Goal: Information Seeking & Learning: Learn about a topic

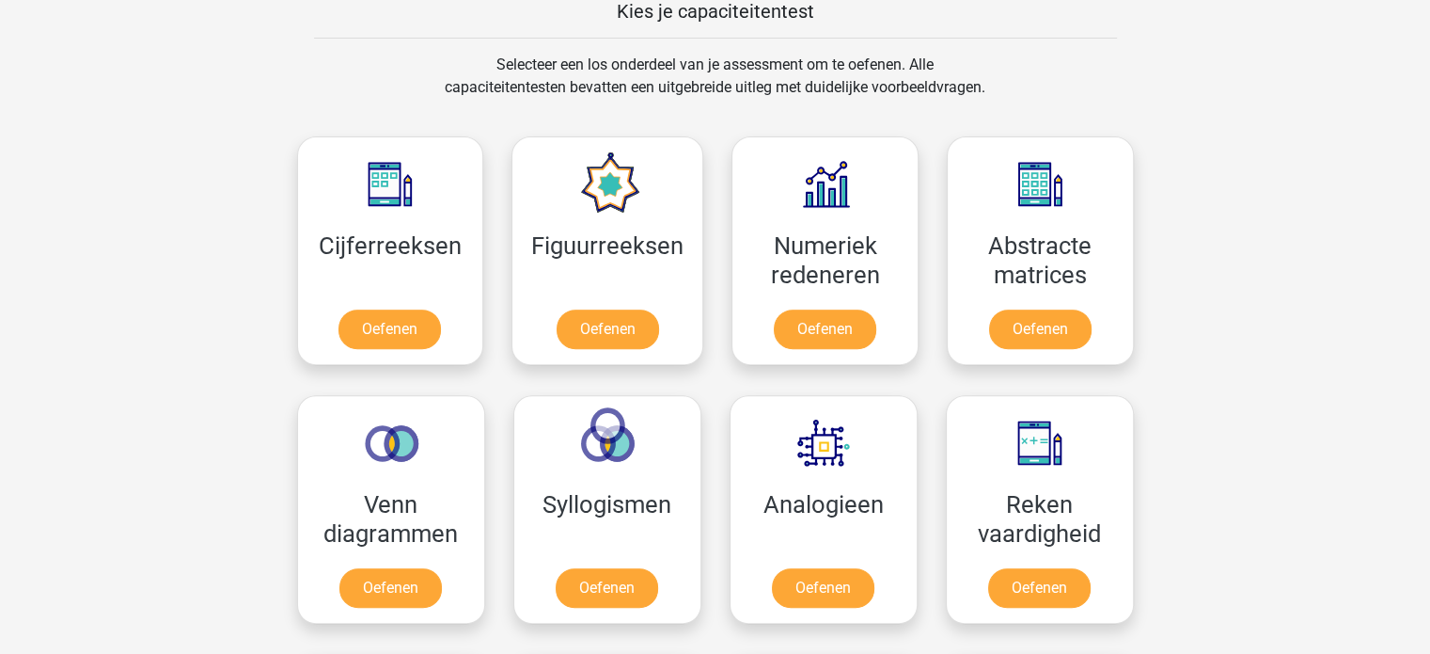
scroll to position [658, 0]
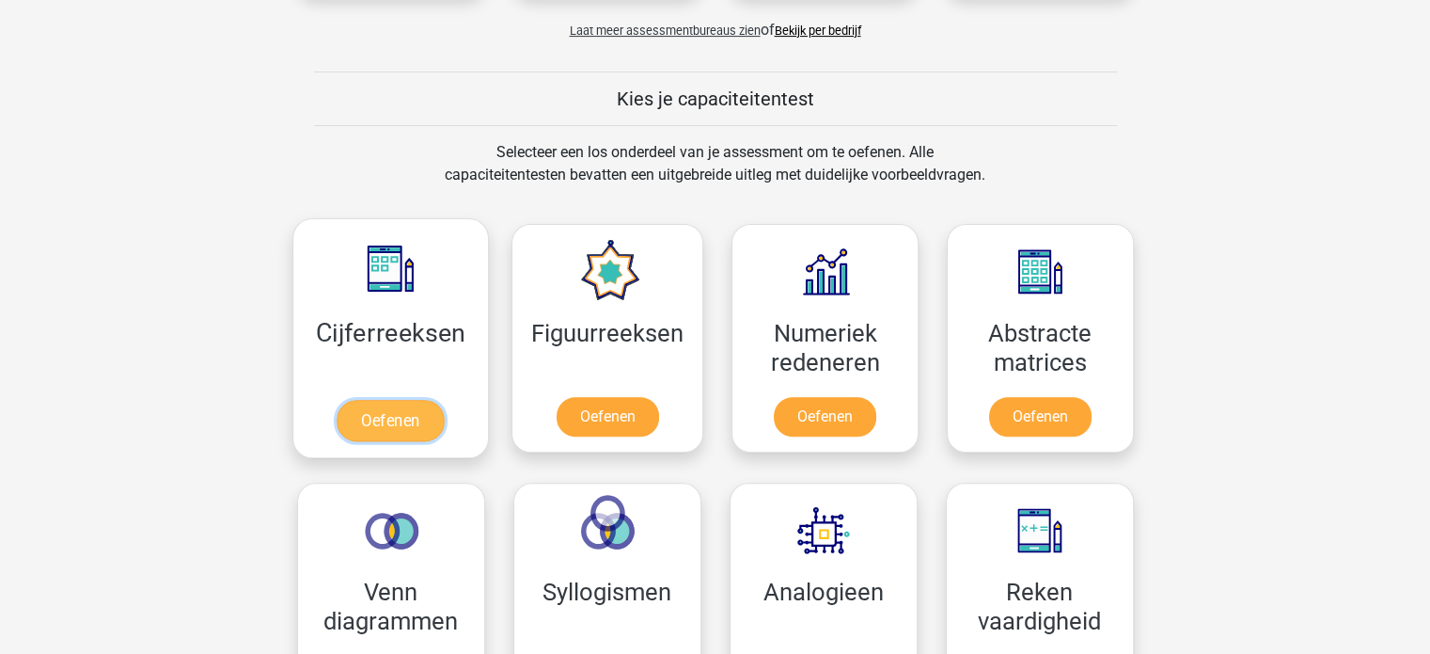
click at [387, 417] on link "Oefenen" at bounding box center [390, 420] width 107 height 41
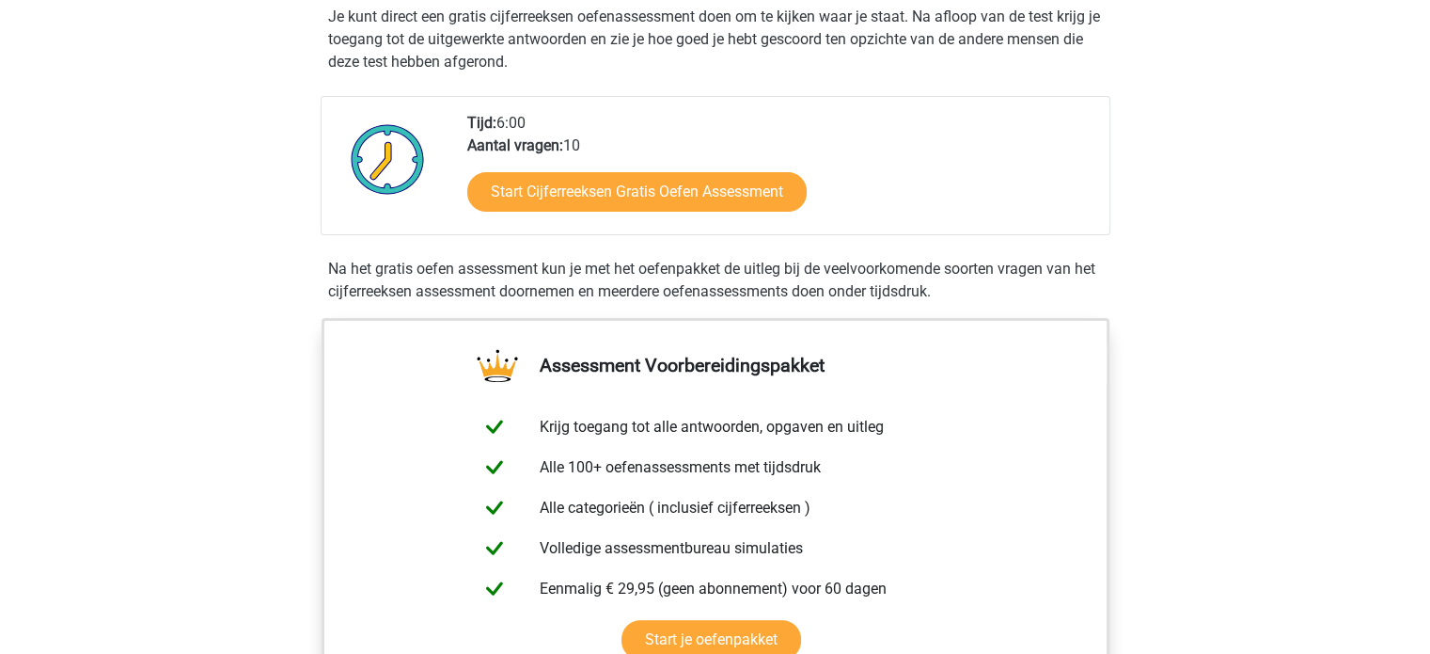
scroll to position [282, 0]
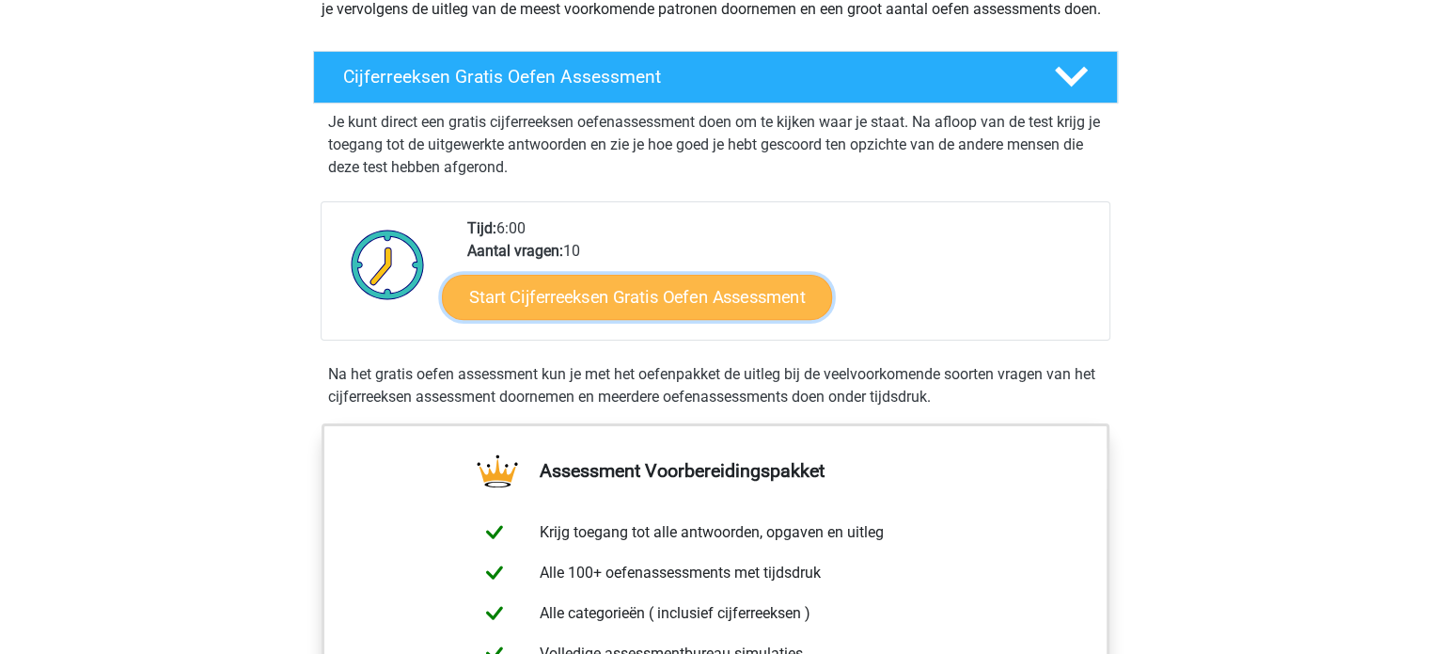
click at [590, 315] on link "Start Cijferreeksen Gratis Oefen Assessment" at bounding box center [637, 296] width 390 height 45
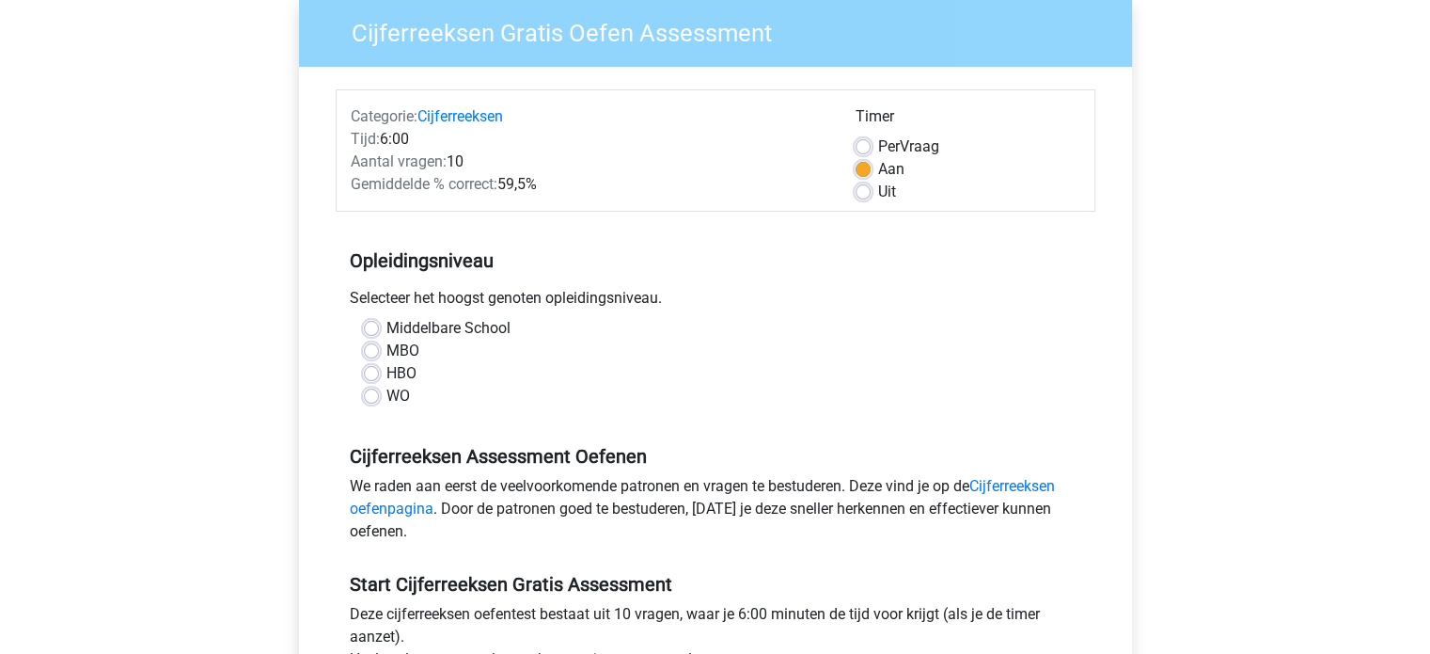
scroll to position [188, 0]
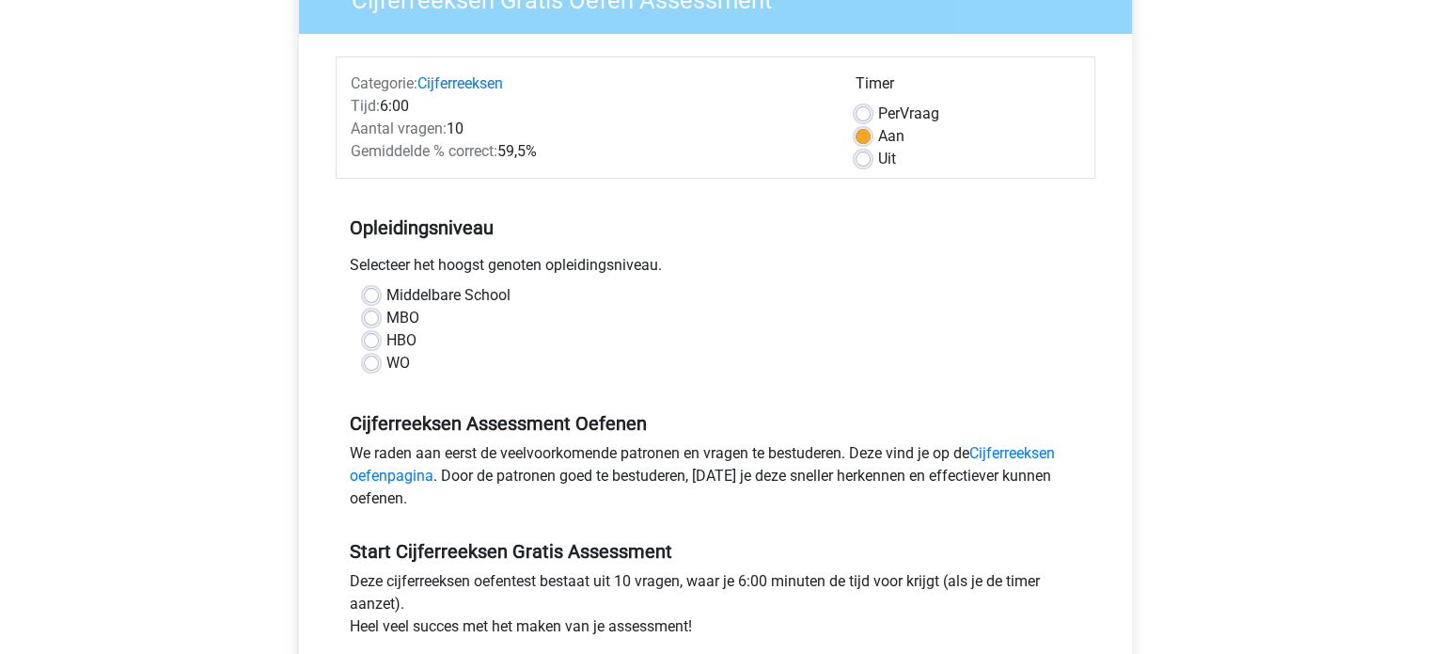
click at [386, 363] on label "WO" at bounding box center [398, 363] width 24 height 23
click at [371, 363] on input "WO" at bounding box center [371, 361] width 15 height 19
radio input "true"
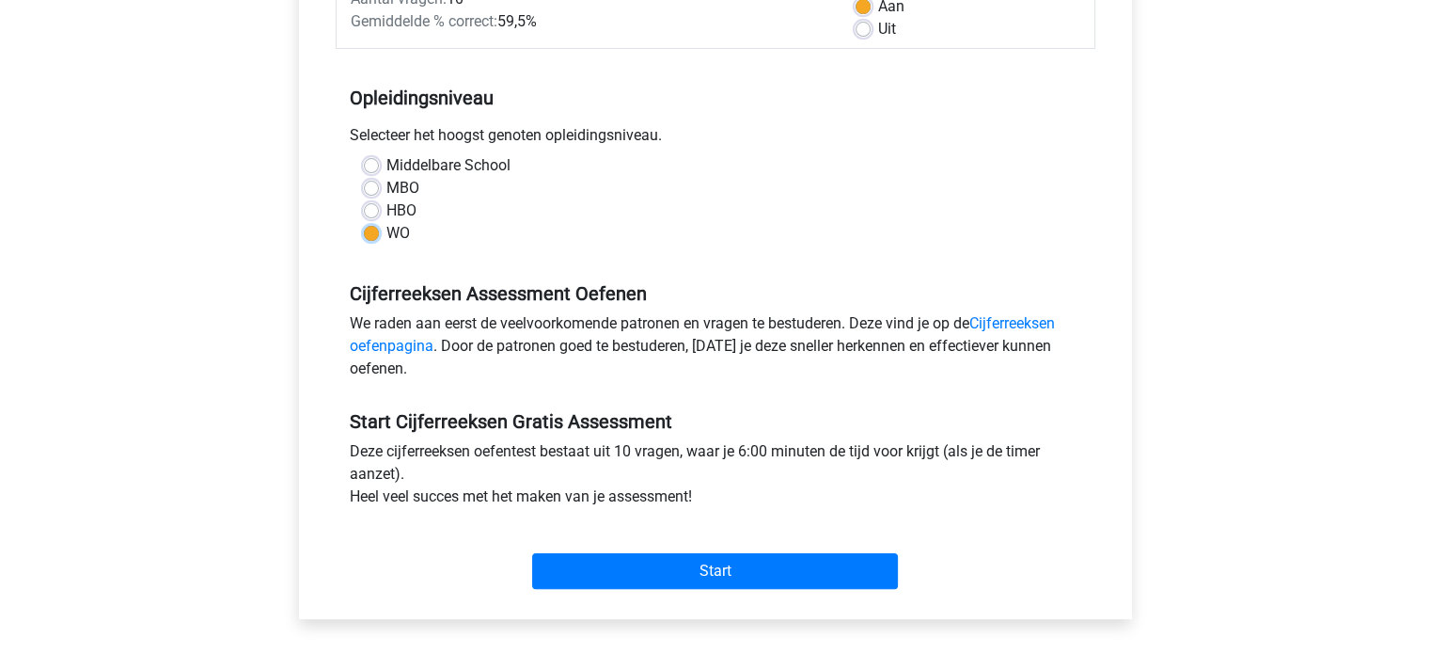
scroll to position [376, 0]
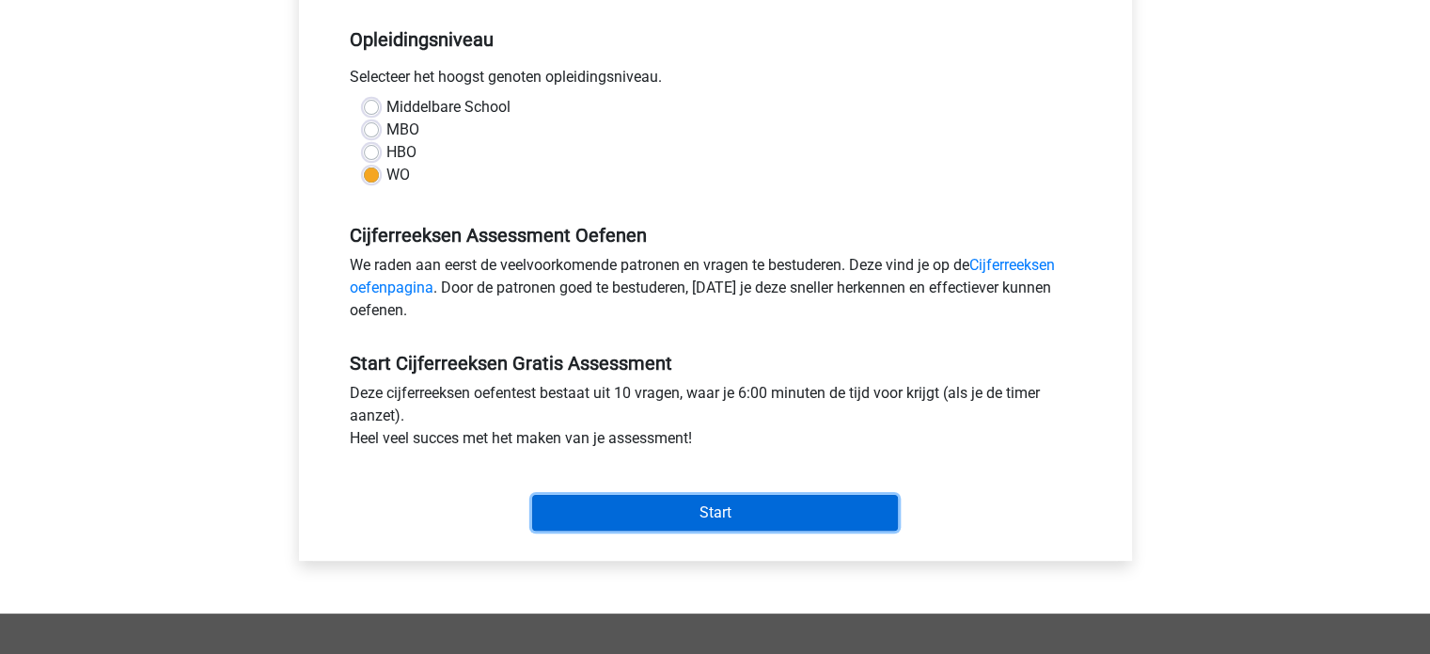
click at [748, 508] on input "Start" at bounding box center [715, 513] width 366 height 36
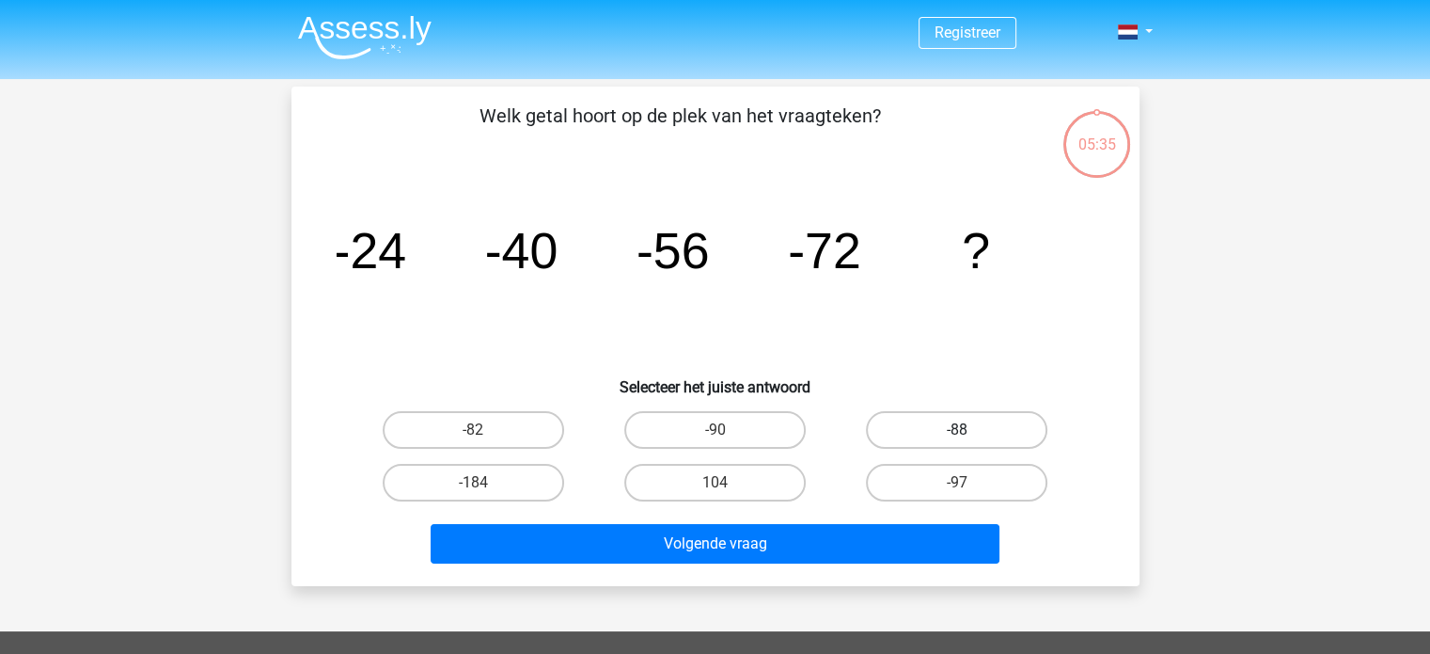
click at [993, 428] on label "-88" at bounding box center [956, 430] width 181 height 38
click at [969, 430] on input "-88" at bounding box center [963, 436] width 12 height 12
radio input "true"
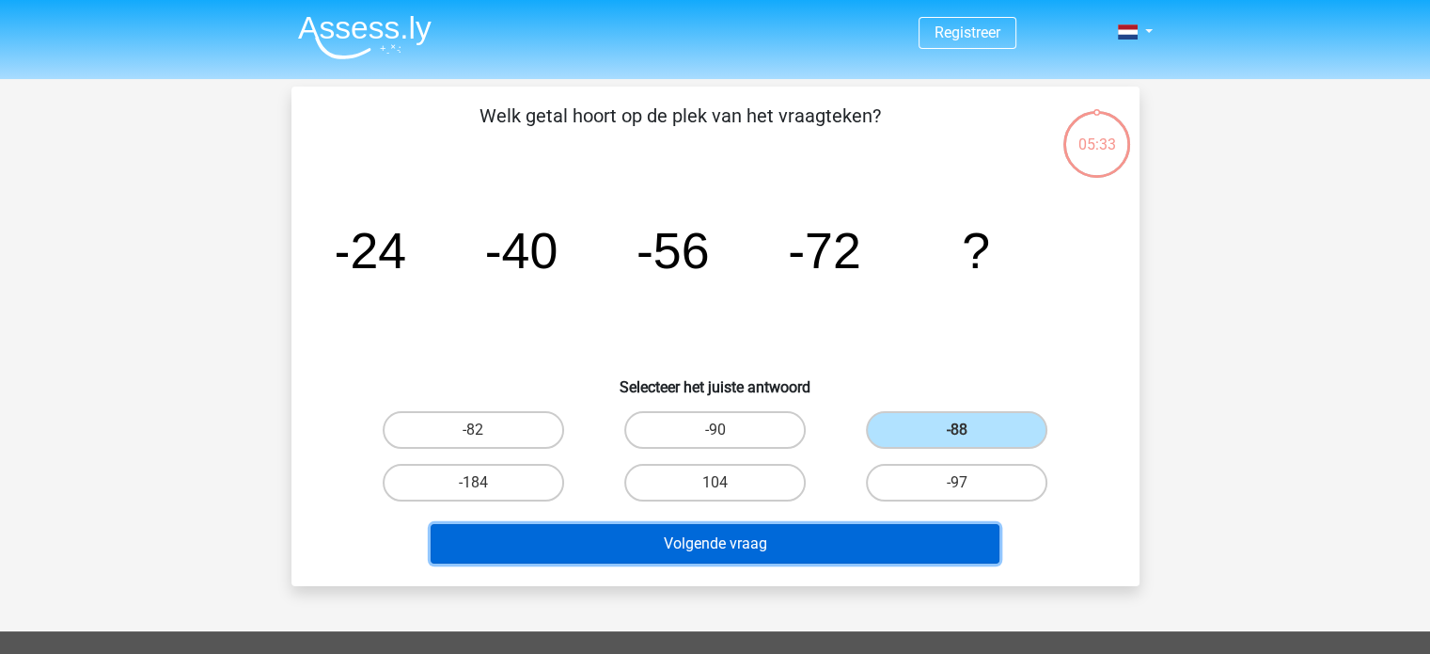
click at [745, 535] on button "Volgende vraag" at bounding box center [715, 543] width 569 height 39
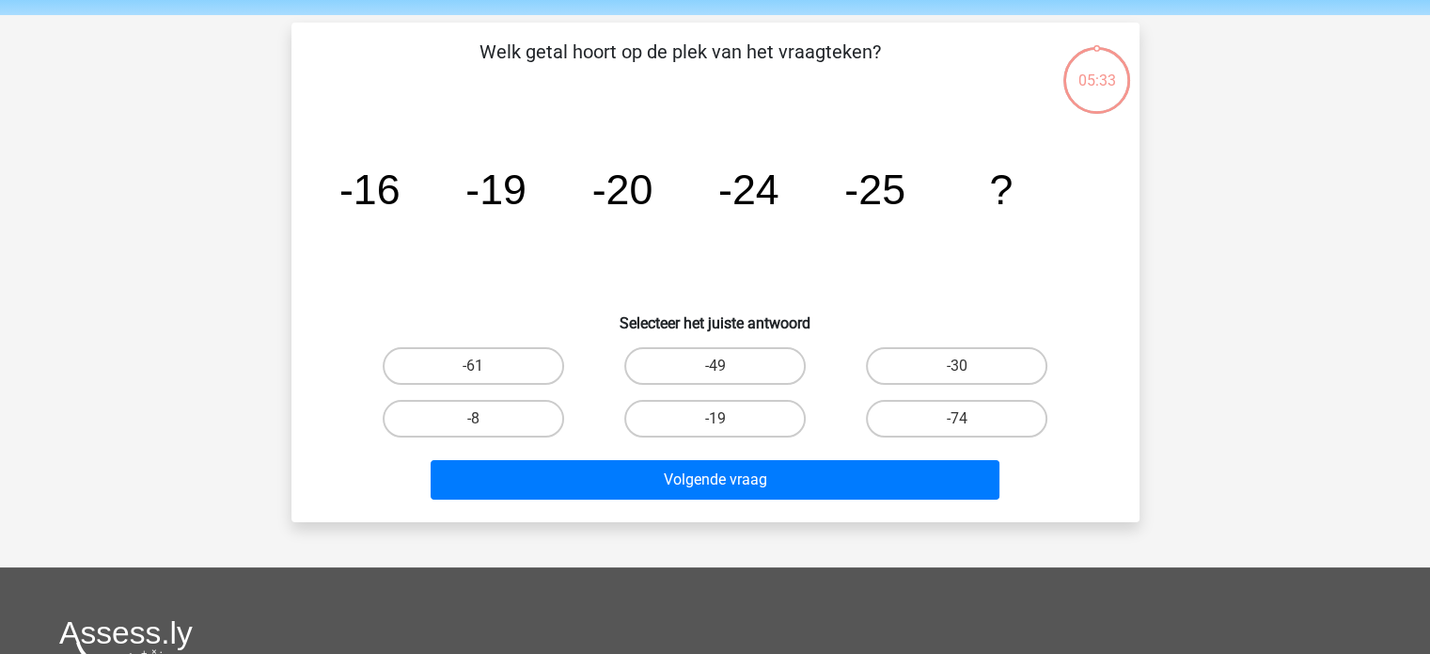
scroll to position [87, 0]
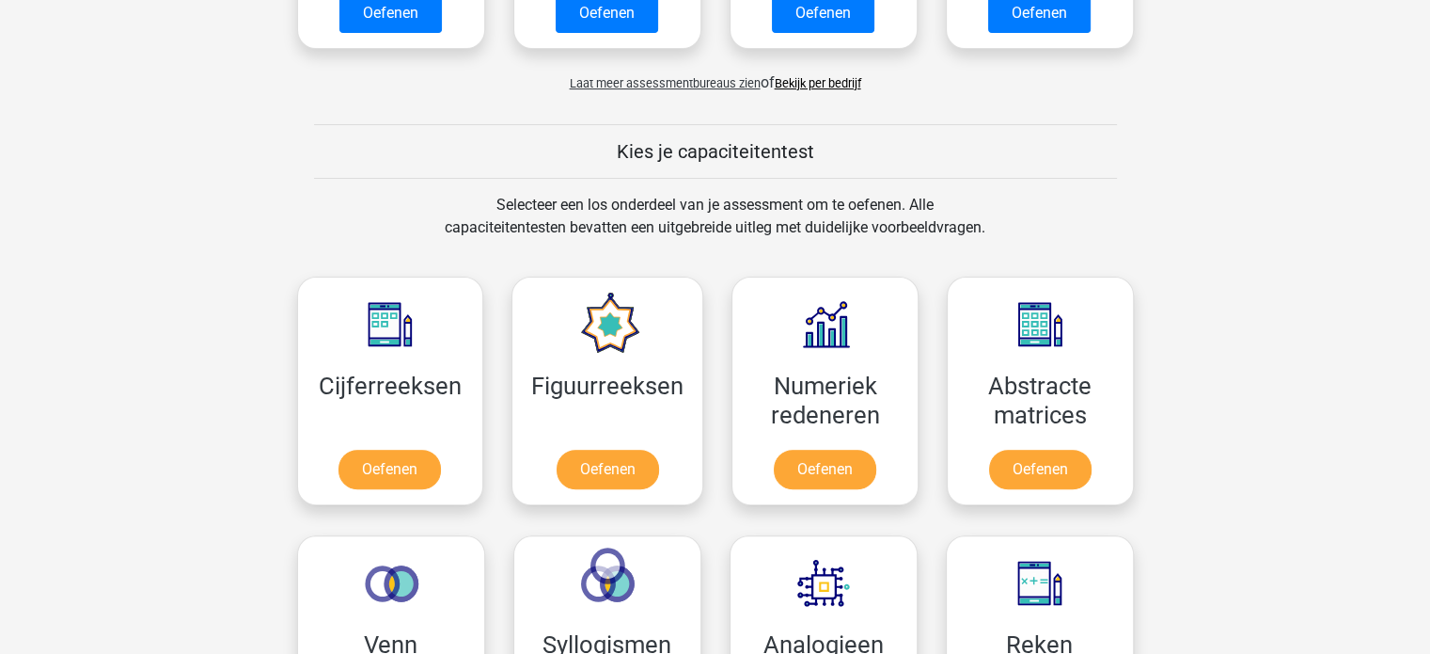
scroll to position [846, 0]
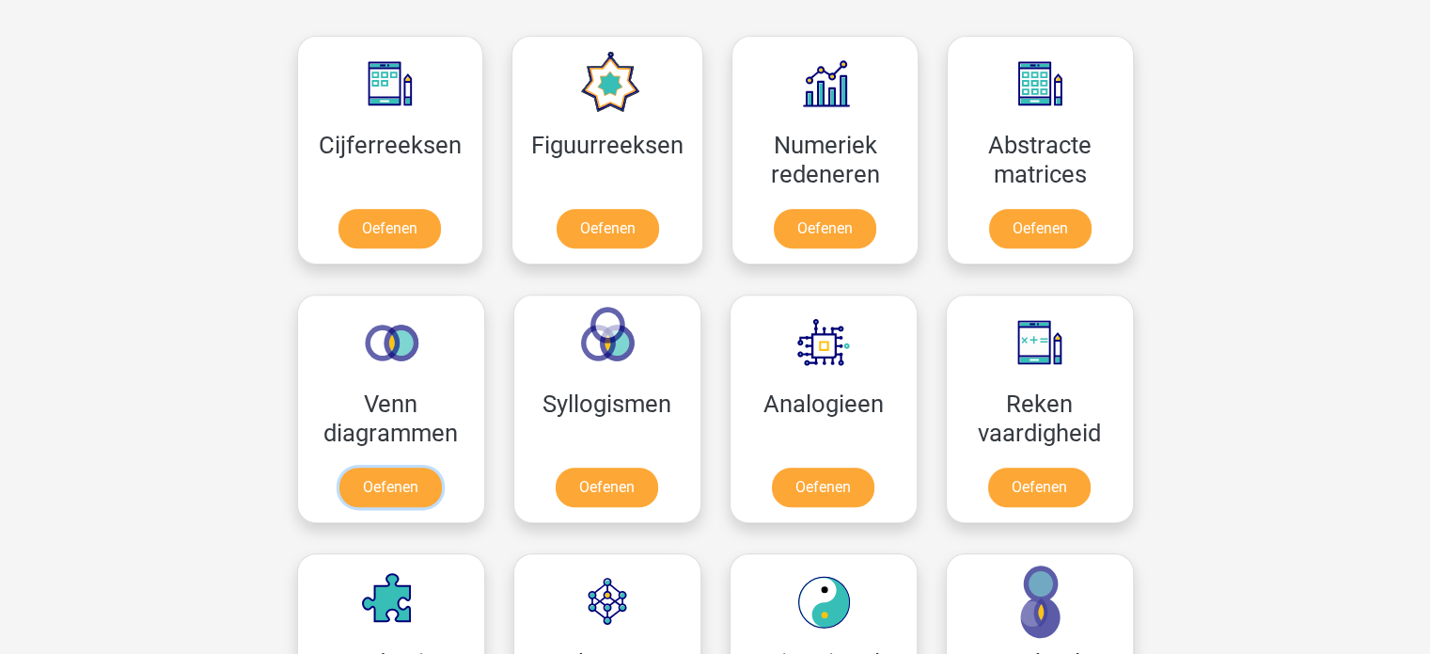
drag, startPoint x: 418, startPoint y: 481, endPoint x: 237, endPoint y: 467, distance: 181.0
click at [418, 481] on link "Oefenen" at bounding box center [390, 486] width 102 height 39
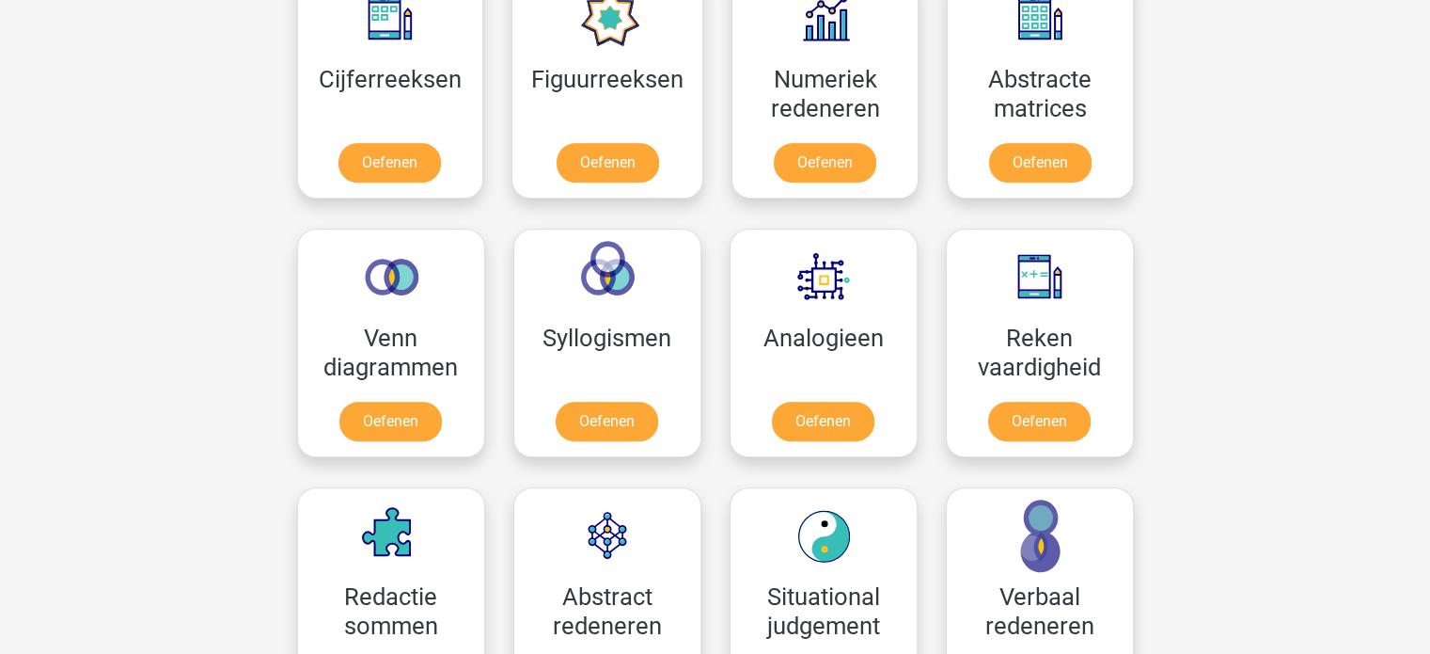
scroll to position [940, 0]
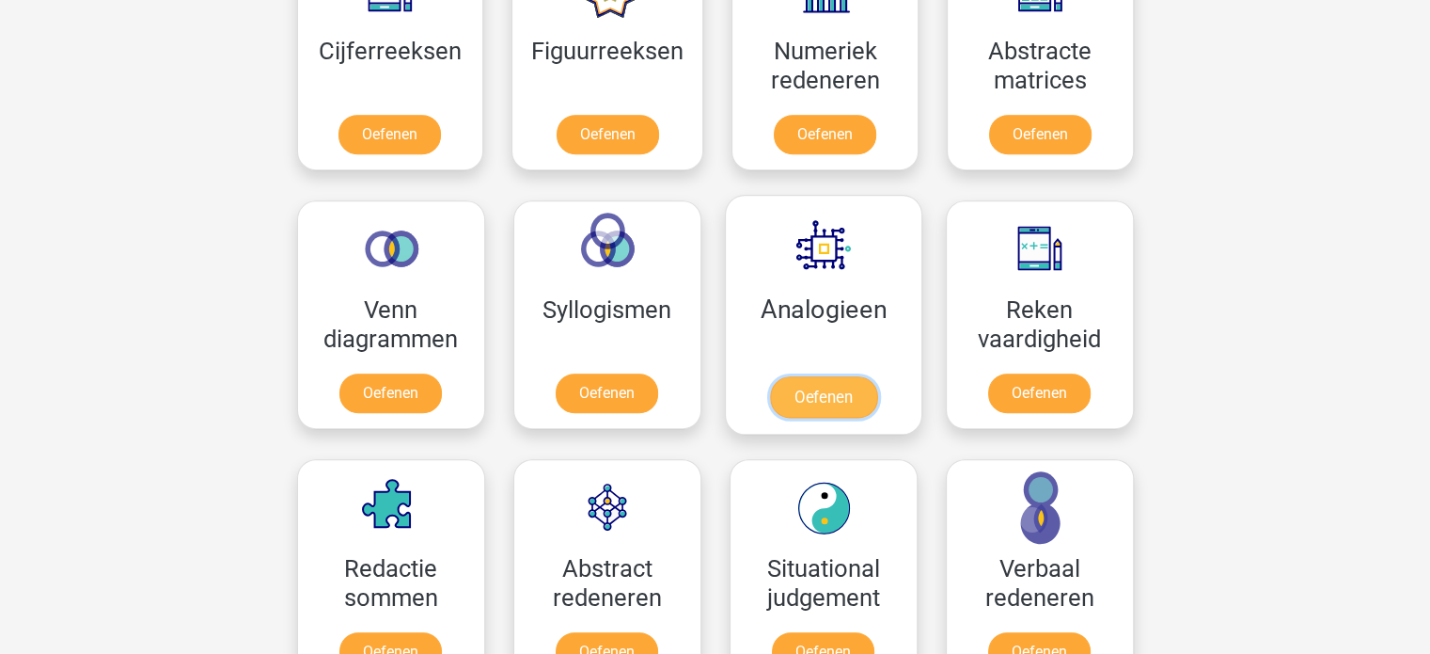
click at [810, 376] on link "Oefenen" at bounding box center [822, 396] width 107 height 41
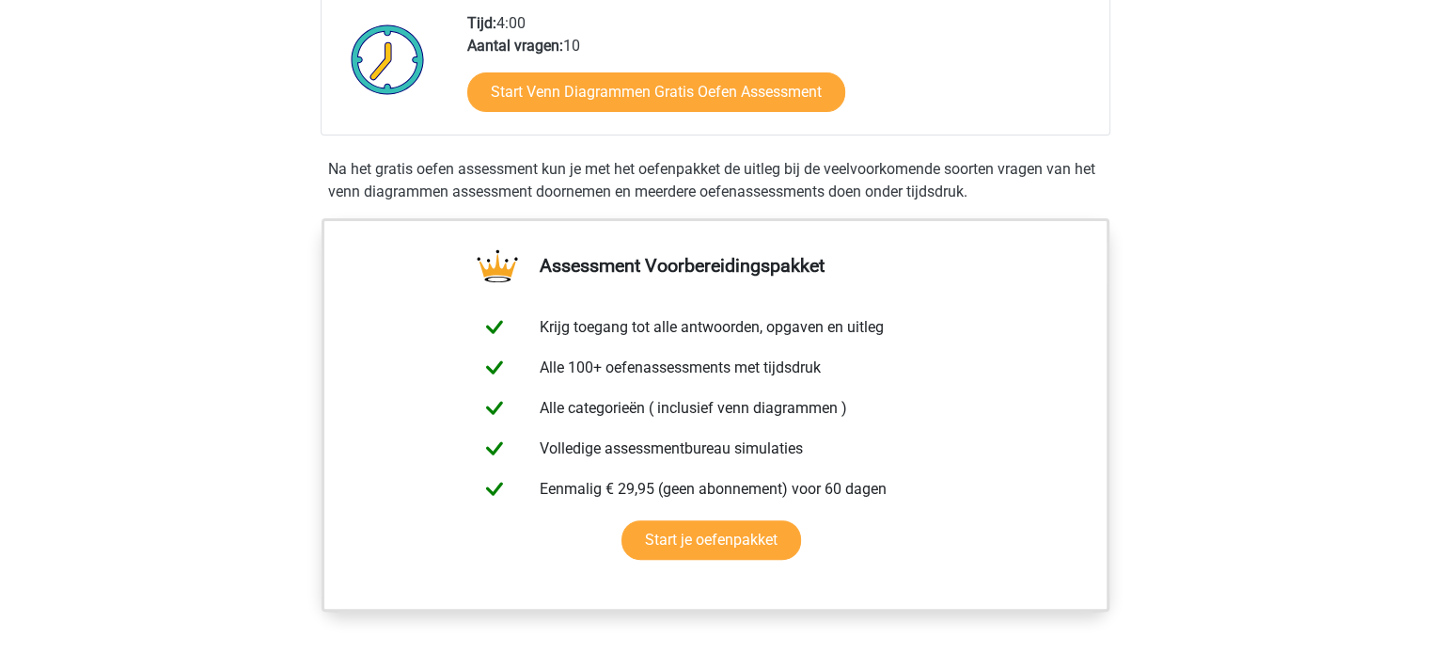
scroll to position [188, 0]
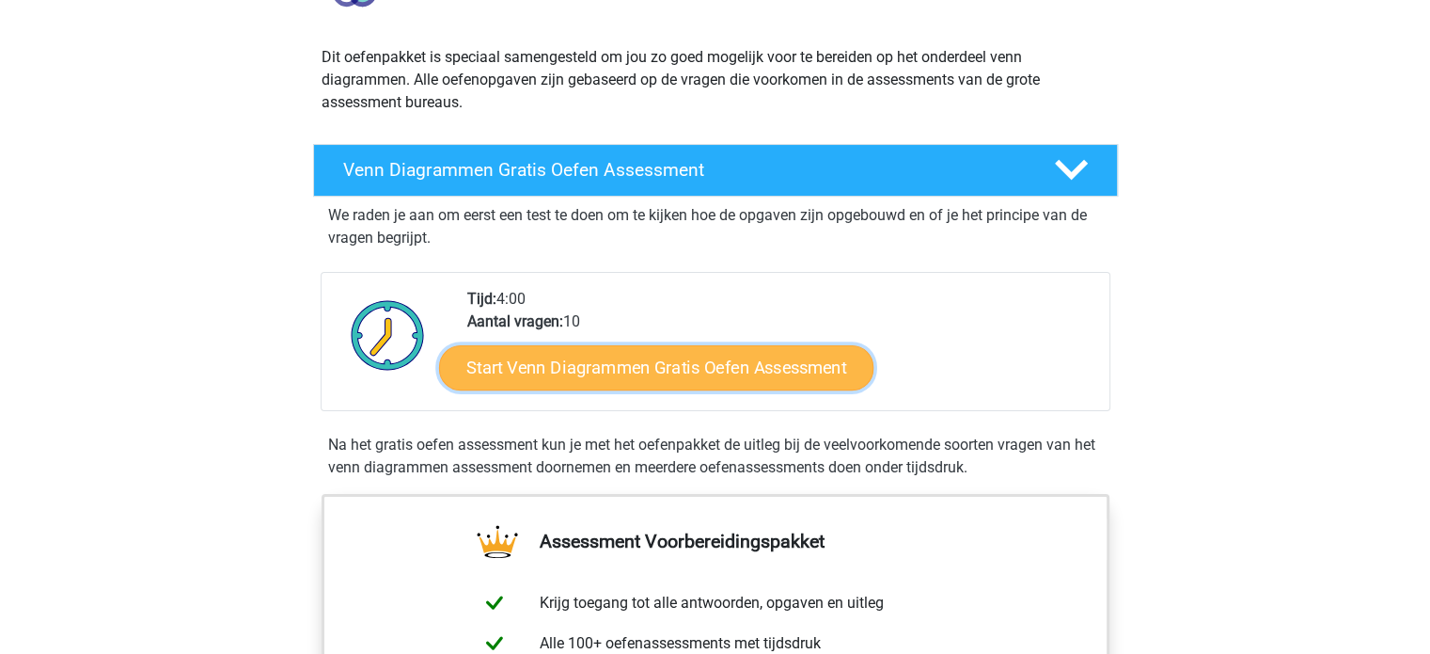
click at [698, 369] on link "Start Venn Diagrammen Gratis Oefen Assessment" at bounding box center [656, 367] width 434 height 45
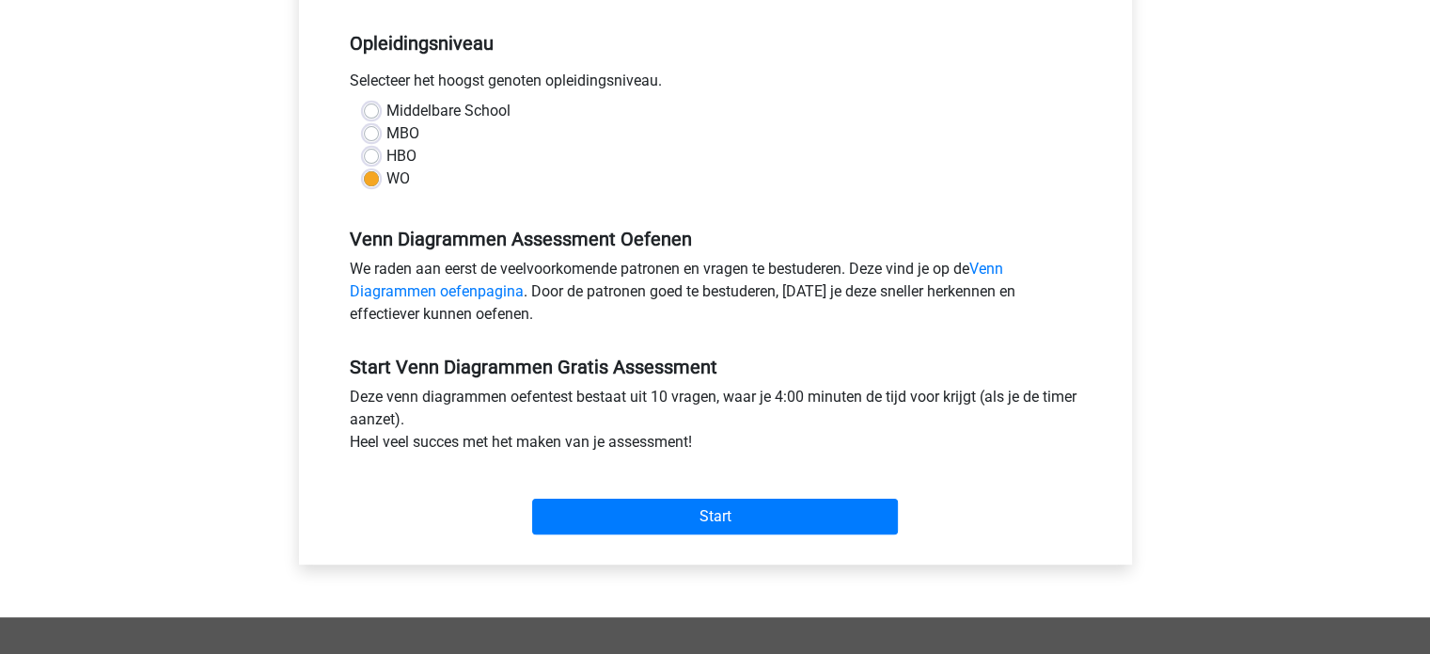
scroll to position [376, 0]
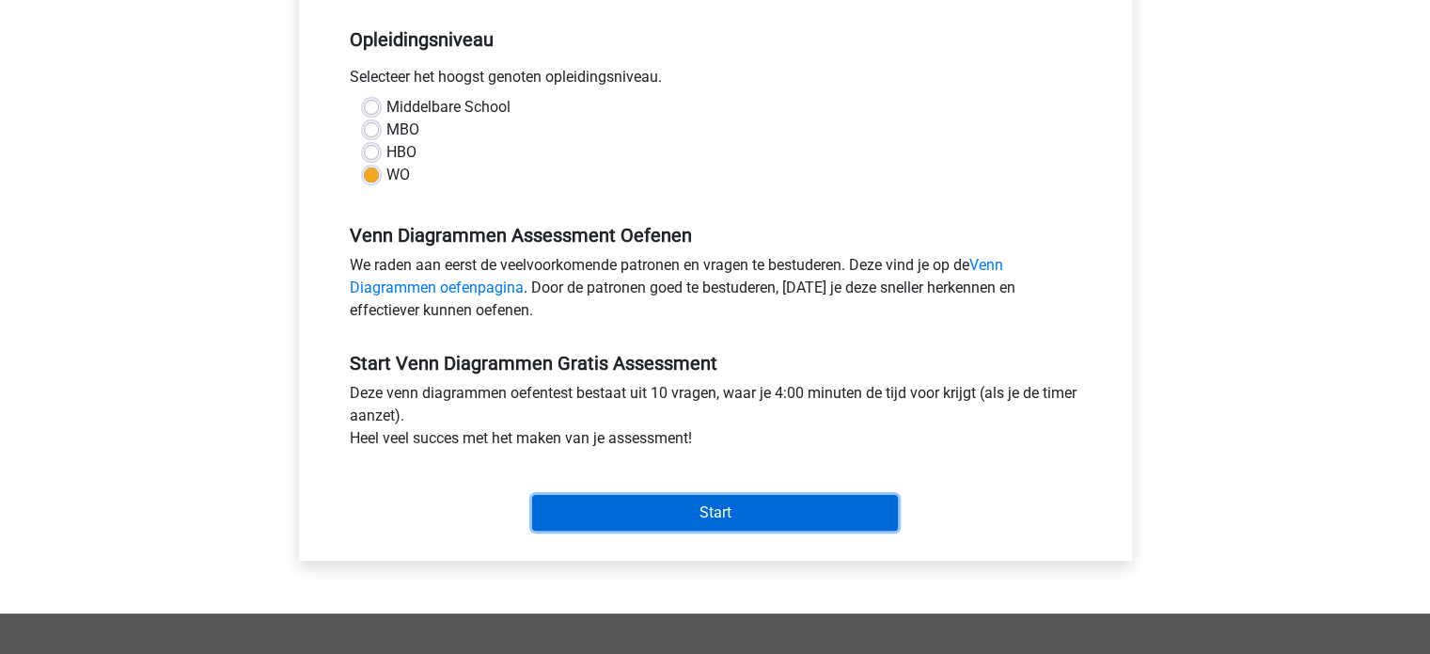
click at [737, 510] on input "Start" at bounding box center [715, 513] width 366 height 36
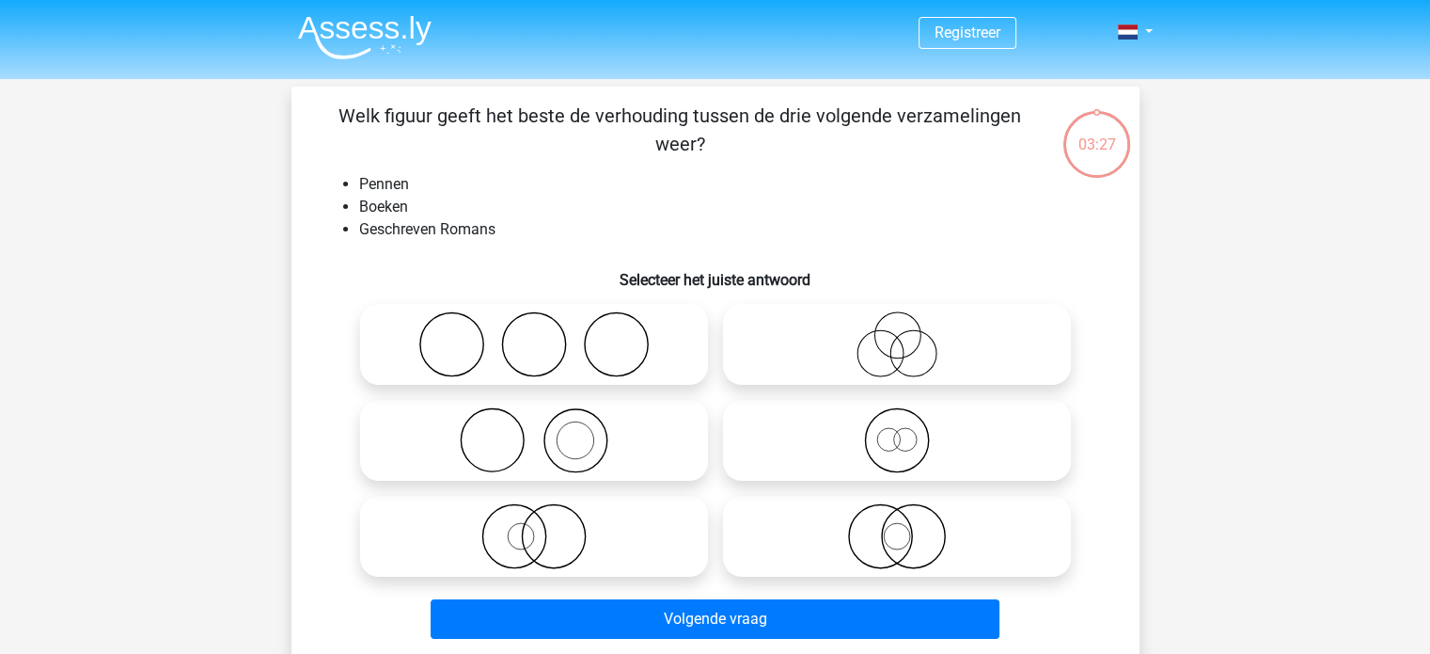
click at [574, 450] on icon at bounding box center [534, 440] width 333 height 66
click at [546, 431] on input "radio" at bounding box center [540, 424] width 12 height 12
radio input "true"
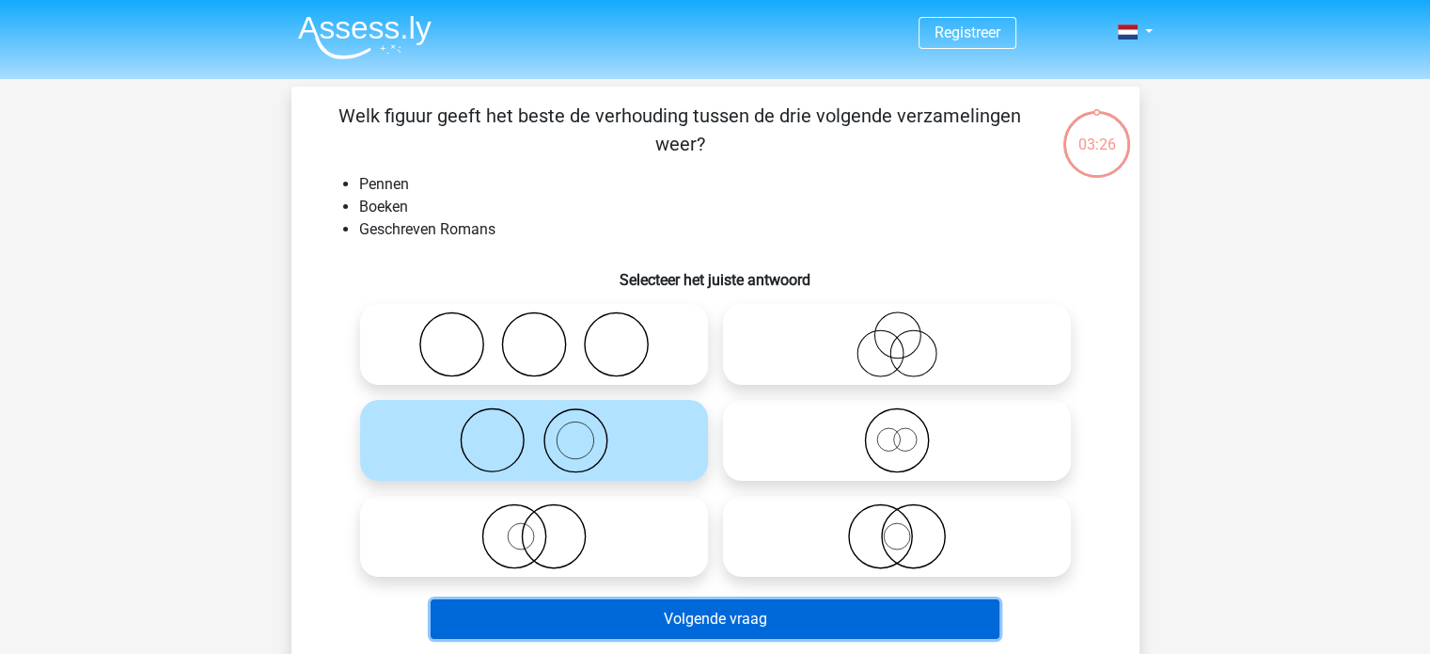
click at [730, 627] on button "Volgende vraag" at bounding box center [715, 618] width 569 height 39
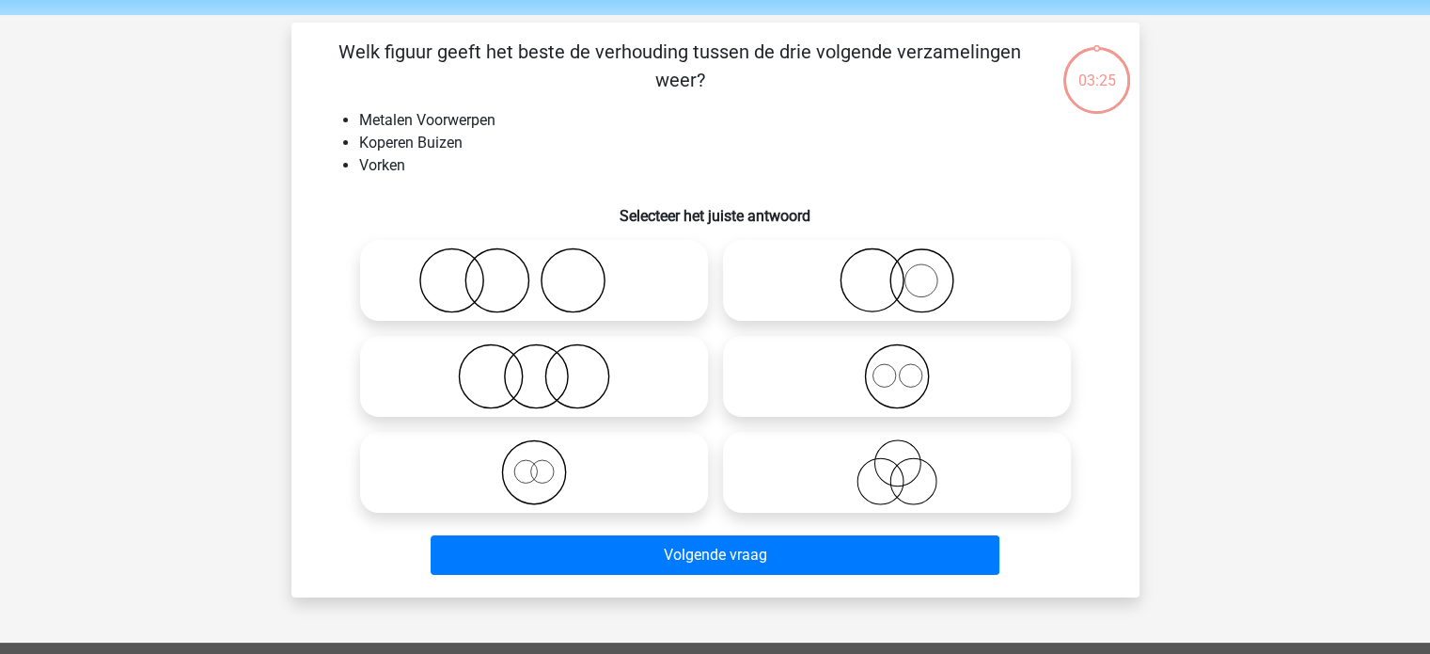
scroll to position [87, 0]
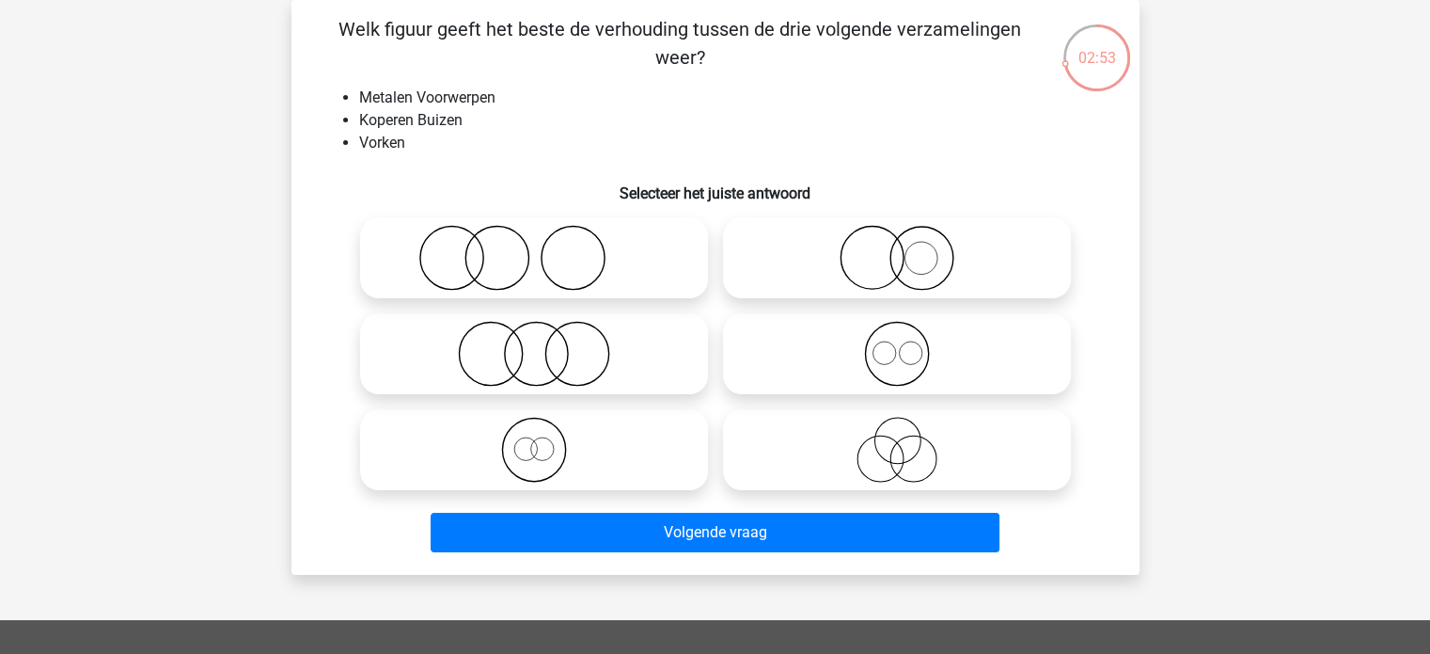
drag, startPoint x: 365, startPoint y: 29, endPoint x: 766, endPoint y: 55, distance: 402.4
click at [766, 55] on p "Welk figuur geeft het beste de verhouding tussen de drie volgende verzamelingen…" at bounding box center [680, 43] width 717 height 56
click at [794, 65] on p "Welk figuur geeft het beste de verhouding tussen de drie volgende verzamelingen…" at bounding box center [680, 43] width 717 height 56
drag, startPoint x: 365, startPoint y: 118, endPoint x: 549, endPoint y: 109, distance: 184.5
click at [549, 109] on li "Koperen Buizen" at bounding box center [734, 120] width 750 height 23
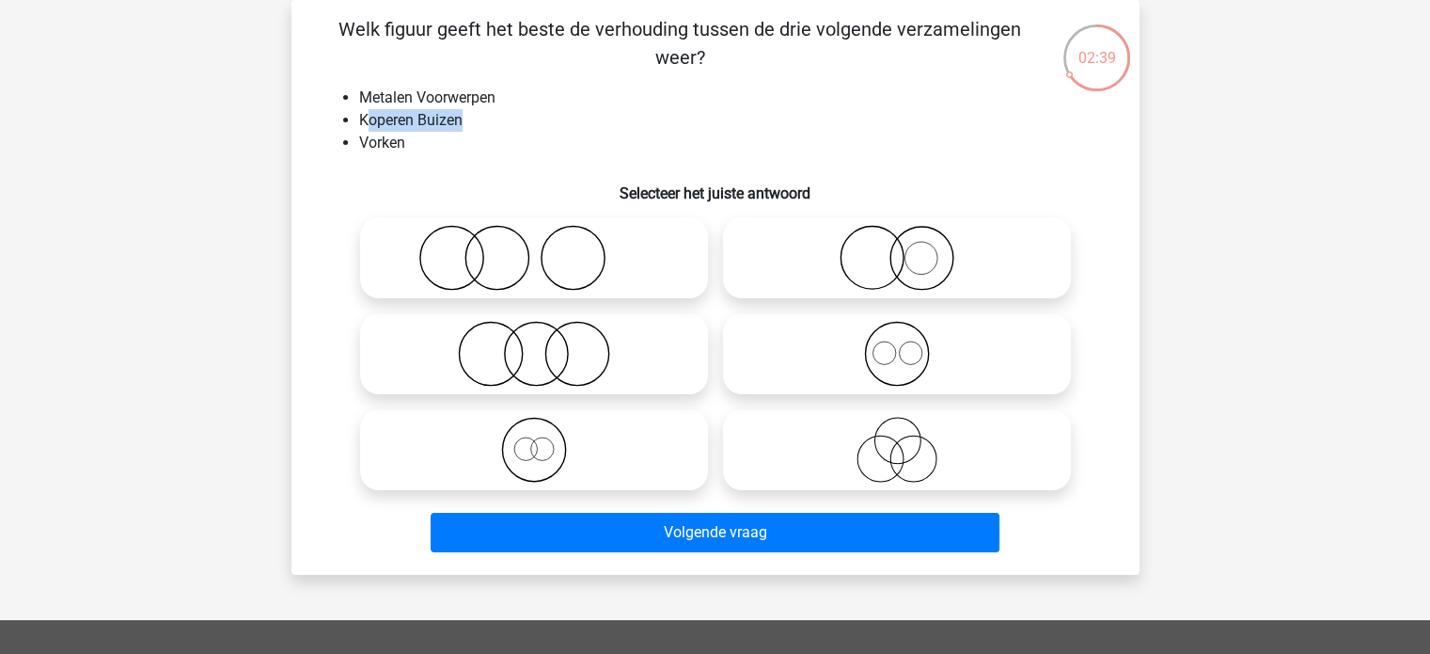
click at [545, 110] on li "Koperen Buizen" at bounding box center [734, 120] width 750 height 23
drag, startPoint x: 361, startPoint y: 149, endPoint x: 481, endPoint y: 143, distance: 120.5
click at [481, 143] on li "Vorken" at bounding box center [734, 143] width 750 height 23
drag, startPoint x: 414, startPoint y: 145, endPoint x: 357, endPoint y: 130, distance: 58.4
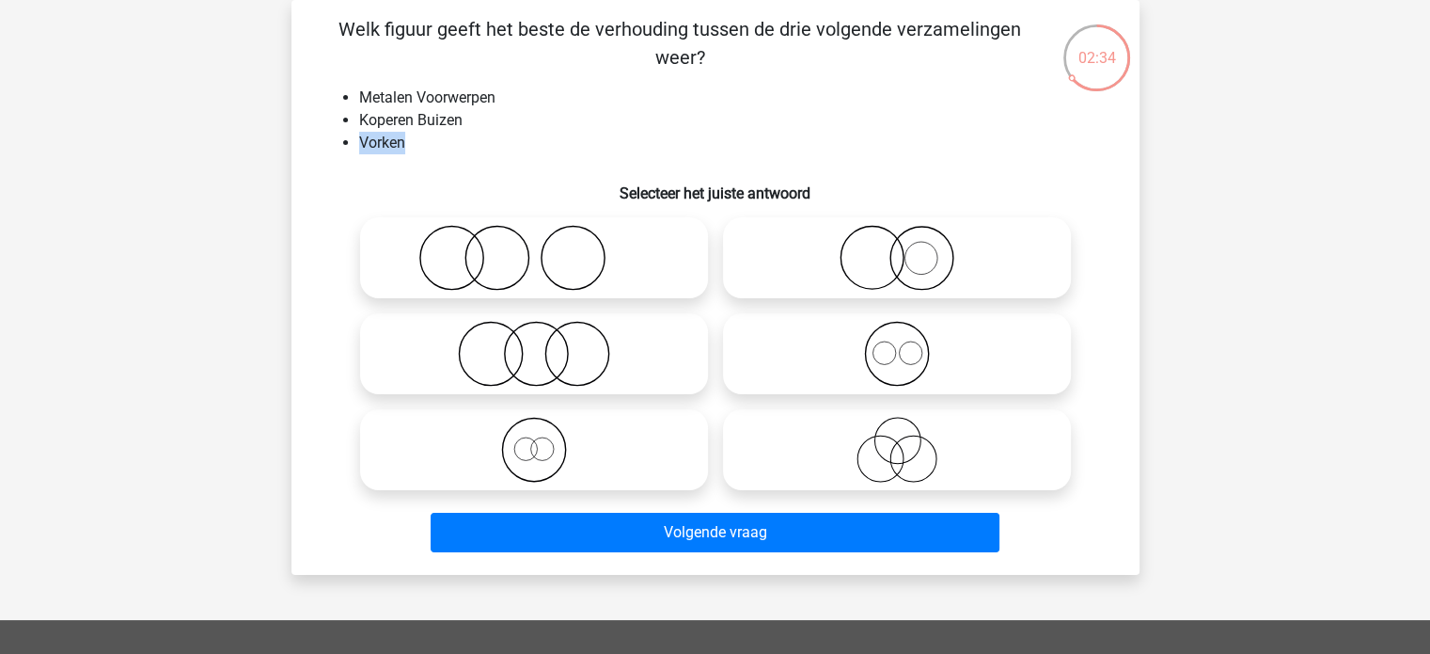
click at [357, 130] on ul "Metalen Voorwerpen Koperen Buizen Vorken" at bounding box center [716, 121] width 788 height 68
click at [557, 146] on li "Vorken" at bounding box center [734, 143] width 750 height 23
drag, startPoint x: 404, startPoint y: 150, endPoint x: 311, endPoint y: 150, distance: 93.1
click at [311, 150] on div "Welk figuur geeft het beste de verhouding tussen de drie volgende verzamelingen…" at bounding box center [715, 287] width 833 height 544
click at [561, 134] on li "Vorken" at bounding box center [734, 143] width 750 height 23
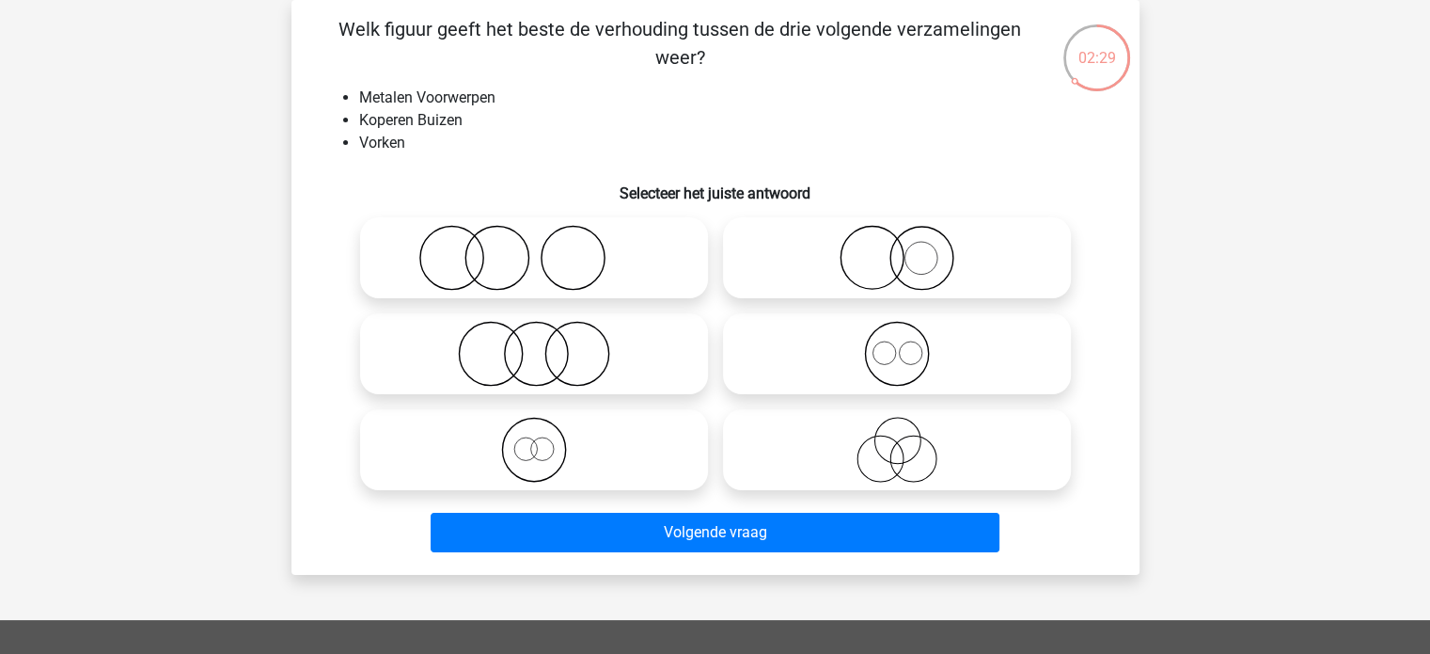
click at [892, 464] on icon at bounding box center [897, 450] width 333 height 66
click at [897, 440] on input "radio" at bounding box center [903, 434] width 12 height 12
radio input "true"
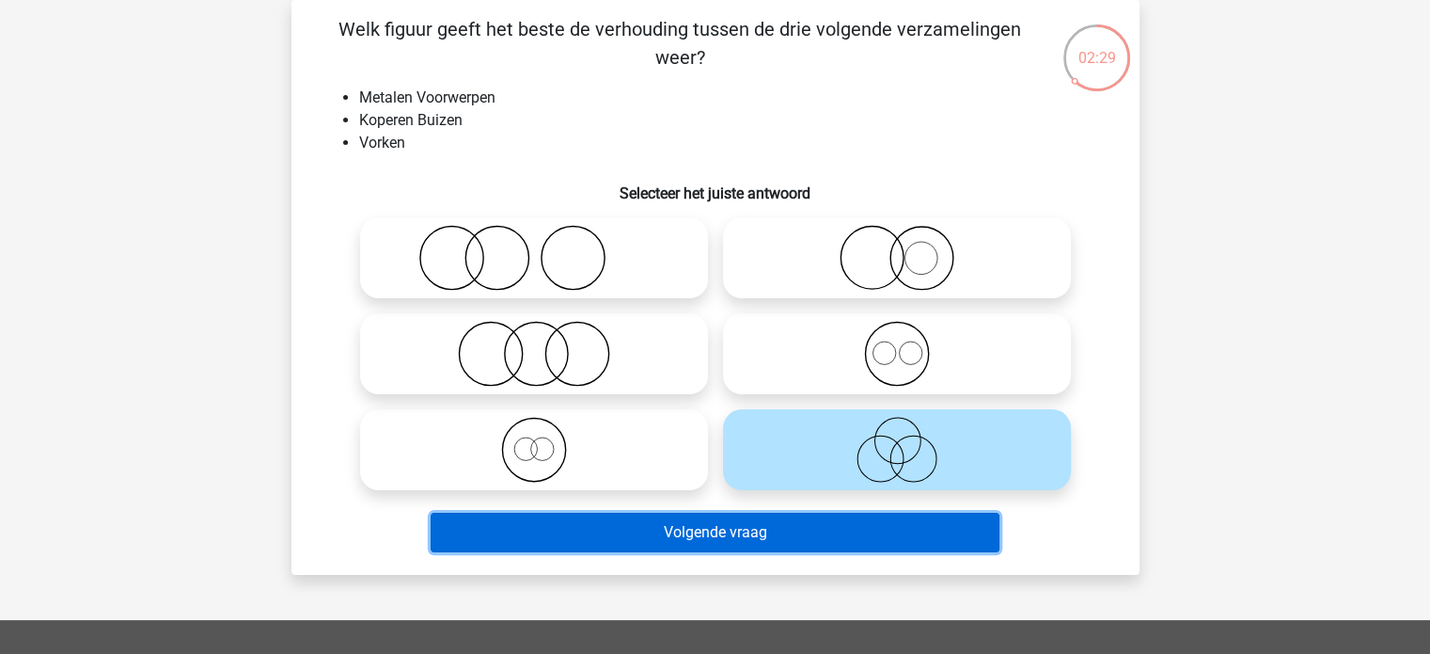
click at [832, 534] on button "Volgende vraag" at bounding box center [715, 531] width 569 height 39
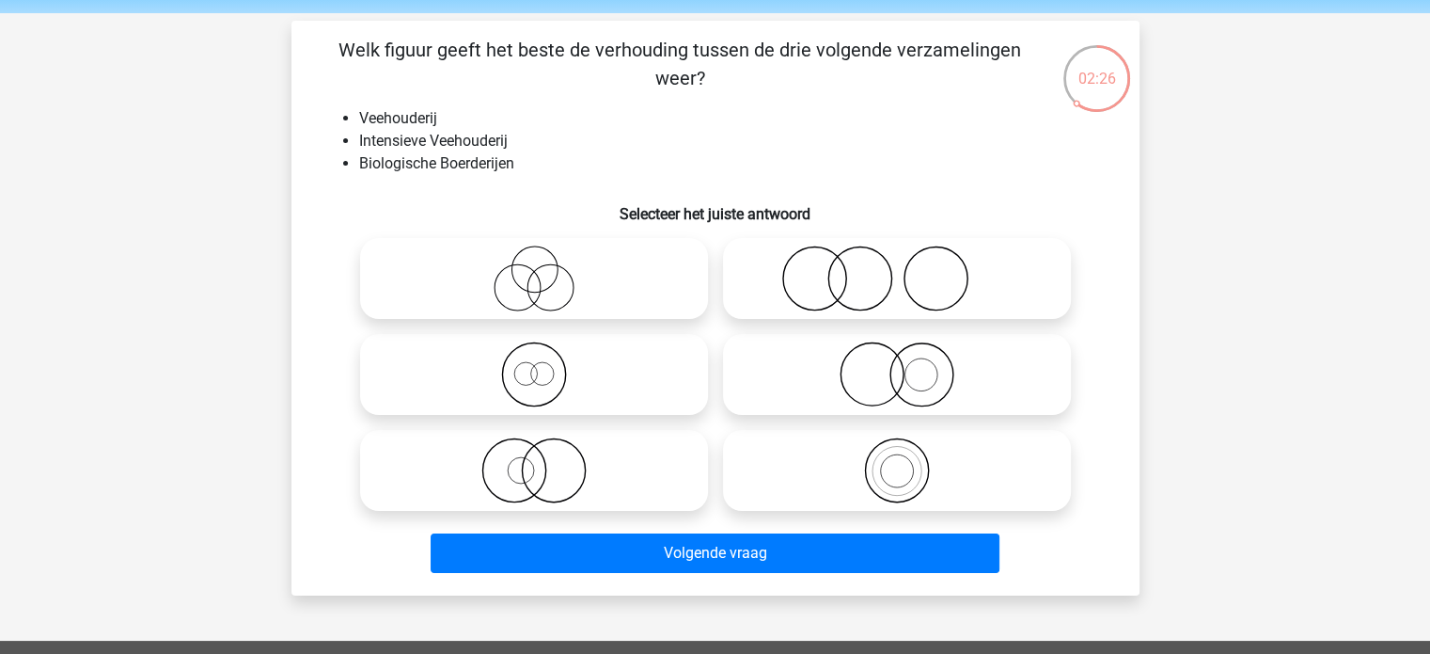
drag, startPoint x: 370, startPoint y: 25, endPoint x: 810, endPoint y: 46, distance: 439.6
click at [783, 13] on div "Registreer Nederlands English" at bounding box center [715, 535] width 1430 height 1203
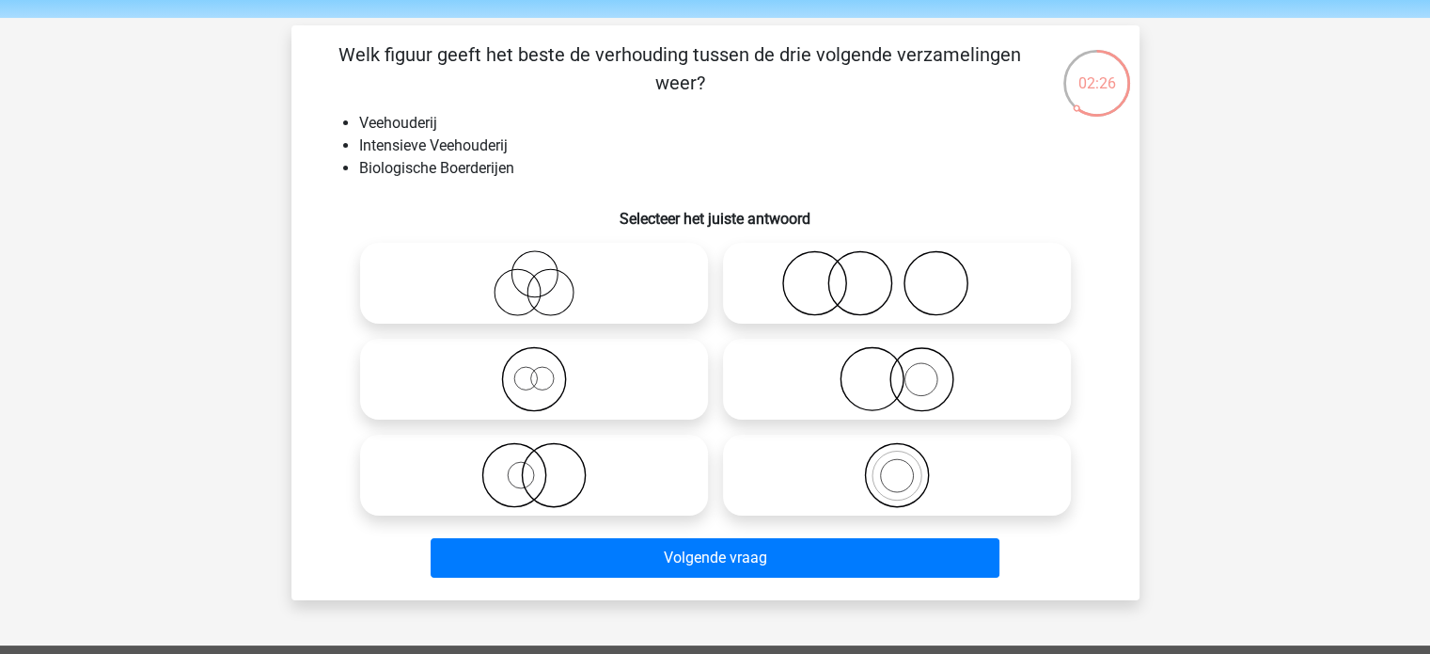
click at [799, 107] on div "Welk figuur geeft het beste de verhouding tussen de drie volgende verzamelingen…" at bounding box center [715, 312] width 833 height 544
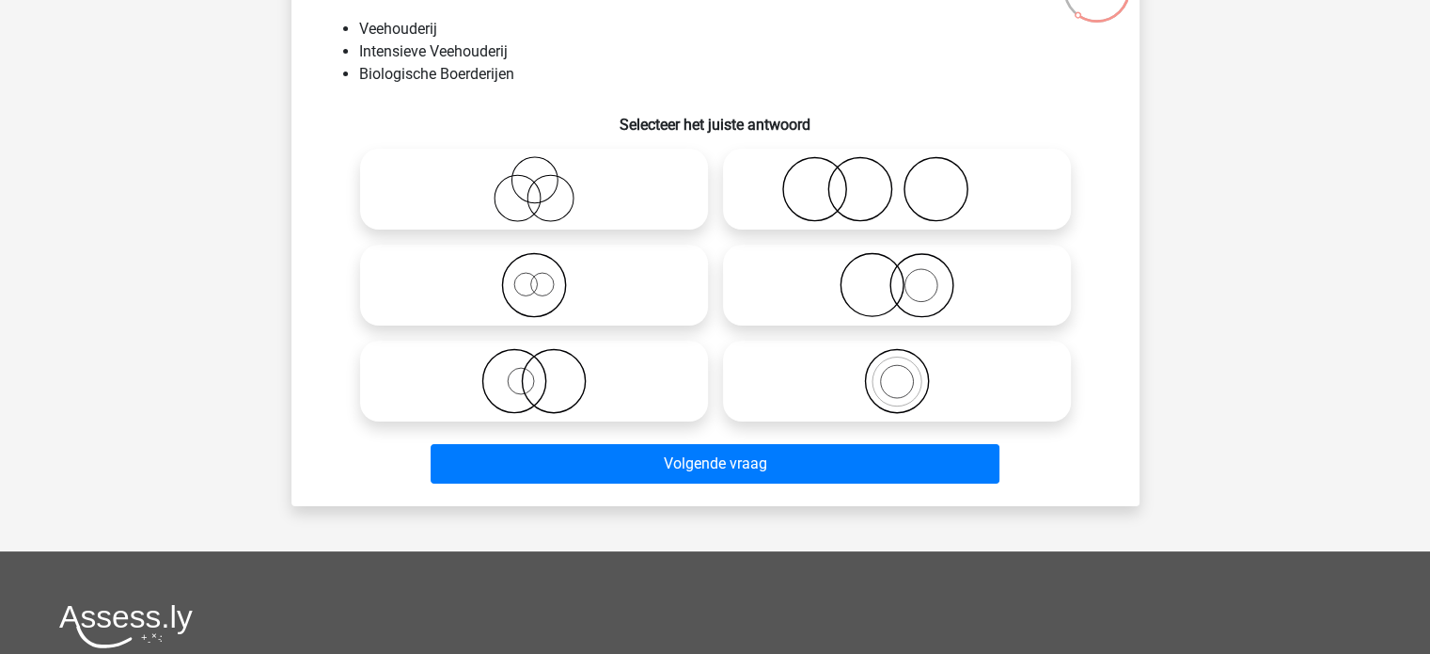
scroll to position [61, 0]
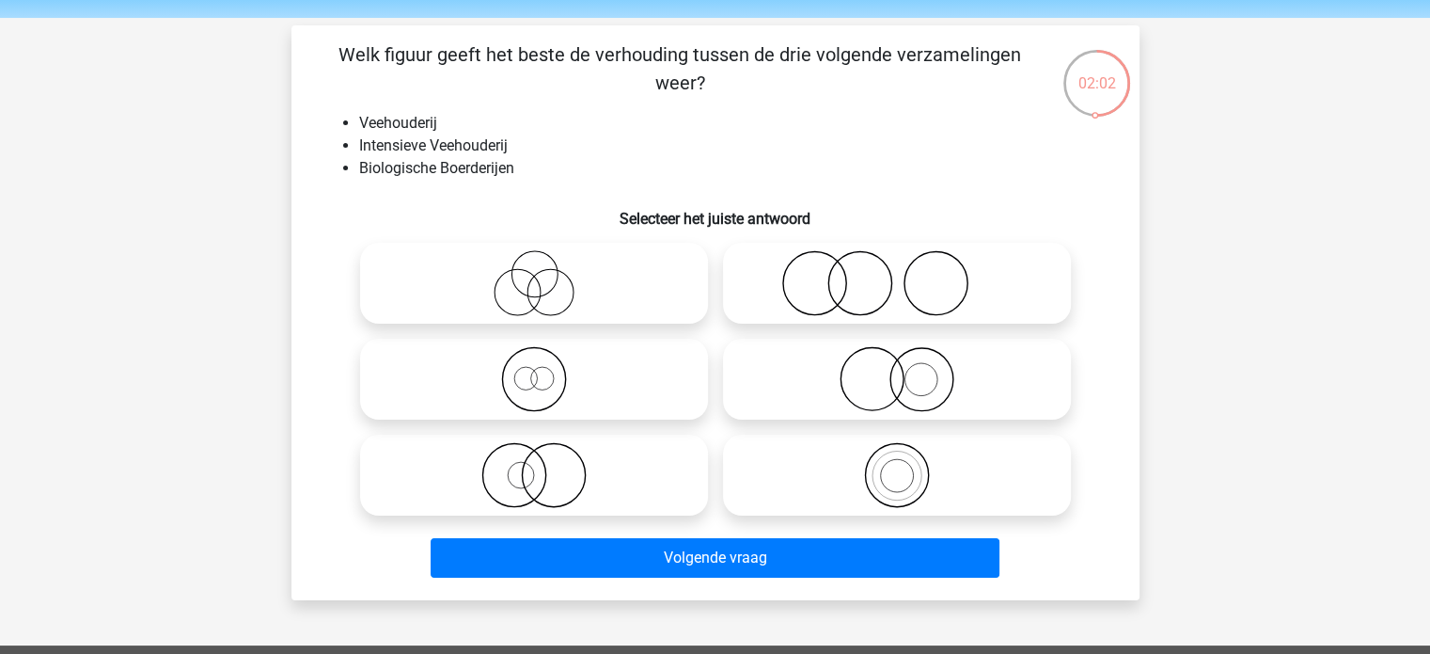
click at [917, 390] on icon at bounding box center [897, 379] width 333 height 66
click at [909, 370] on input "radio" at bounding box center [903, 363] width 12 height 12
radio input "true"
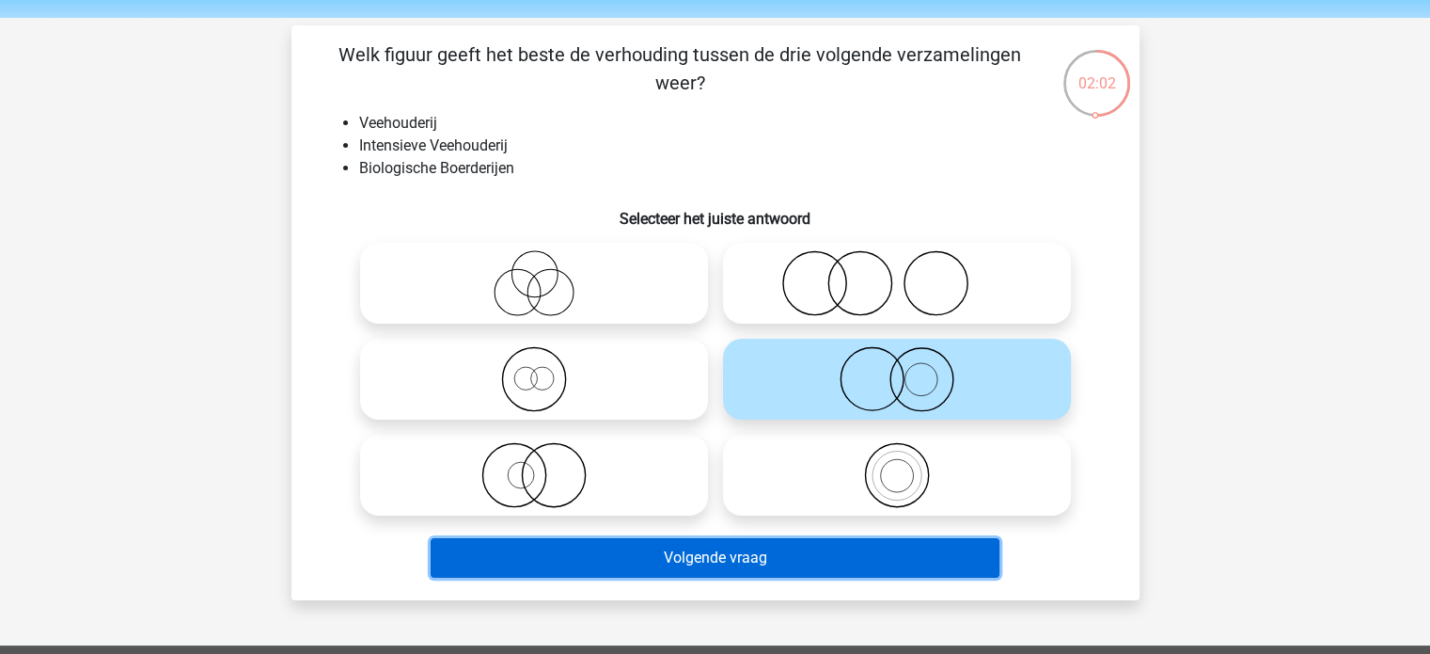
click at [816, 560] on button "Volgende vraag" at bounding box center [715, 557] width 569 height 39
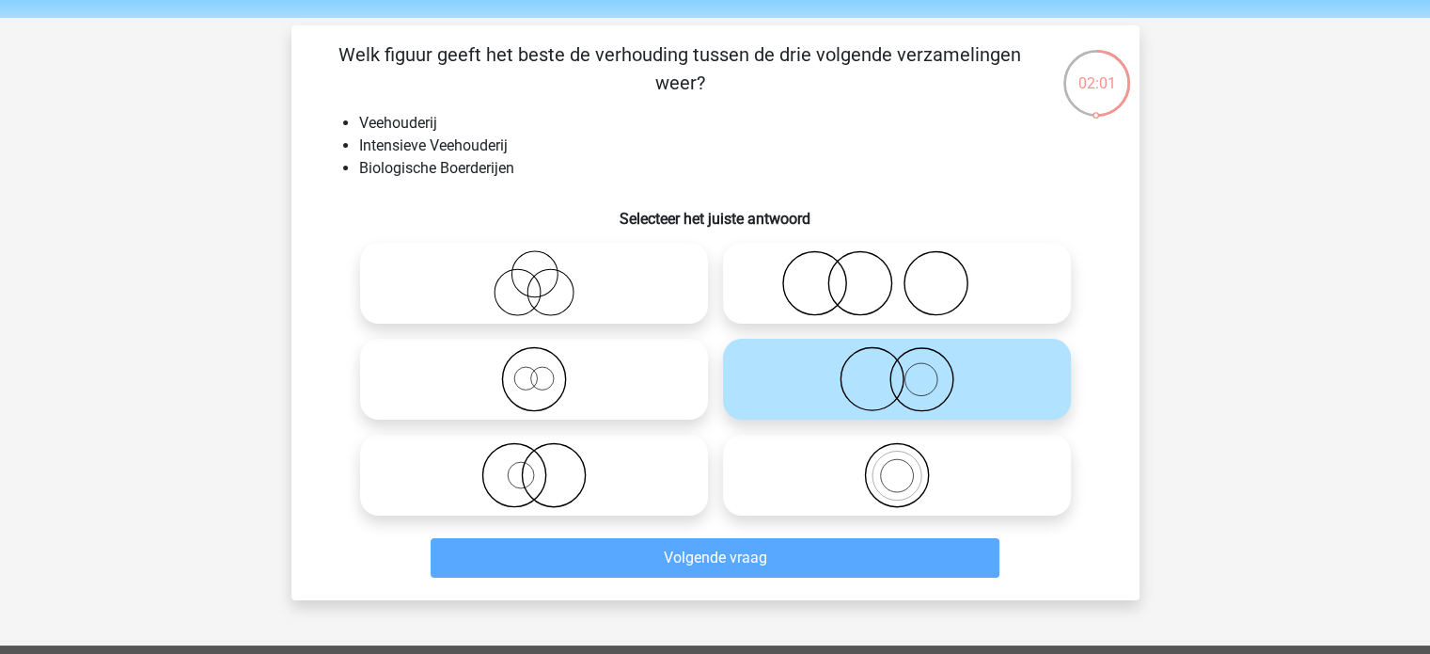
scroll to position [87, 0]
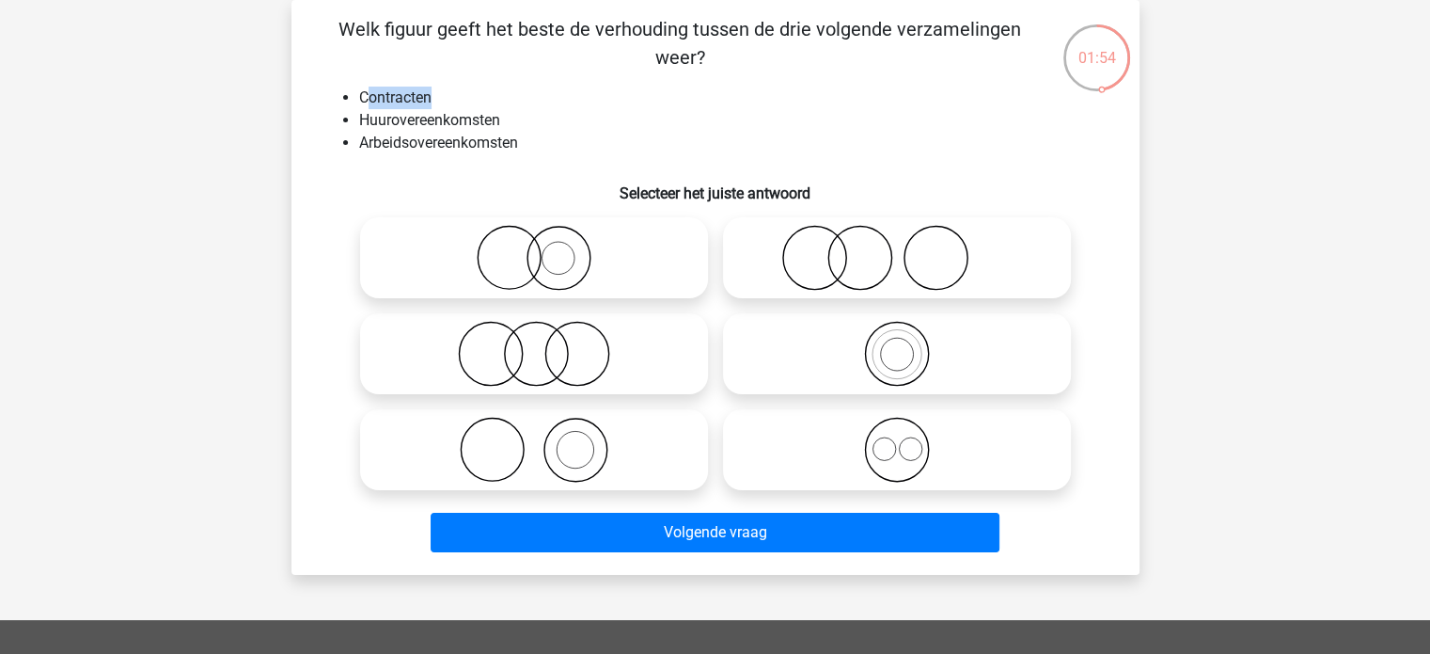
drag, startPoint x: 364, startPoint y: 98, endPoint x: 555, endPoint y: 81, distance: 191.6
click at [545, 81] on div "Welk figuur geeft het beste de verhouding tussen de drie volgende verzamelingen…" at bounding box center [715, 287] width 833 height 544
click at [561, 82] on div "Welk figuur geeft het beste de verhouding tussen de drie volgende verzamelingen…" at bounding box center [715, 287] width 833 height 544
click at [892, 356] on icon at bounding box center [897, 354] width 333 height 66
click at [897, 344] on input "radio" at bounding box center [903, 338] width 12 height 12
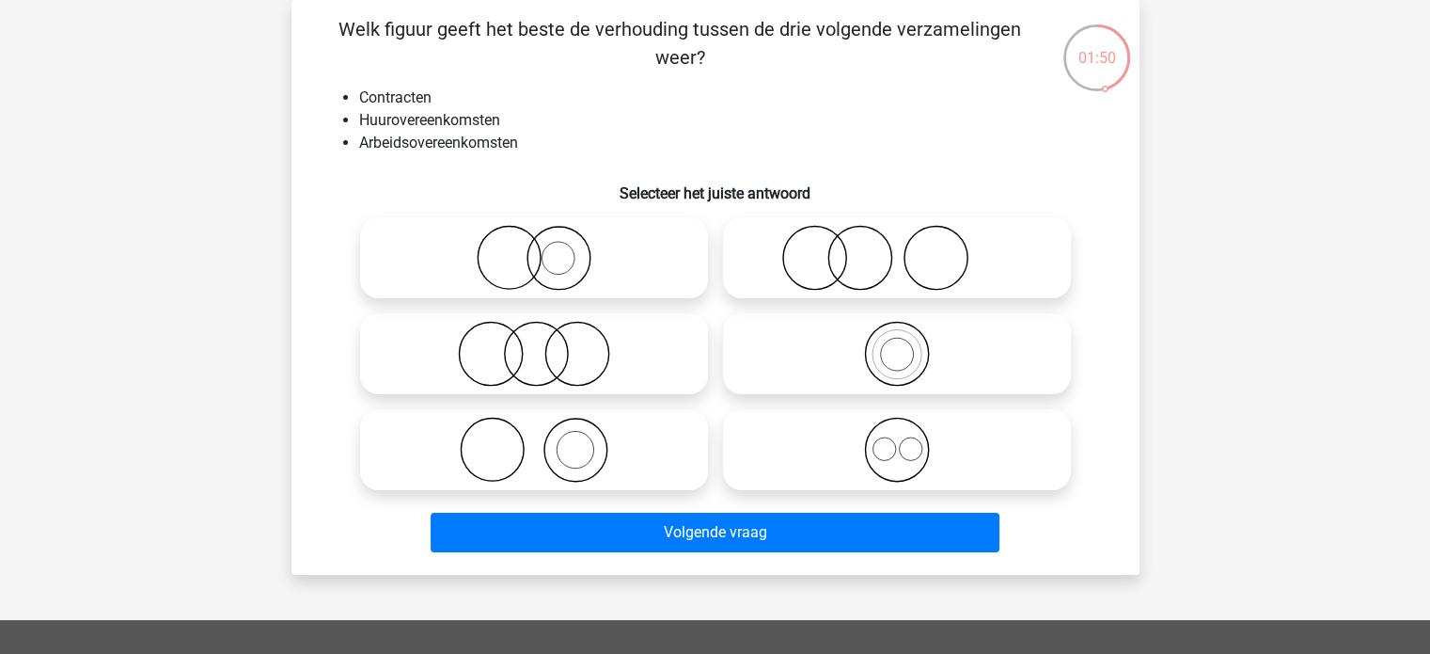
radio input "true"
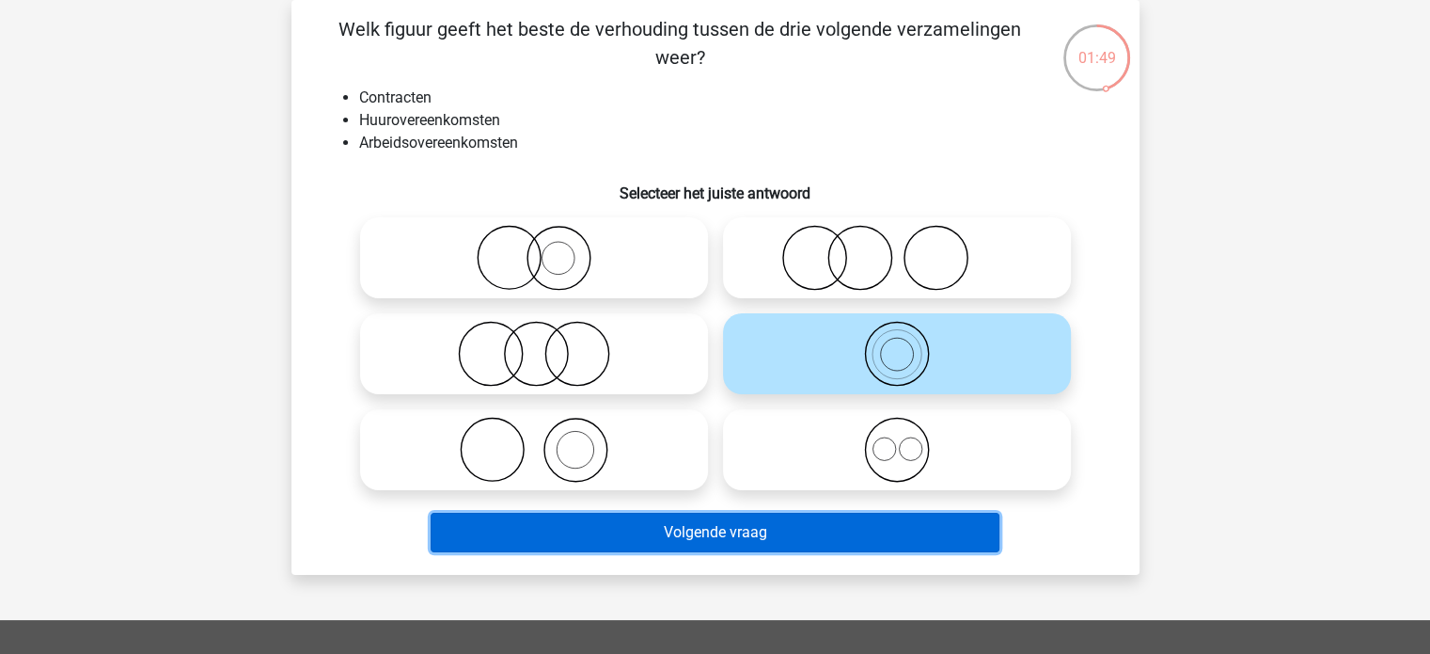
click at [702, 529] on button "Volgende vraag" at bounding box center [715, 531] width 569 height 39
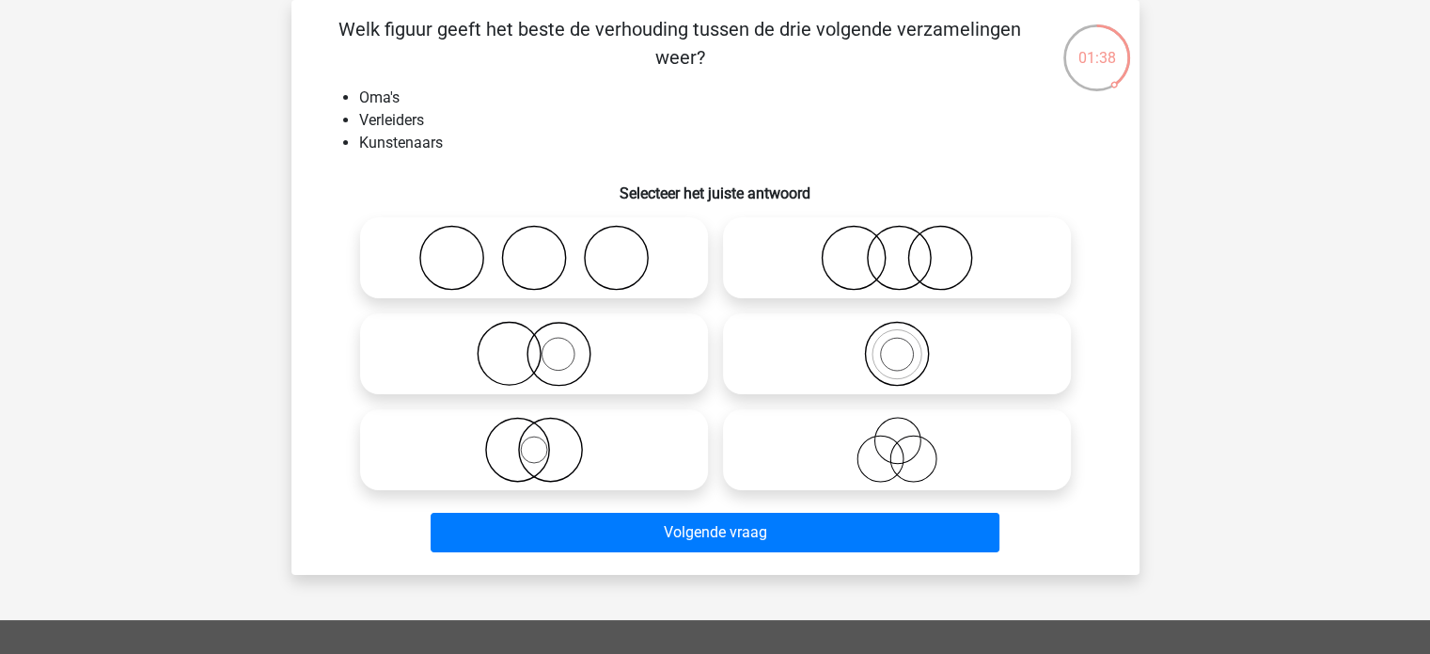
drag, startPoint x: 342, startPoint y: 36, endPoint x: 812, endPoint y: 44, distance: 469.3
click at [812, 44] on p "Welk figuur geeft het beste de verhouding tussen de drie volgende verzamelingen…" at bounding box center [680, 43] width 717 height 56
click at [811, 44] on p "Welk figuur geeft het beste de verhouding tussen de drie volgende verzamelingen…" at bounding box center [680, 43] width 717 height 56
click at [629, 259] on icon at bounding box center [534, 258] width 333 height 66
click at [546, 248] on input "radio" at bounding box center [540, 242] width 12 height 12
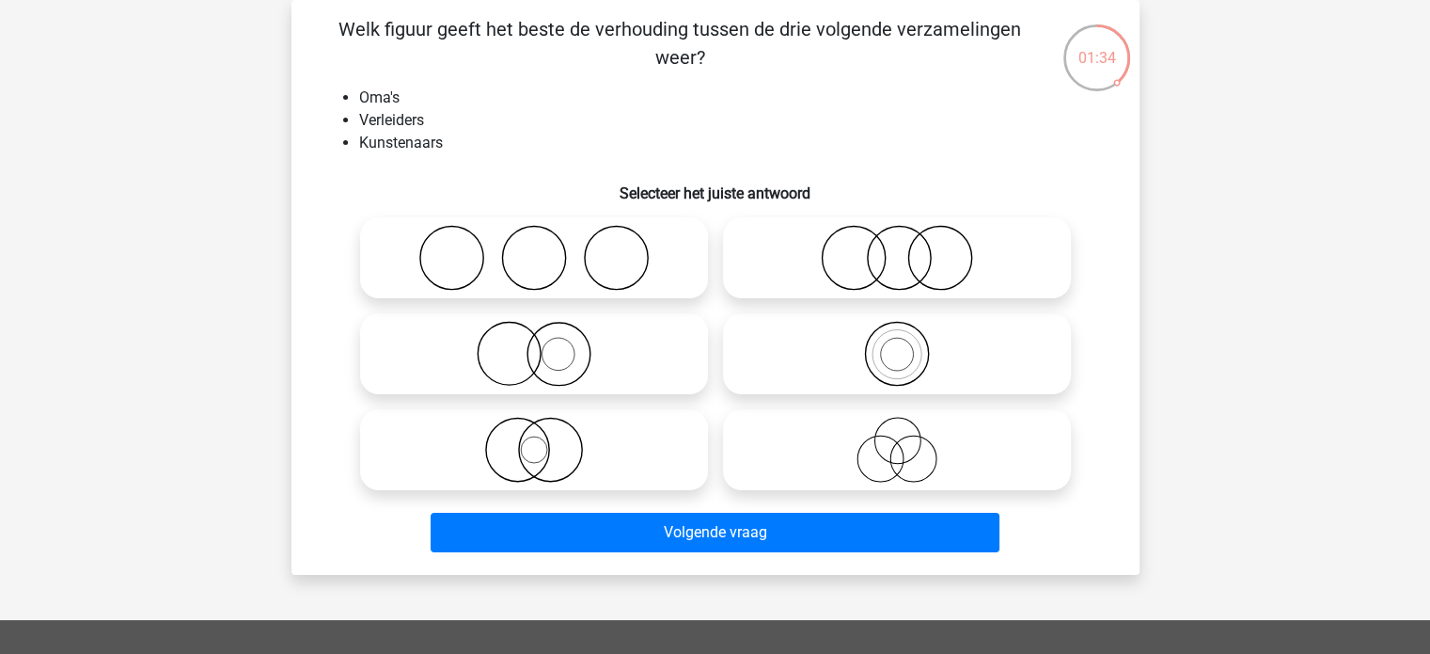
radio input "true"
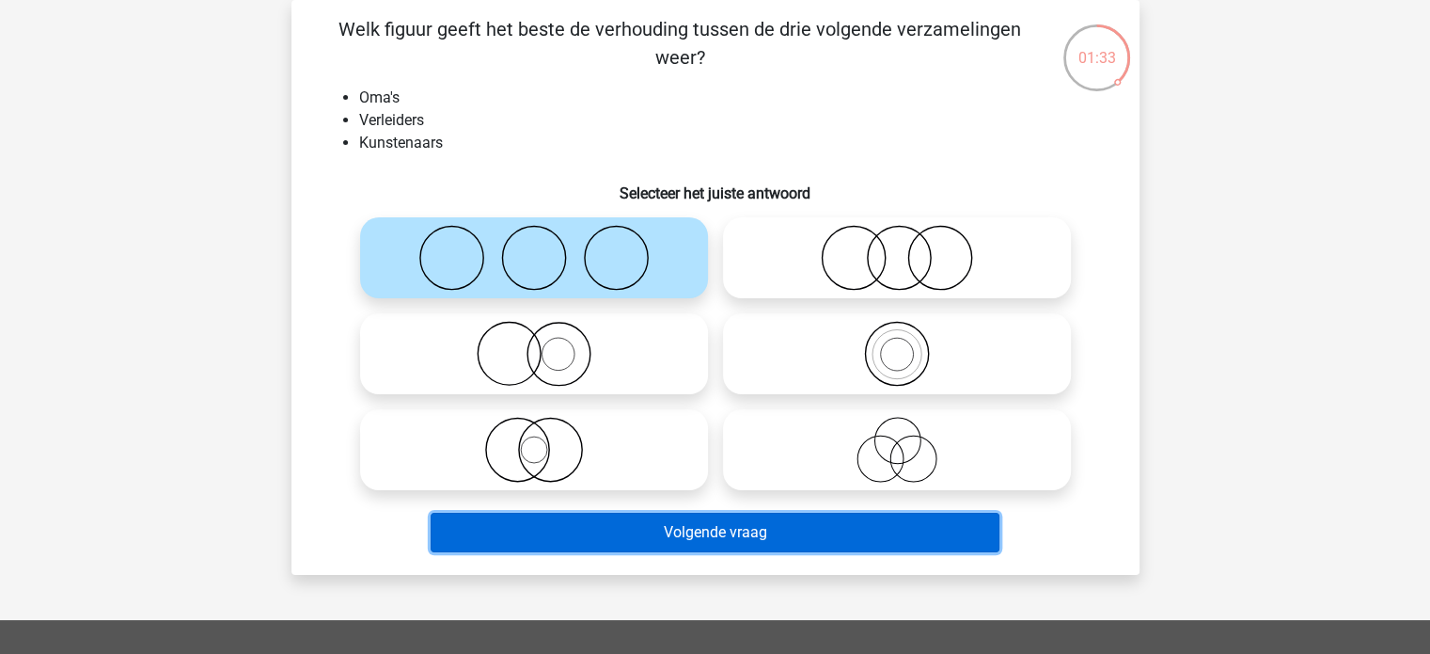
click at [733, 529] on button "Volgende vraag" at bounding box center [715, 531] width 569 height 39
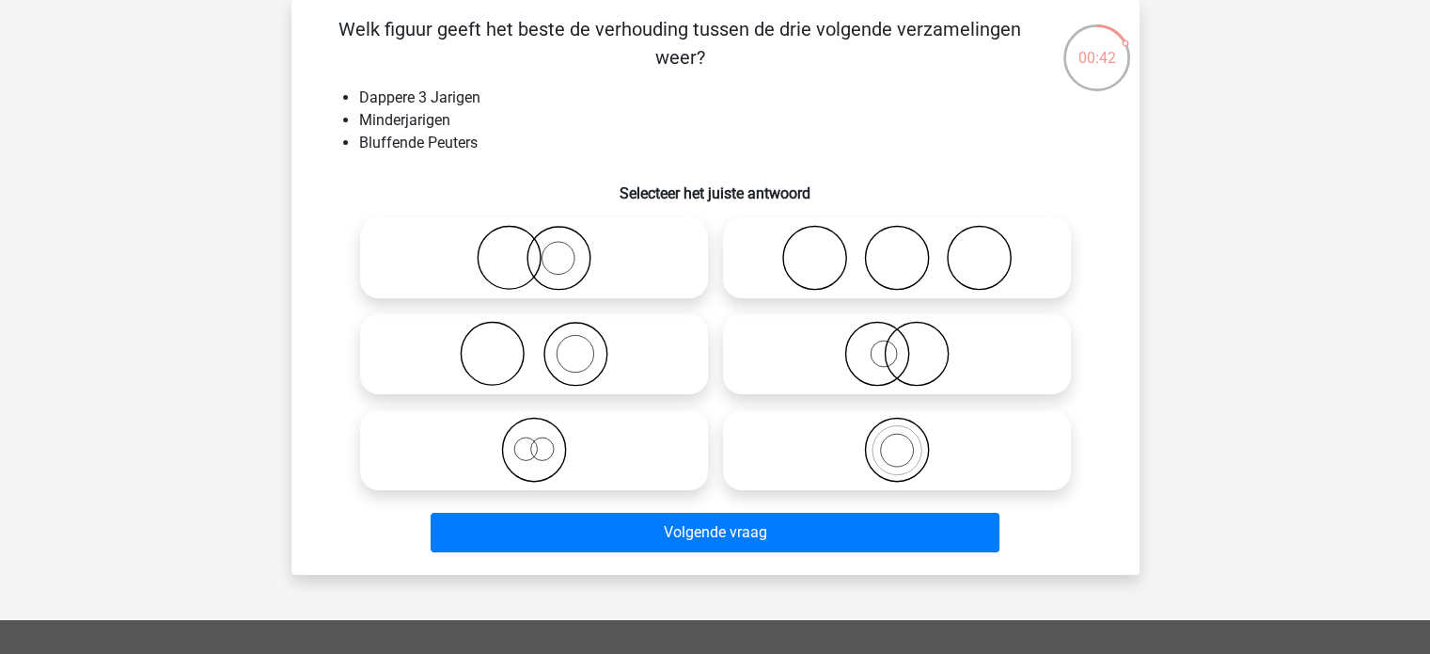
click at [543, 451] on icon at bounding box center [534, 450] width 333 height 66
click at [543, 440] on input "radio" at bounding box center [540, 434] width 12 height 12
radio input "true"
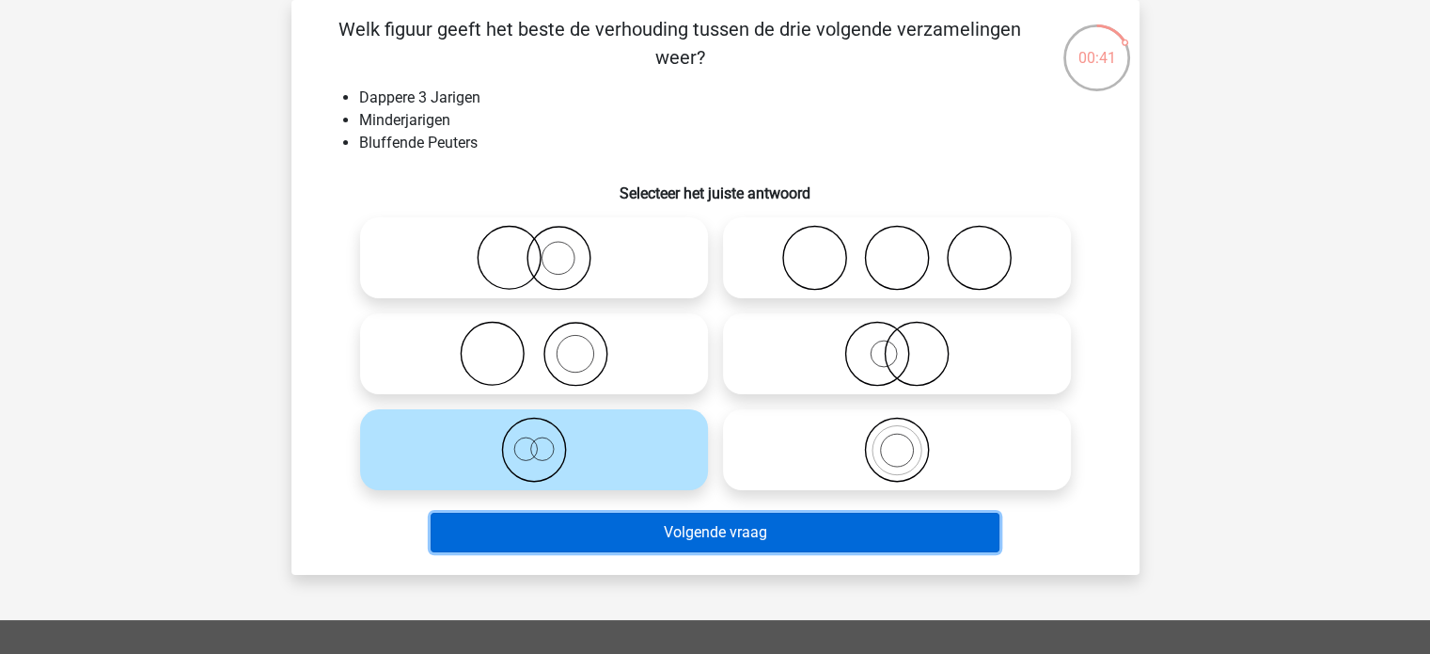
click at [757, 530] on button "Volgende vraag" at bounding box center [715, 531] width 569 height 39
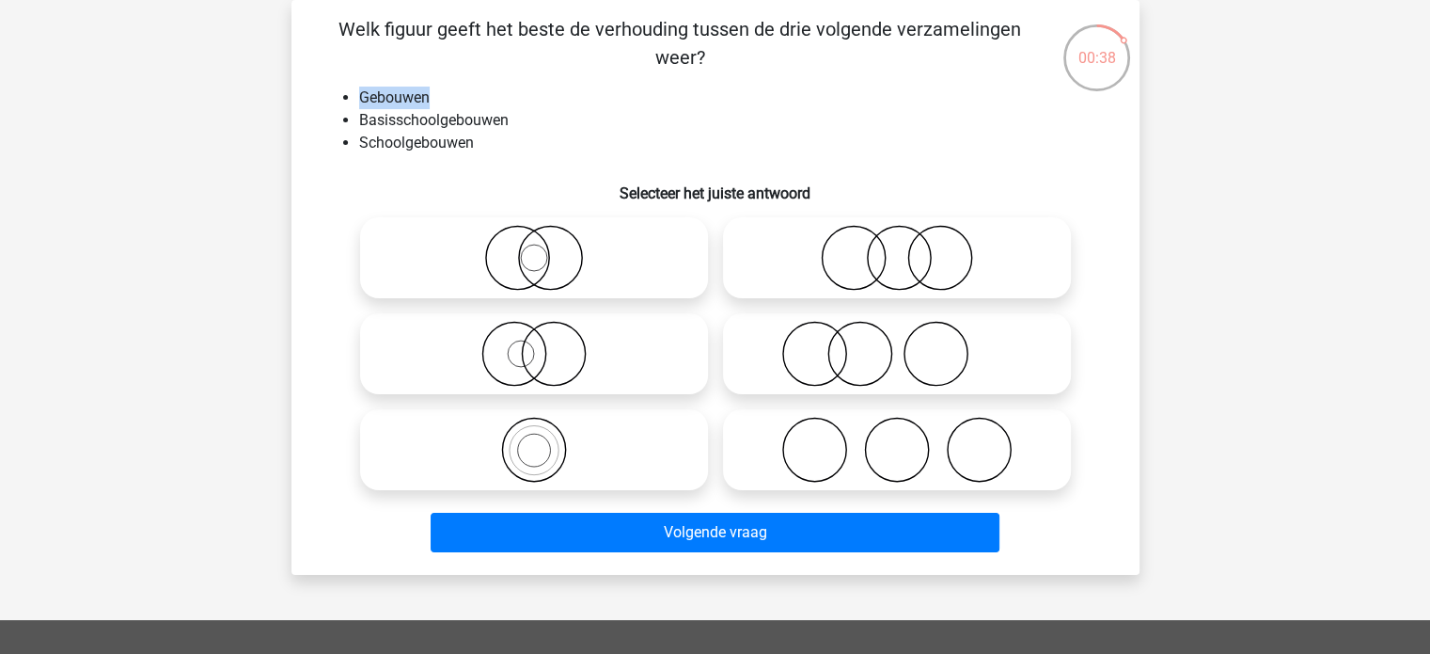
drag, startPoint x: 350, startPoint y: 87, endPoint x: 519, endPoint y: 89, distance: 169.3
click at [512, 89] on ul "Gebouwen Basisschoolgebouwen Schoolgebouwen" at bounding box center [716, 121] width 788 height 68
click at [536, 116] on li "Basisschoolgebouwen" at bounding box center [734, 120] width 750 height 23
click at [538, 259] on icon at bounding box center [534, 258] width 333 height 66
click at [538, 248] on input "radio" at bounding box center [540, 242] width 12 height 12
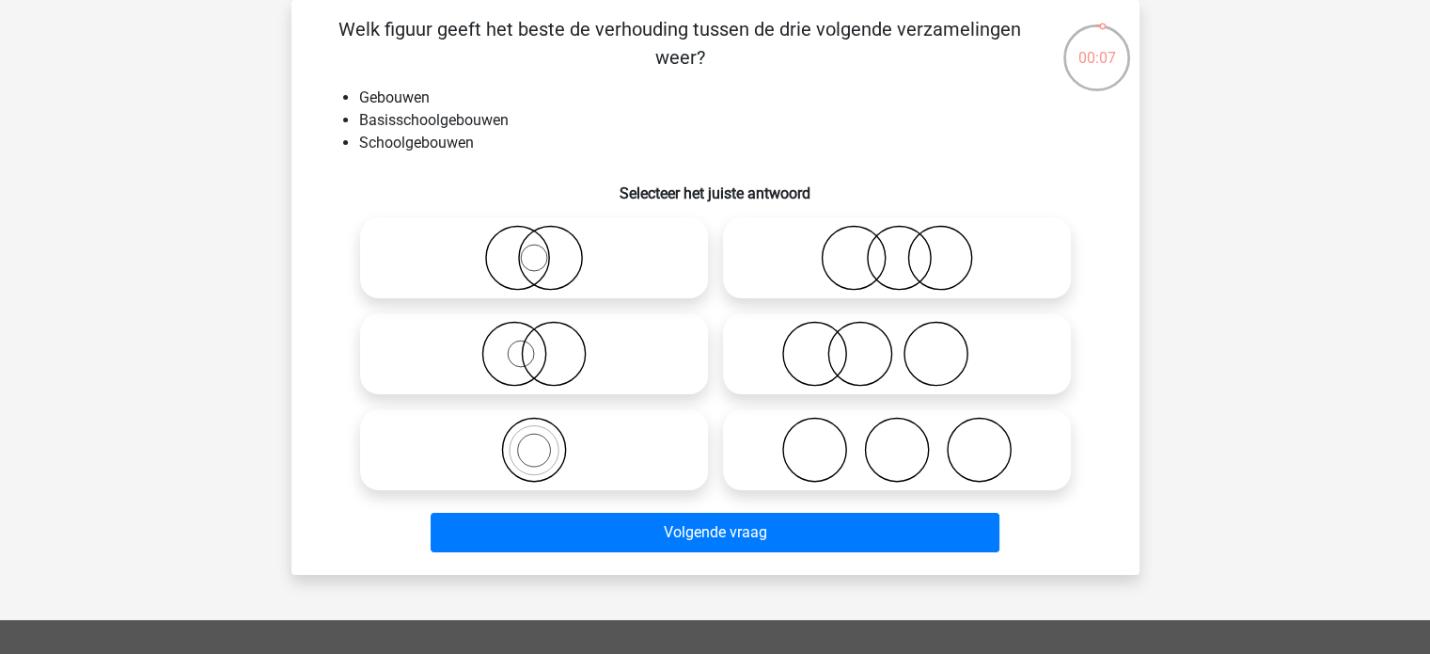
radio input "true"
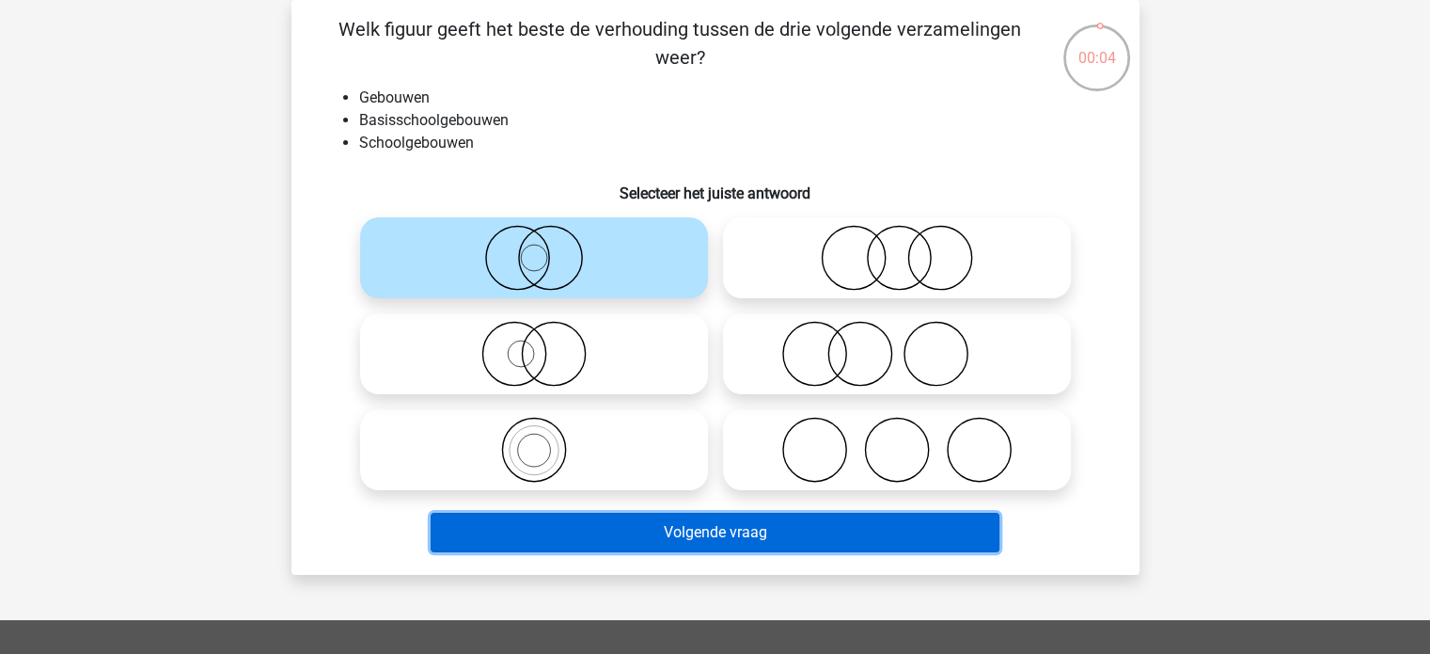
click at [707, 532] on button "Volgende vraag" at bounding box center [715, 531] width 569 height 39
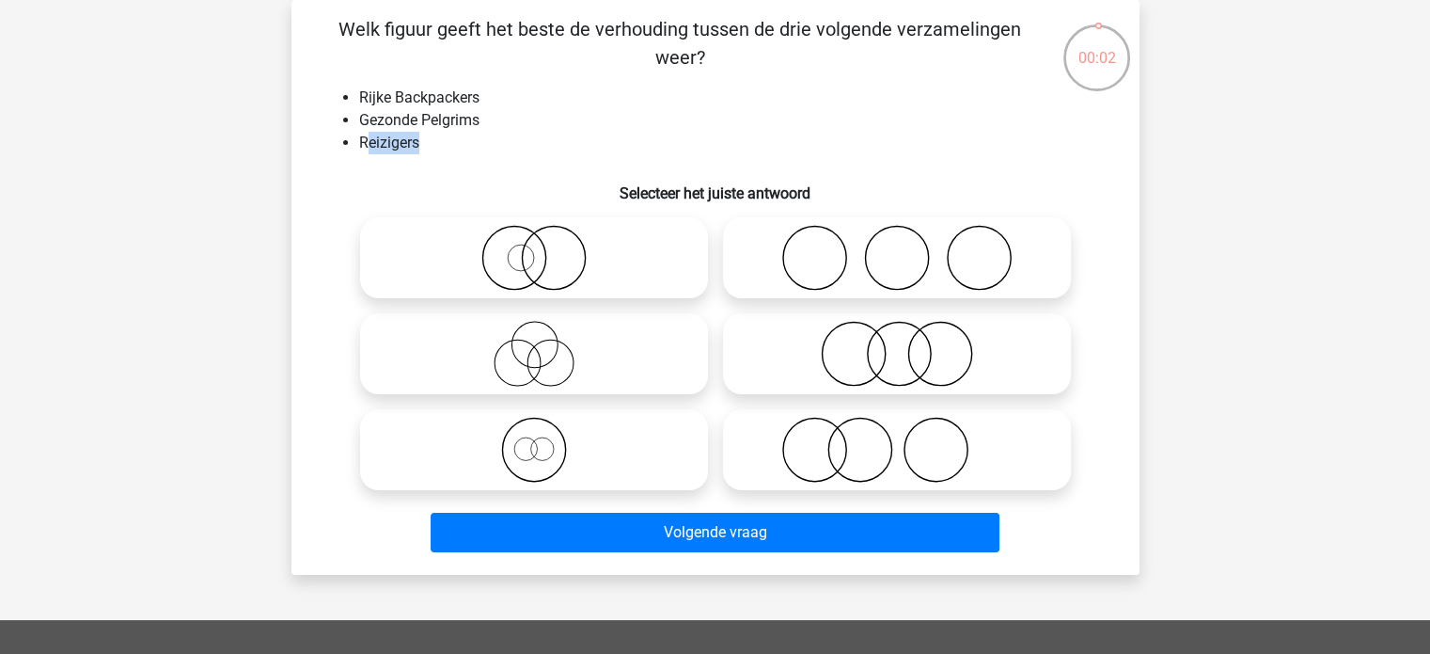
drag, startPoint x: 363, startPoint y: 143, endPoint x: 484, endPoint y: 142, distance: 121.3
click at [484, 142] on li "Reizigers" at bounding box center [734, 143] width 750 height 23
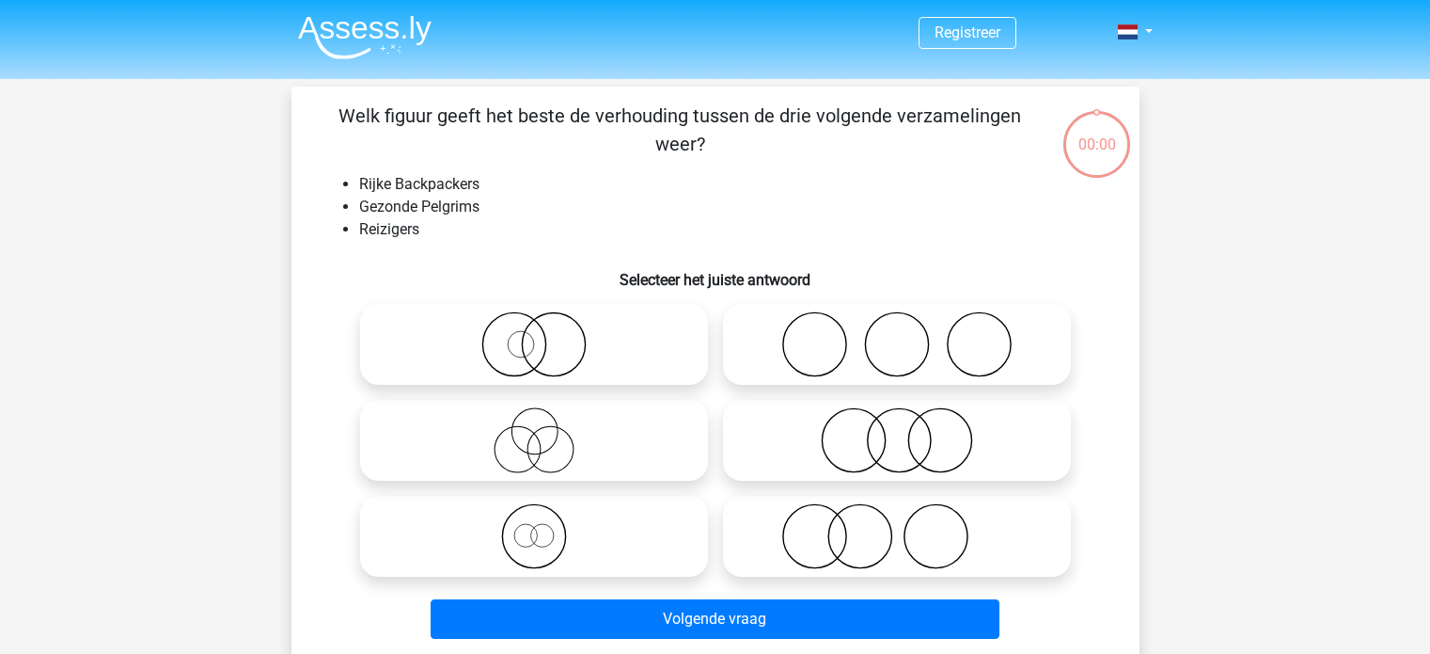
scroll to position [87, 0]
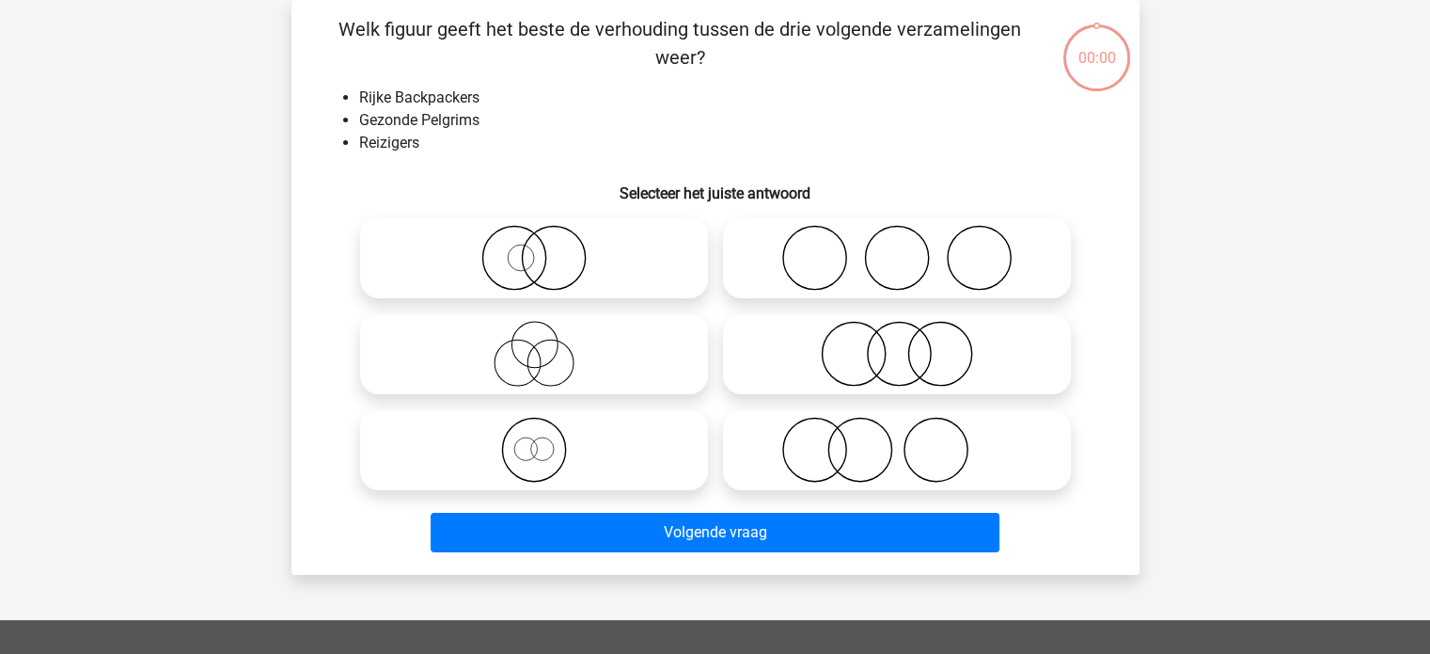
click at [380, 104] on li "Rijke Backpackers" at bounding box center [734, 98] width 750 height 23
click at [362, 78] on div "Welk figuur geeft het beste de verhouding tussen de drie volgende verzamelingen…" at bounding box center [715, 287] width 833 height 544
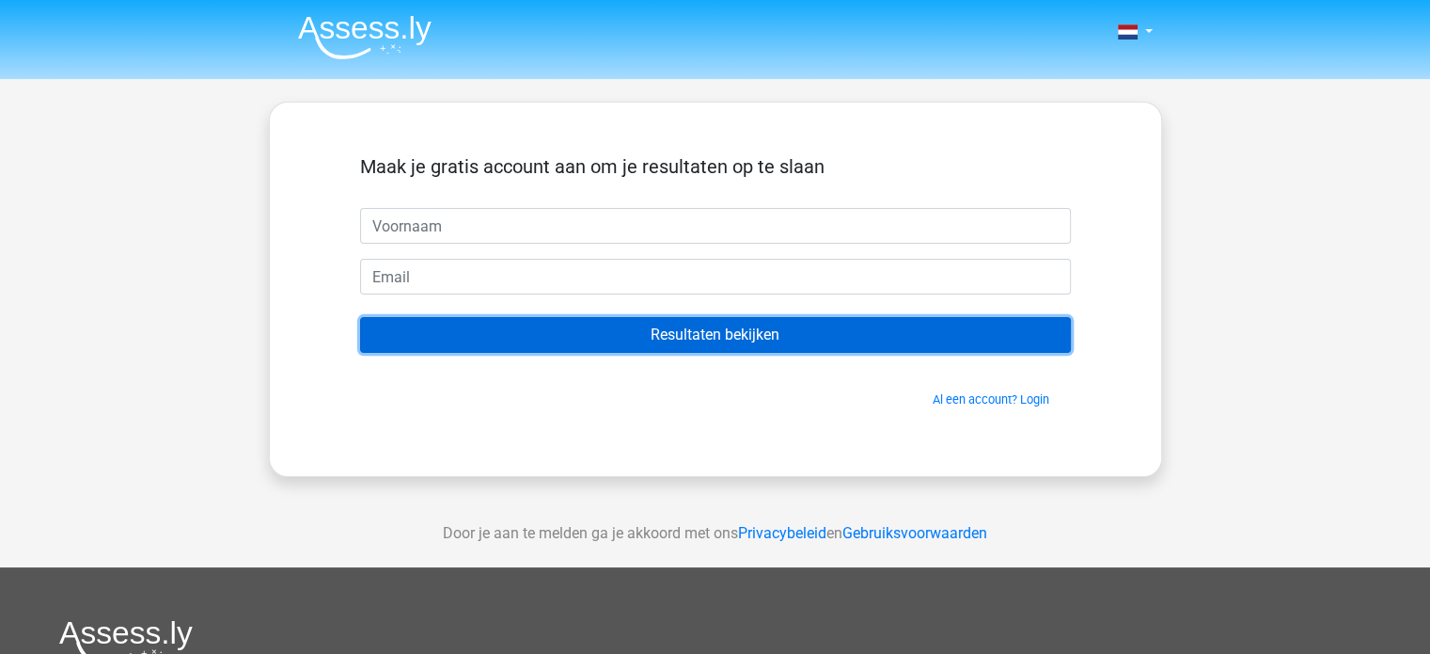
click at [668, 326] on input "Resultaten bekijken" at bounding box center [715, 335] width 711 height 36
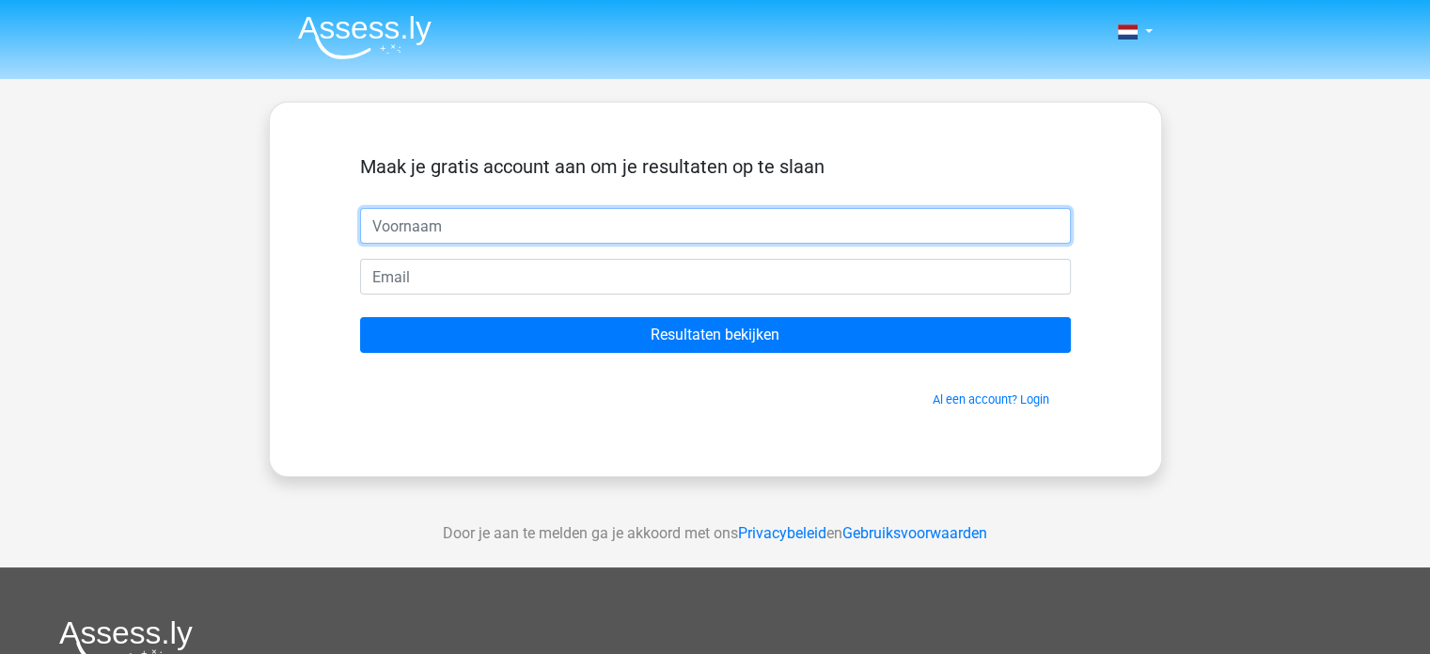
click at [550, 218] on input "text" at bounding box center [715, 226] width 711 height 36
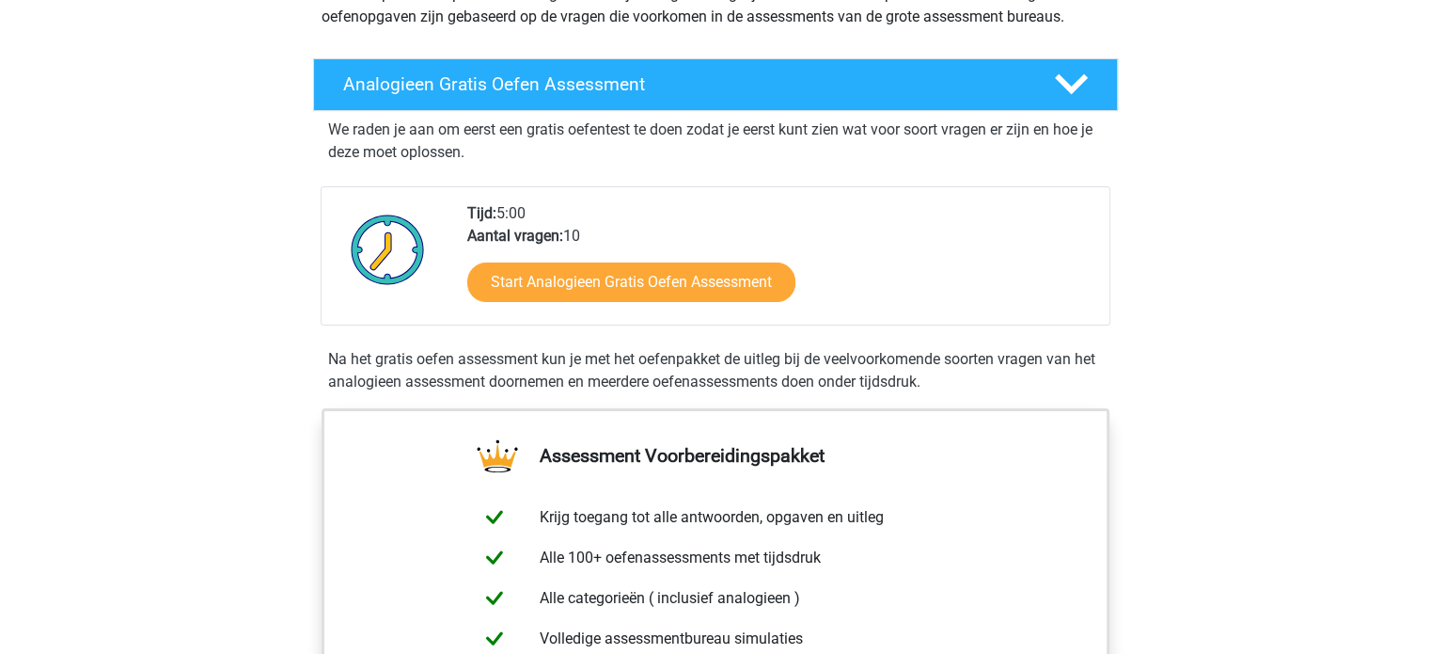
scroll to position [376, 0]
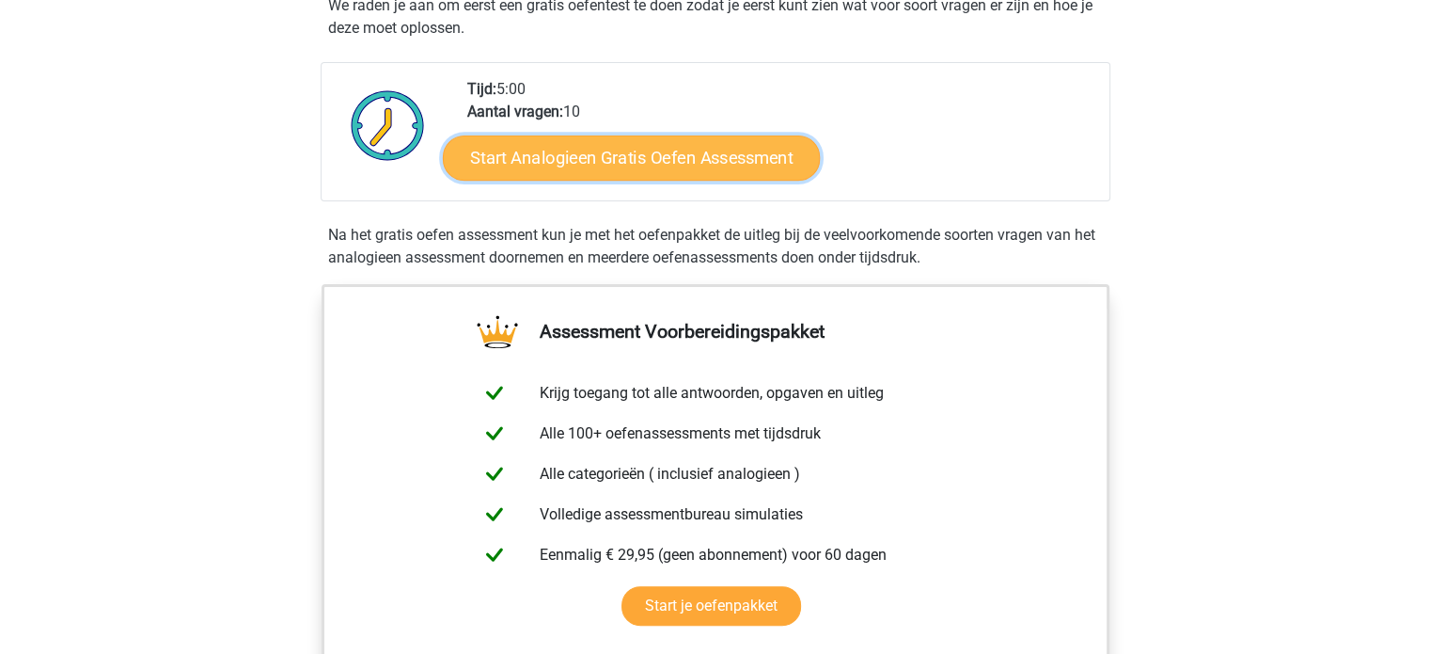
click at [730, 164] on link "Start Analogieen Gratis Oefen Assessment" at bounding box center [631, 156] width 377 height 45
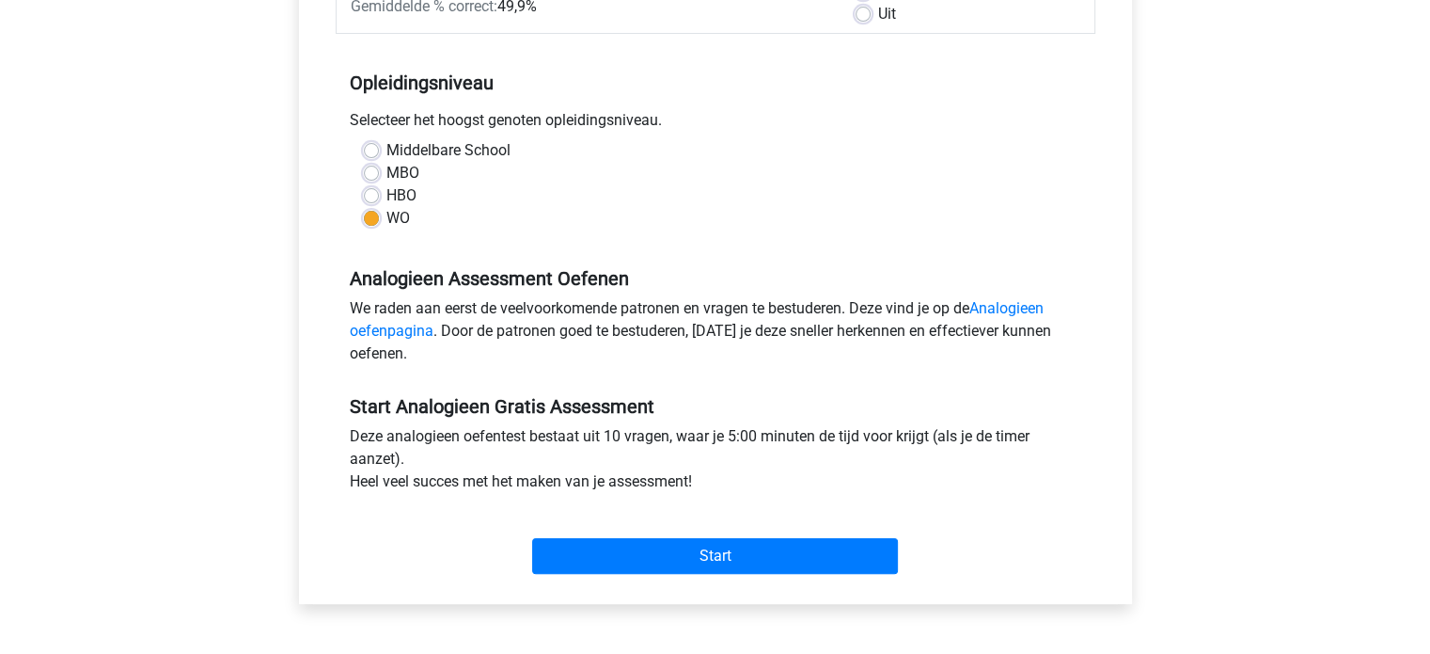
scroll to position [376, 0]
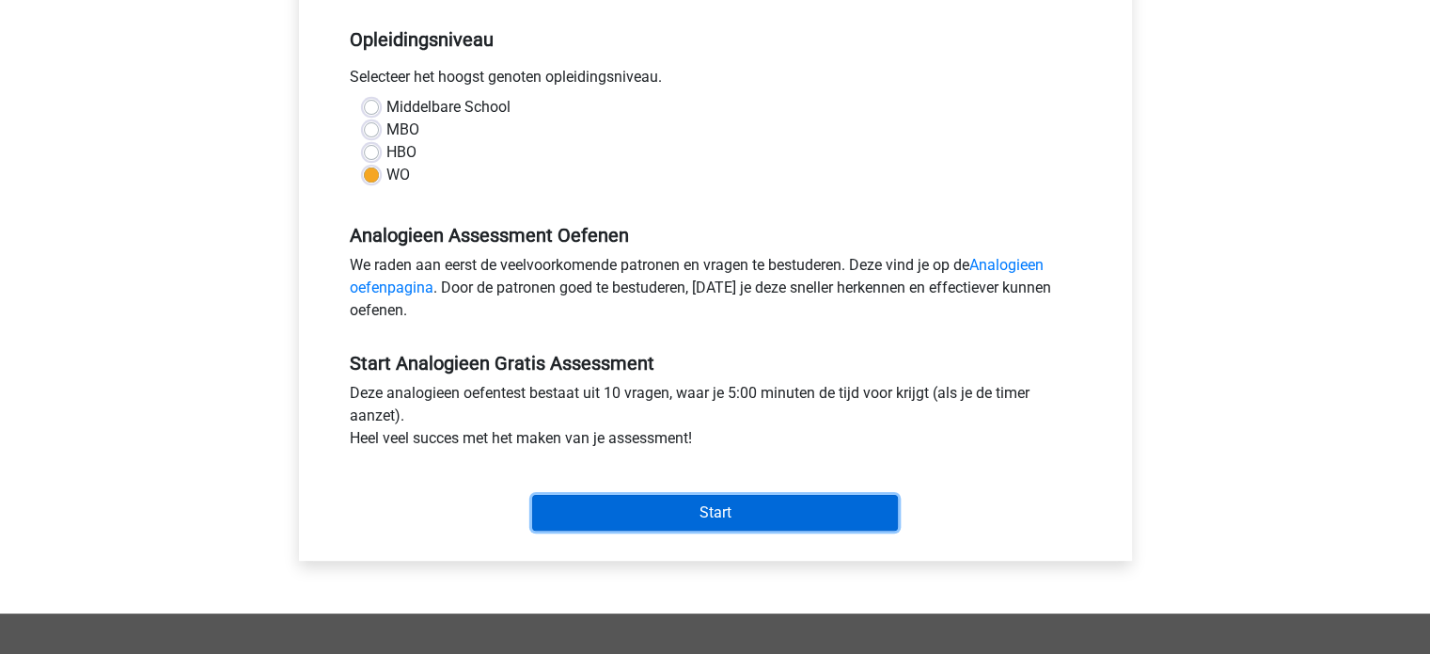
click at [764, 513] on input "Start" at bounding box center [715, 513] width 366 height 36
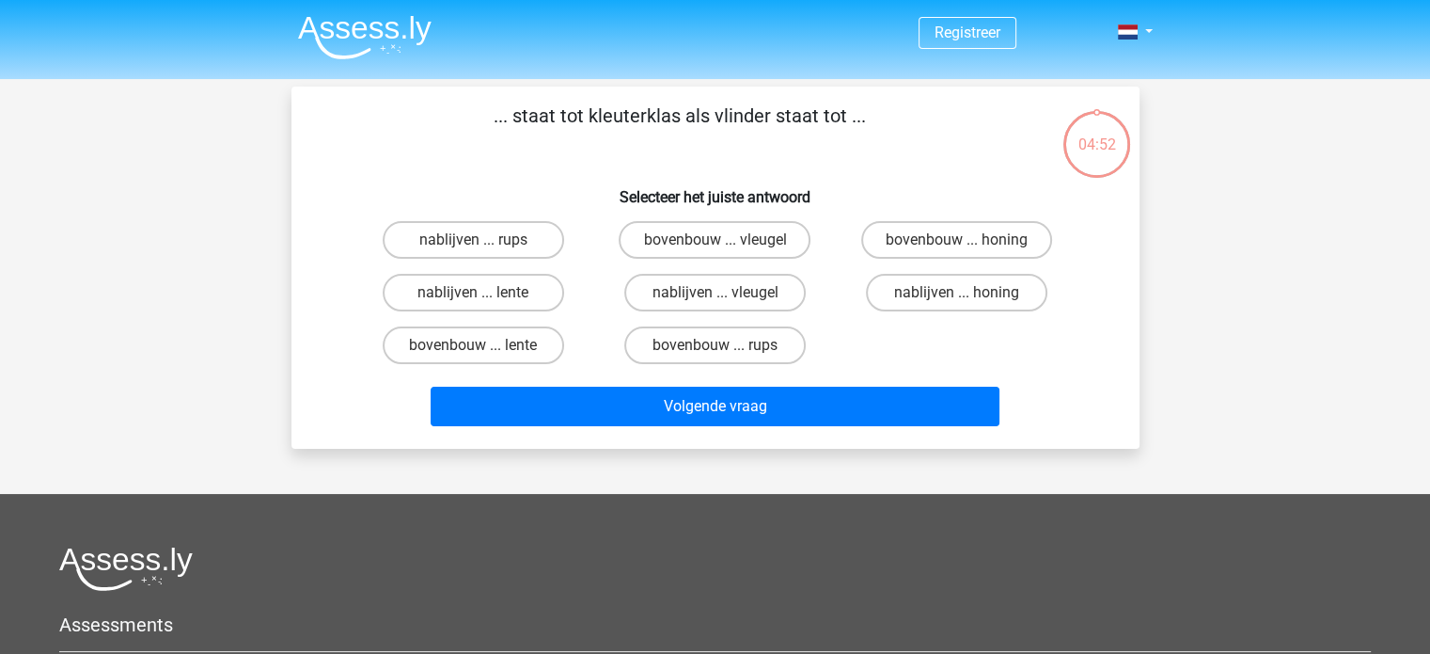
drag, startPoint x: 573, startPoint y: 119, endPoint x: 920, endPoint y: 88, distance: 348.4
click at [920, 83] on div "Registreer Nederlands English" at bounding box center [715, 495] width 1430 height 990
click at [913, 127] on p "... staat tot kleuterklas als vlinder staat tot ..." at bounding box center [680, 130] width 717 height 56
click at [709, 344] on label "bovenbouw ... rups" at bounding box center [714, 345] width 181 height 38
click at [715, 345] on input "bovenbouw ... rups" at bounding box center [721, 351] width 12 height 12
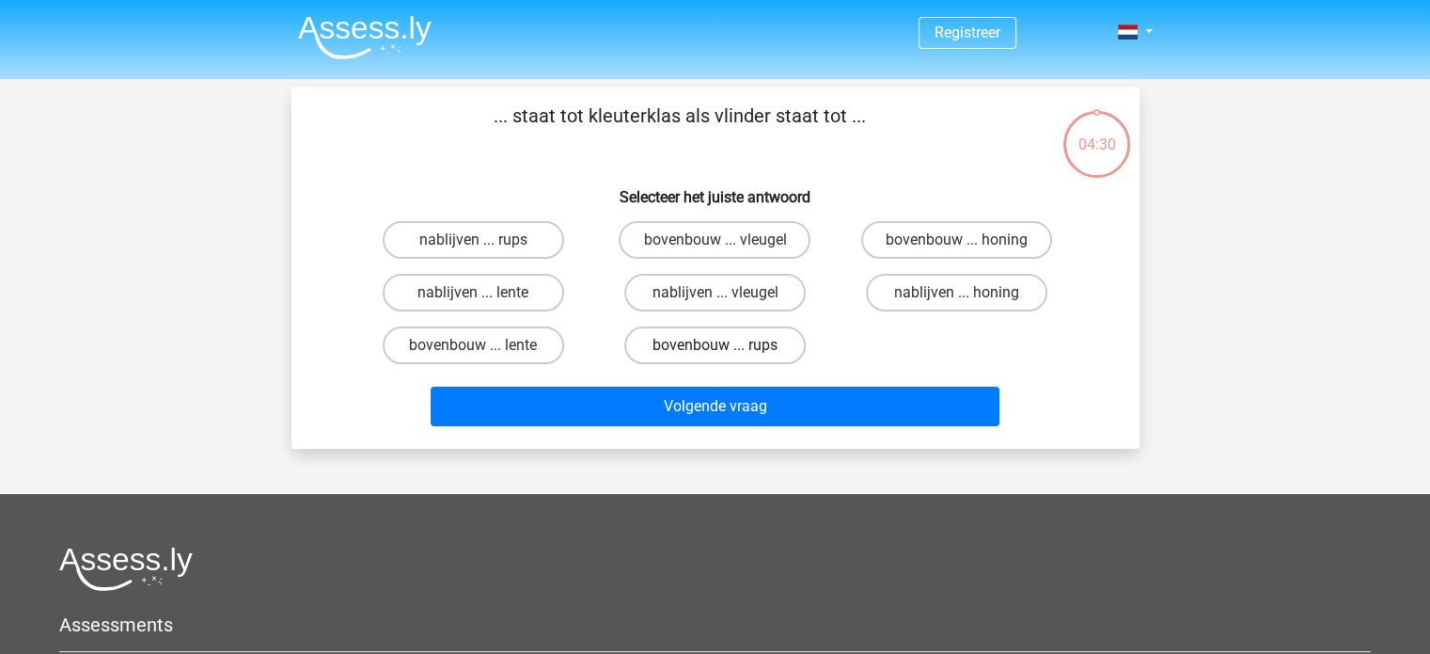
radio input "true"
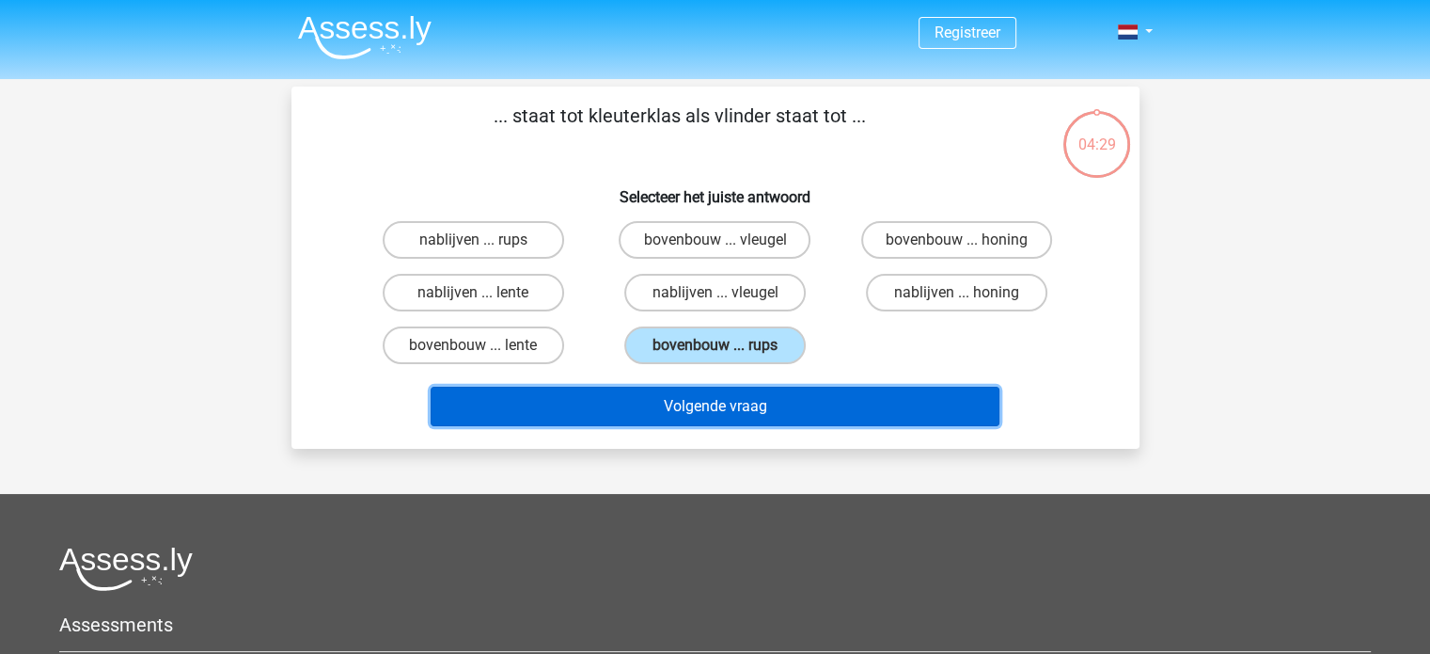
click at [731, 402] on button "Volgende vraag" at bounding box center [715, 405] width 569 height 39
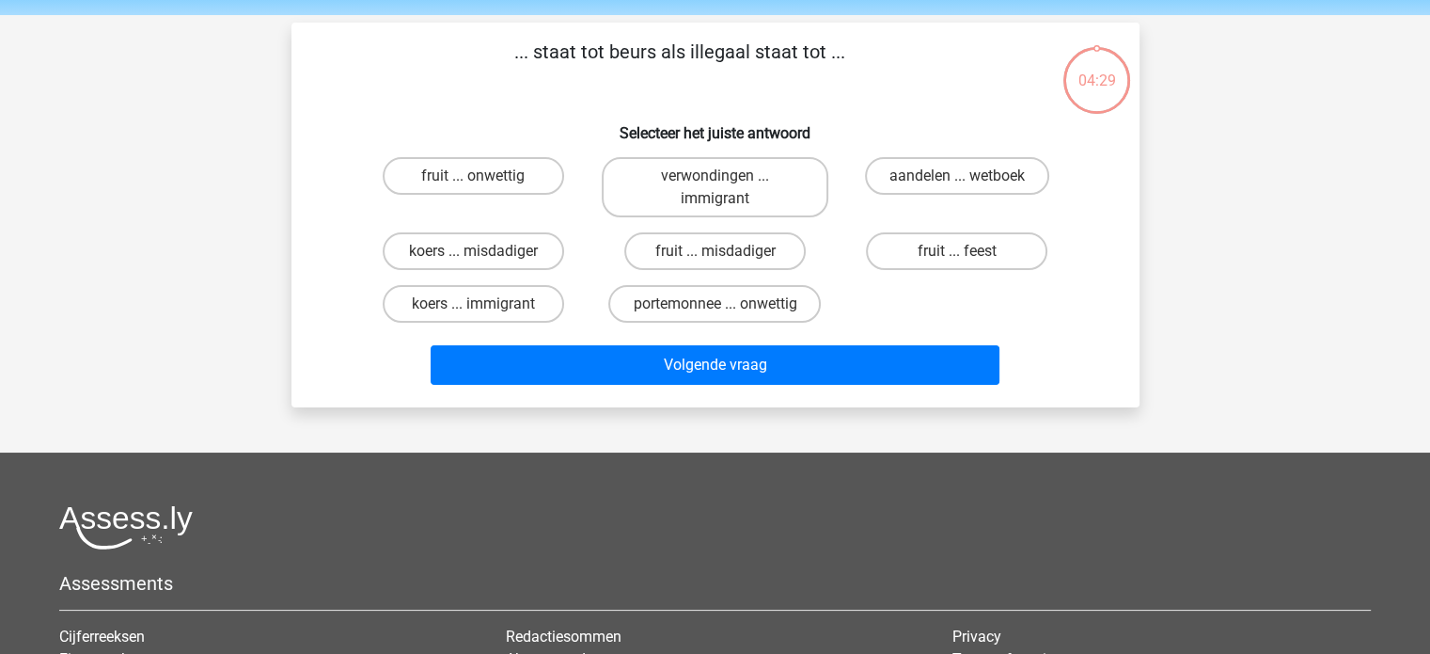
scroll to position [87, 0]
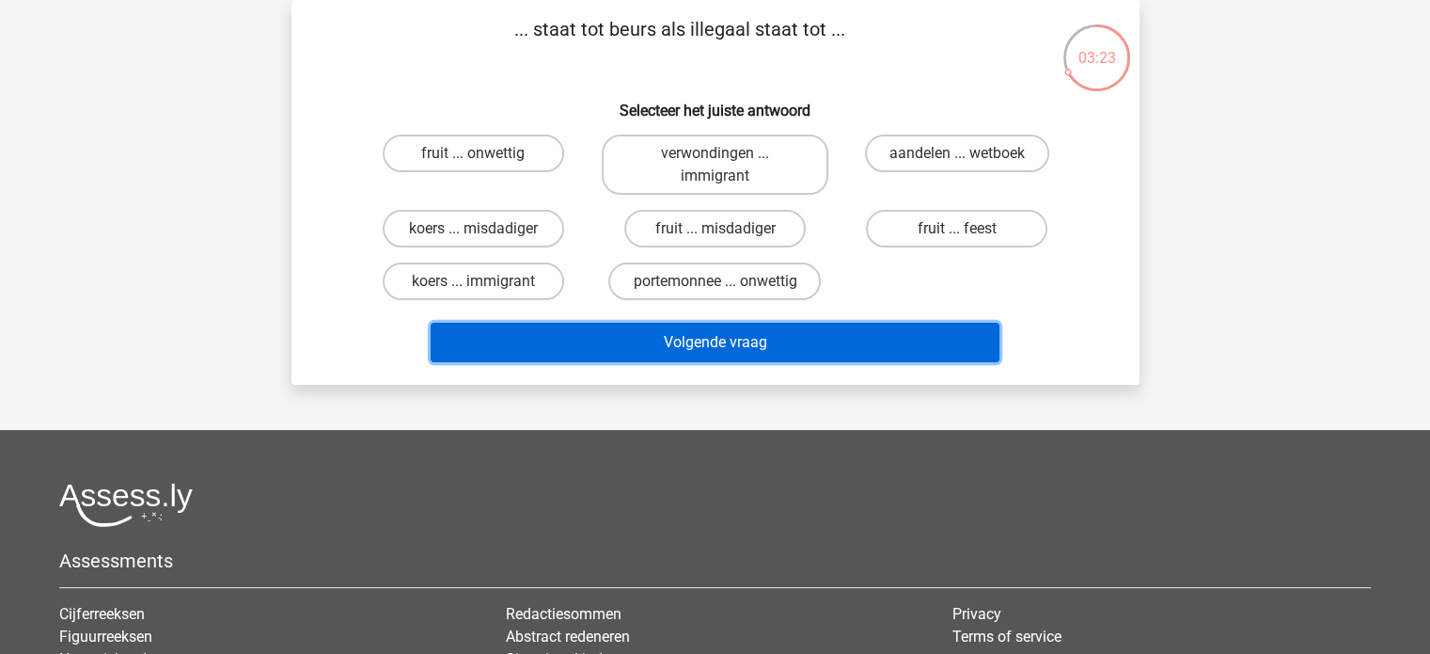
click at [746, 341] on button "Volgende vraag" at bounding box center [715, 342] width 569 height 39
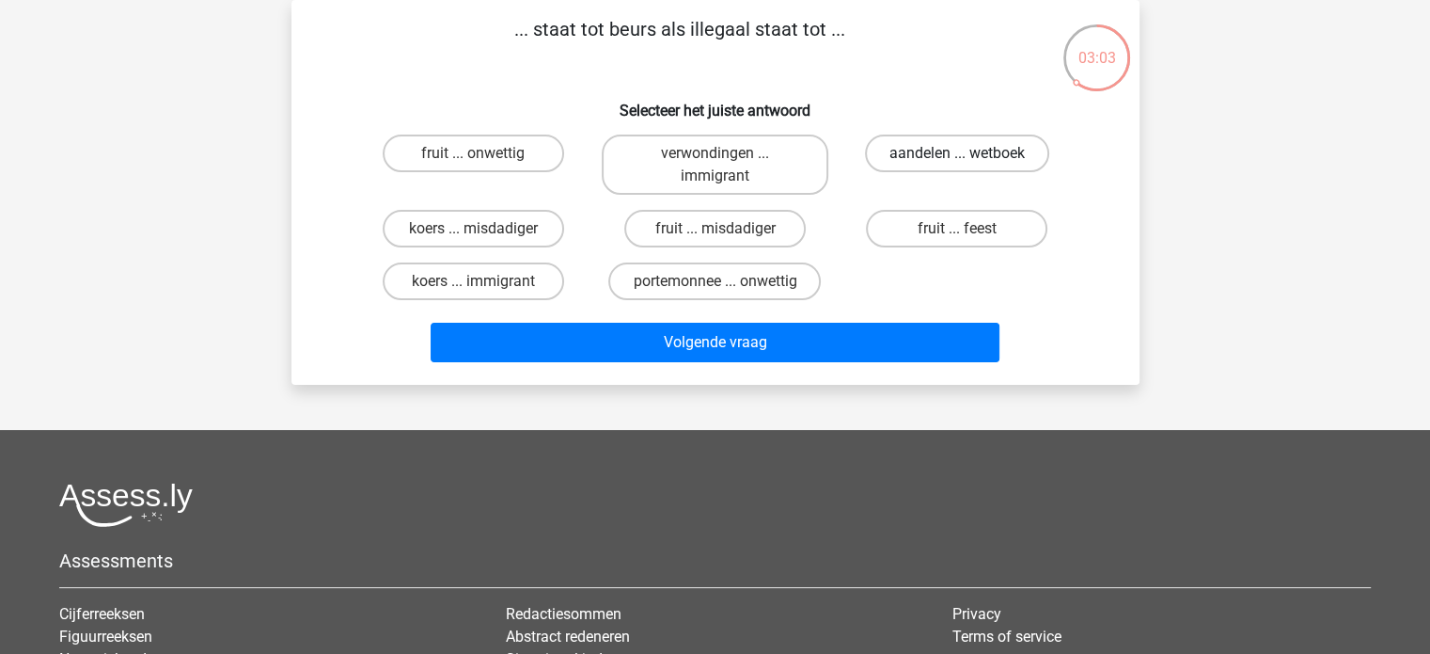
click at [976, 152] on label "aandelen ... wetboek" at bounding box center [957, 153] width 184 height 38
click at [969, 153] on input "aandelen ... wetboek" at bounding box center [963, 159] width 12 height 12
radio input "true"
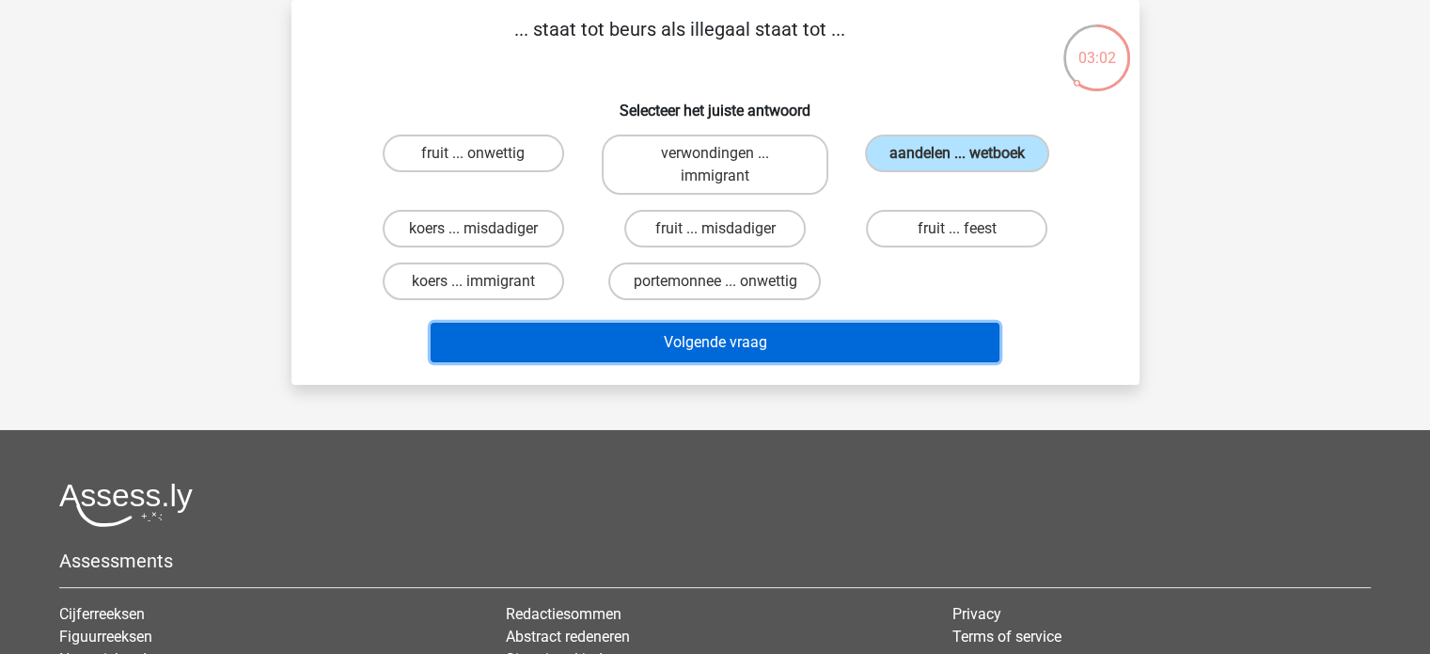
click at [707, 349] on button "Volgende vraag" at bounding box center [715, 342] width 569 height 39
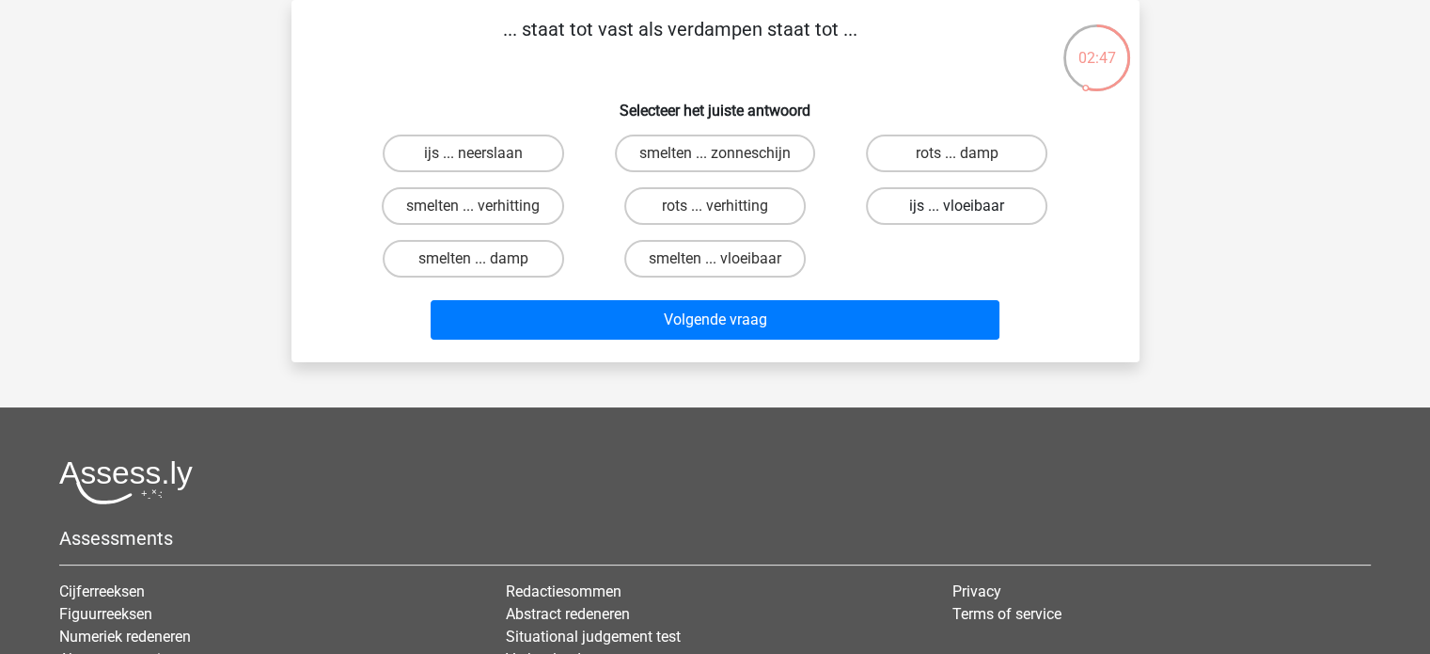
click at [1007, 210] on label "ijs ... vloeibaar" at bounding box center [956, 206] width 181 height 38
click at [969, 210] on input "ijs ... vloeibaar" at bounding box center [963, 212] width 12 height 12
radio input "true"
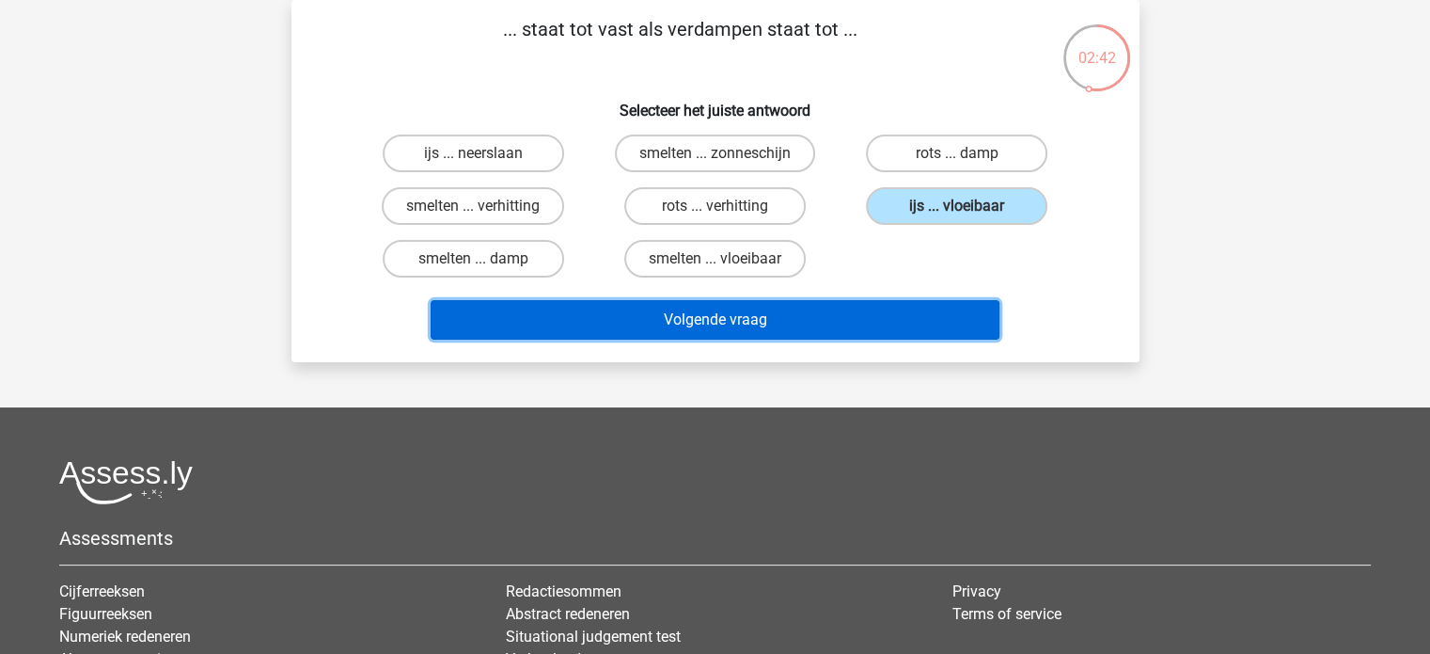
click at [722, 319] on button "Volgende vraag" at bounding box center [715, 319] width 569 height 39
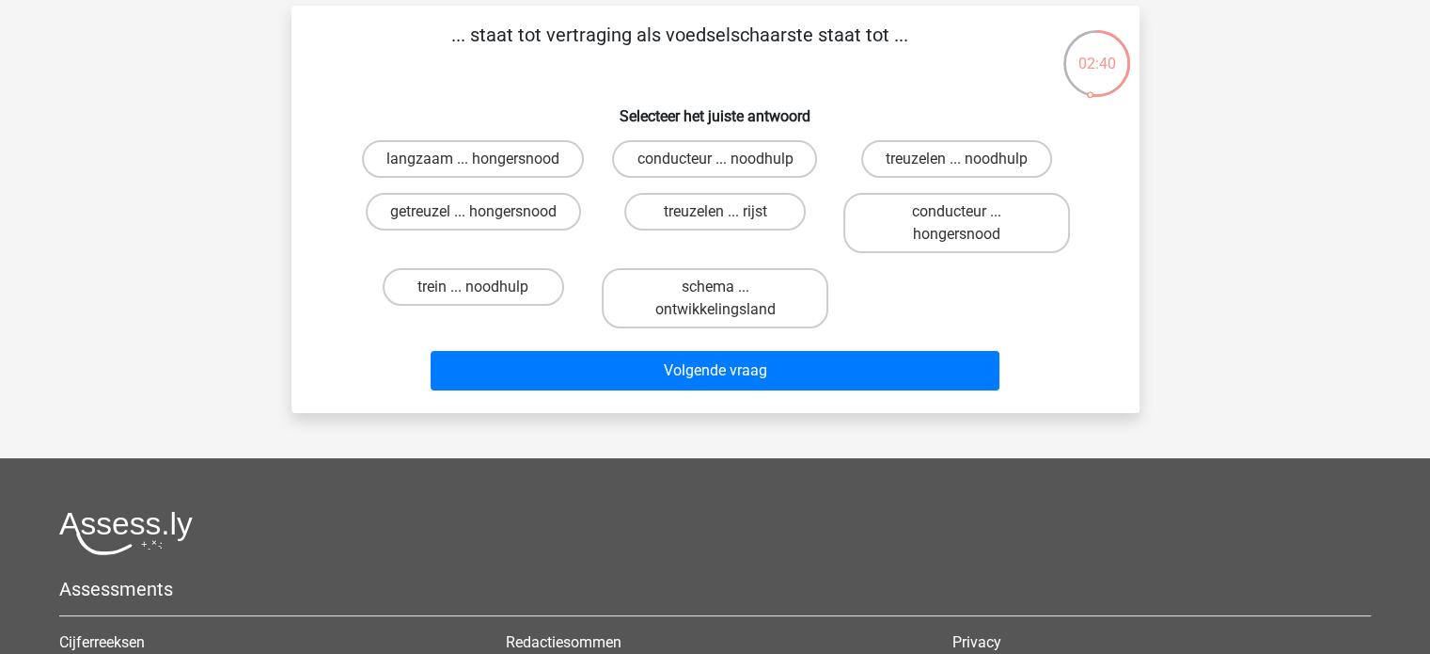
drag, startPoint x: 472, startPoint y: 31, endPoint x: 959, endPoint y: 14, distance: 487.4
click at [959, 14] on div "... staat tot vertraging als voedselschaarste staat tot ... Selecteer het juist…" at bounding box center [716, 209] width 848 height 407
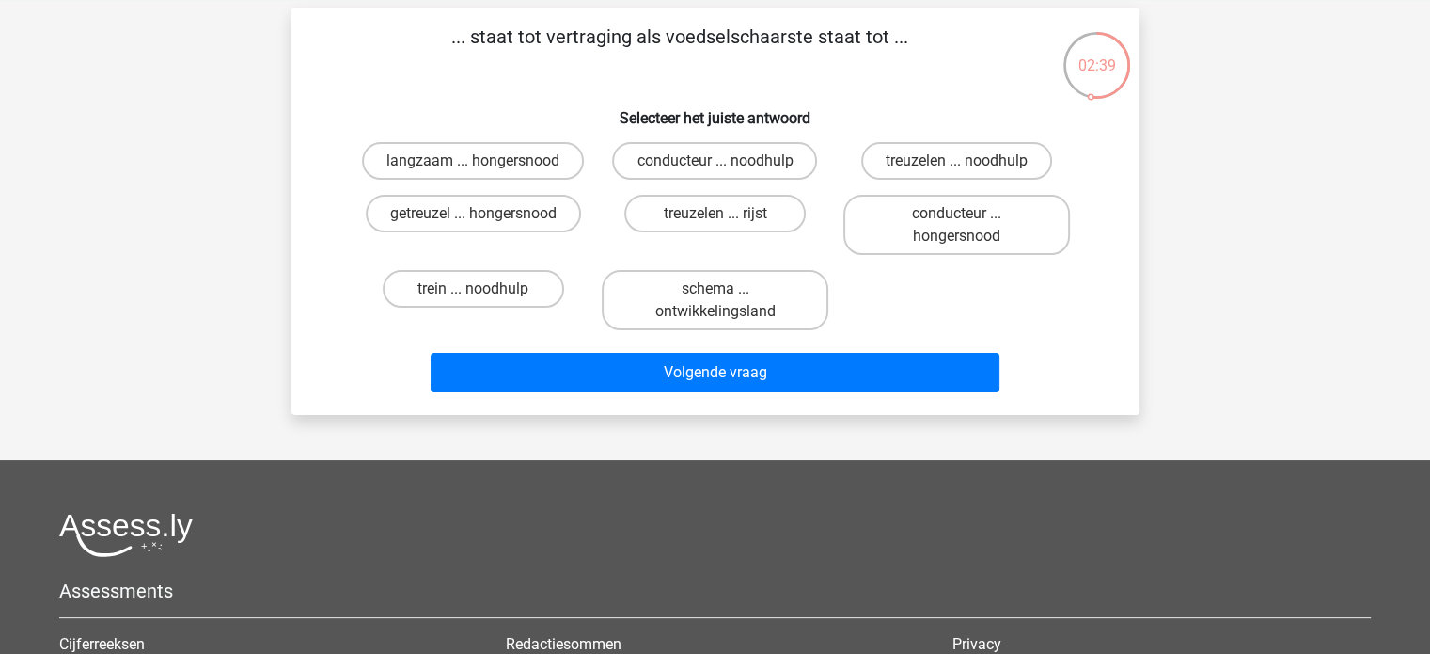
click at [875, 89] on div "... staat tot vertraging als voedselschaarste staat tot ... Selecteer het juist…" at bounding box center [715, 211] width 833 height 377
click at [512, 214] on label "getreuzel ... hongersnood" at bounding box center [473, 214] width 215 height 38
click at [485, 214] on input "getreuzel ... hongersnood" at bounding box center [479, 219] width 12 height 12
radio input "true"
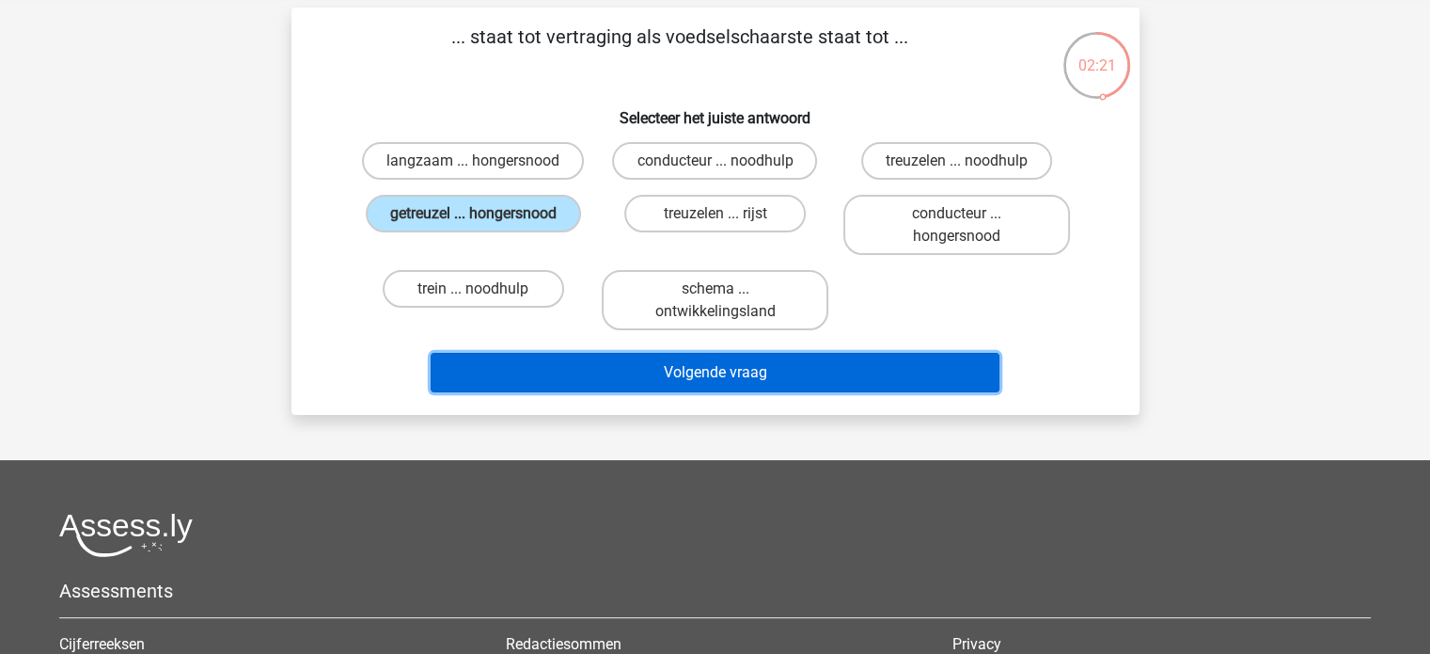
click at [796, 378] on button "Volgende vraag" at bounding box center [715, 372] width 569 height 39
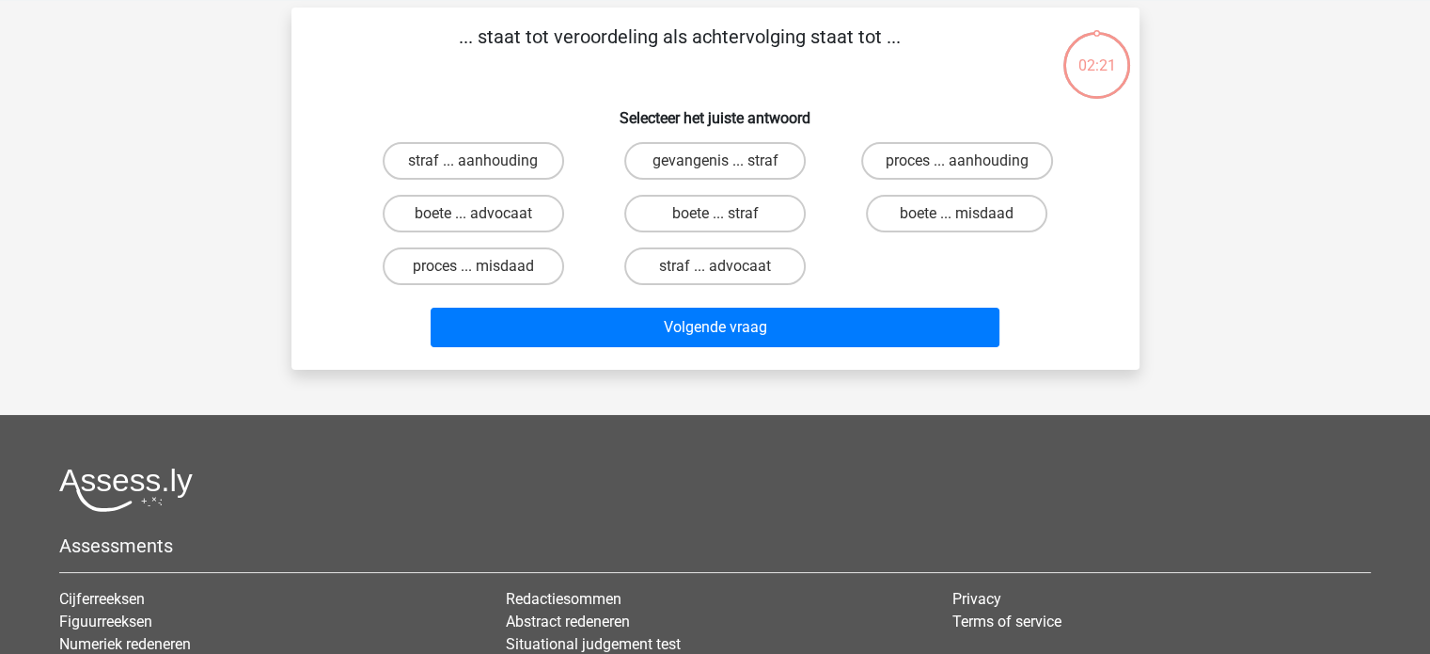
scroll to position [87, 0]
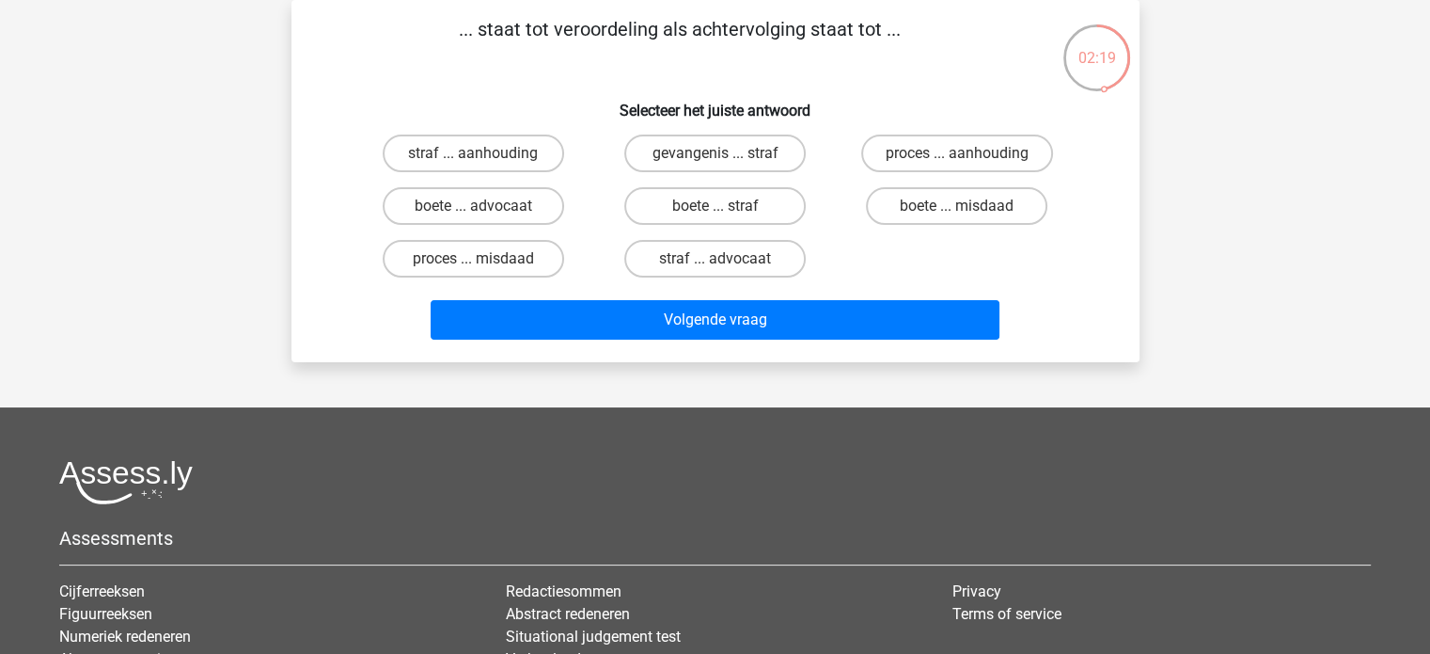
drag, startPoint x: 478, startPoint y: 31, endPoint x: 903, endPoint y: 30, distance: 425.0
click at [903, 30] on p "... staat tot veroordeling als achtervolging staat tot ..." at bounding box center [680, 43] width 717 height 56
click at [891, 71] on p "... staat tot veroordeling als achtervolging staat tot ..." at bounding box center [680, 43] width 717 height 56
click at [707, 153] on label "gevangenis ... straf" at bounding box center [714, 153] width 181 height 38
click at [715, 153] on input "gevangenis ... straf" at bounding box center [721, 159] width 12 height 12
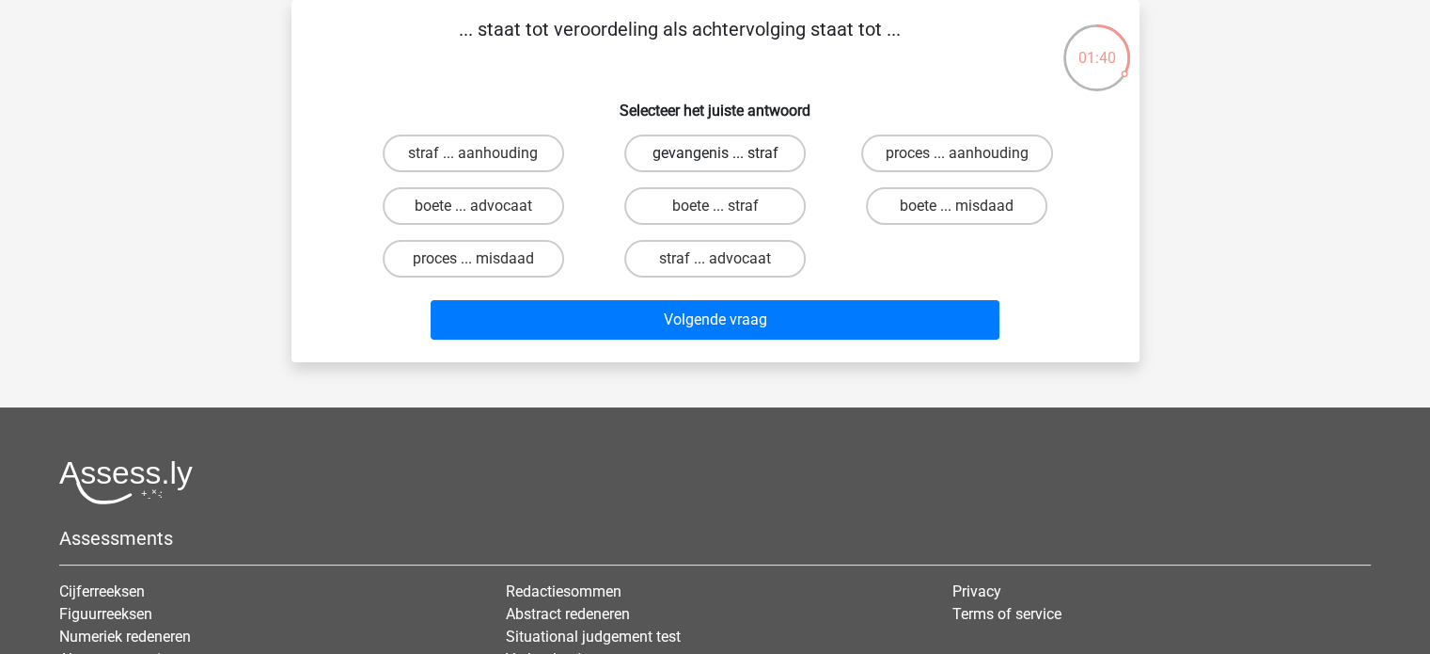
radio input "true"
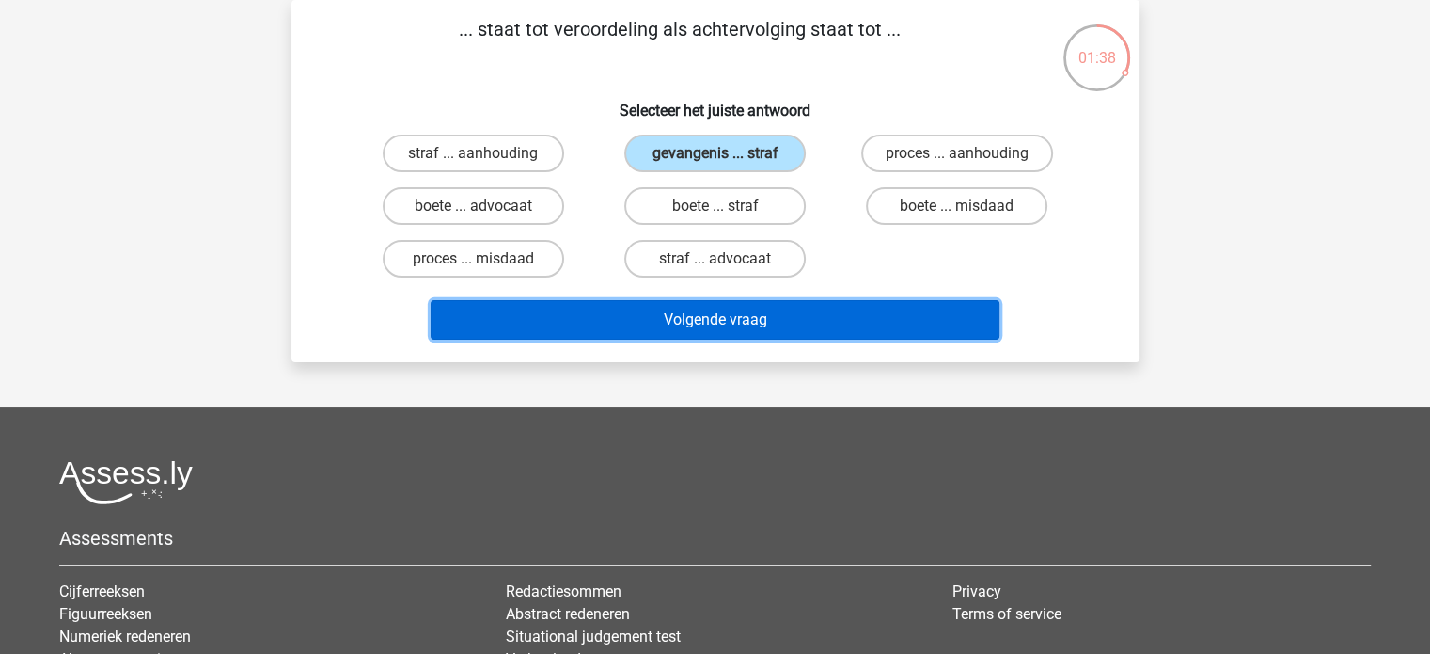
click at [752, 317] on button "Volgende vraag" at bounding box center [715, 319] width 569 height 39
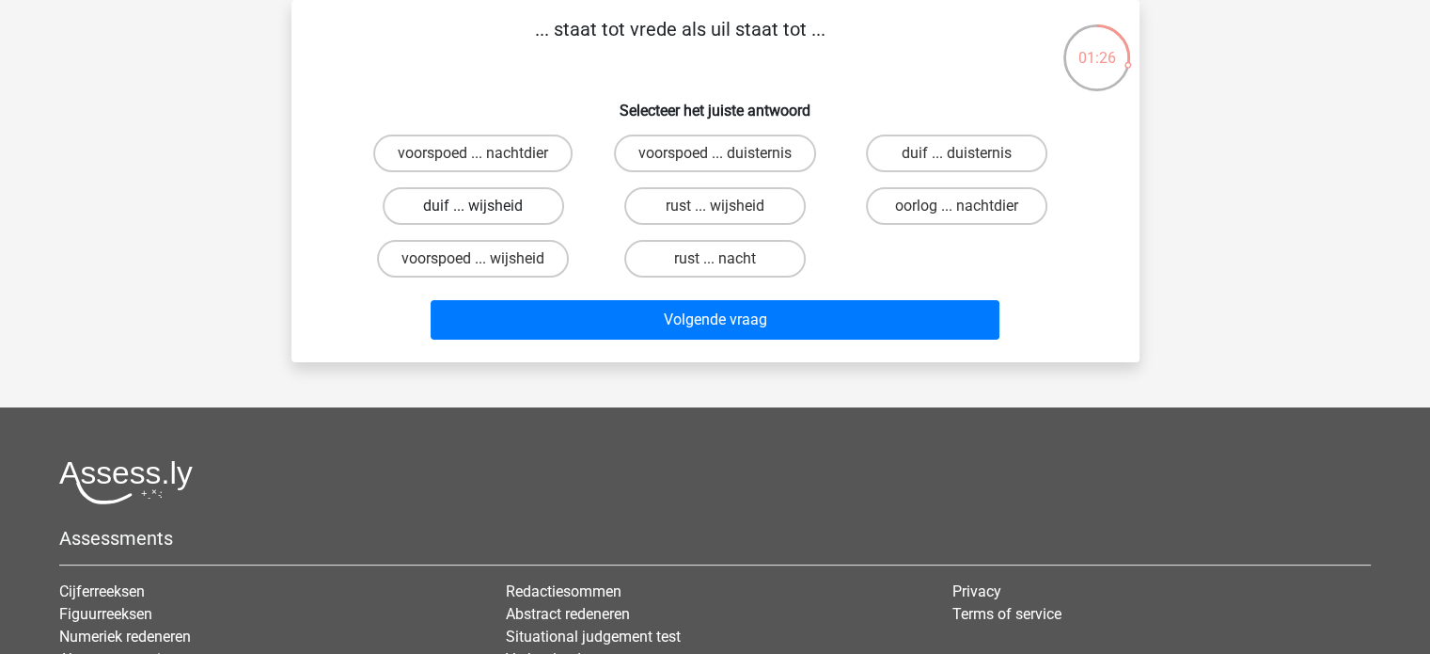
click at [530, 202] on label "duif ... wijsheid" at bounding box center [473, 206] width 181 height 38
click at [485, 206] on input "duif ... wijsheid" at bounding box center [479, 212] width 12 height 12
radio input "true"
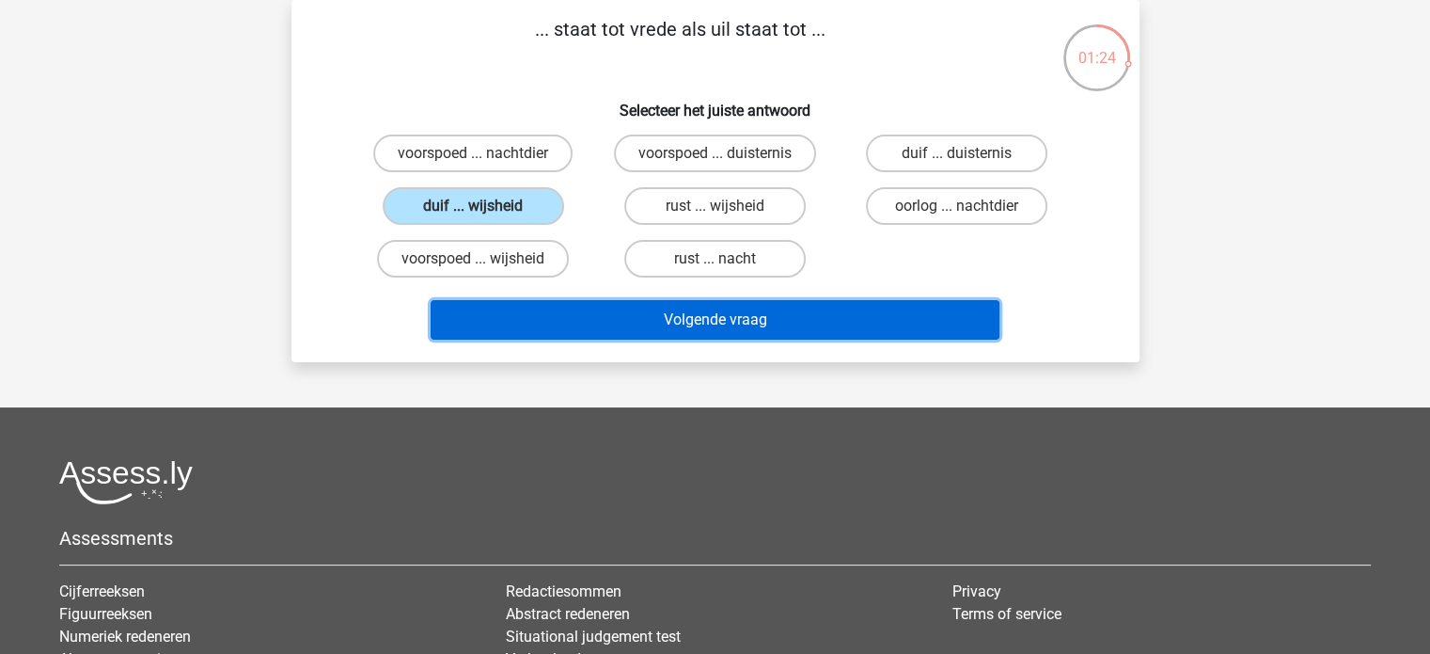
click at [733, 323] on button "Volgende vraag" at bounding box center [715, 319] width 569 height 39
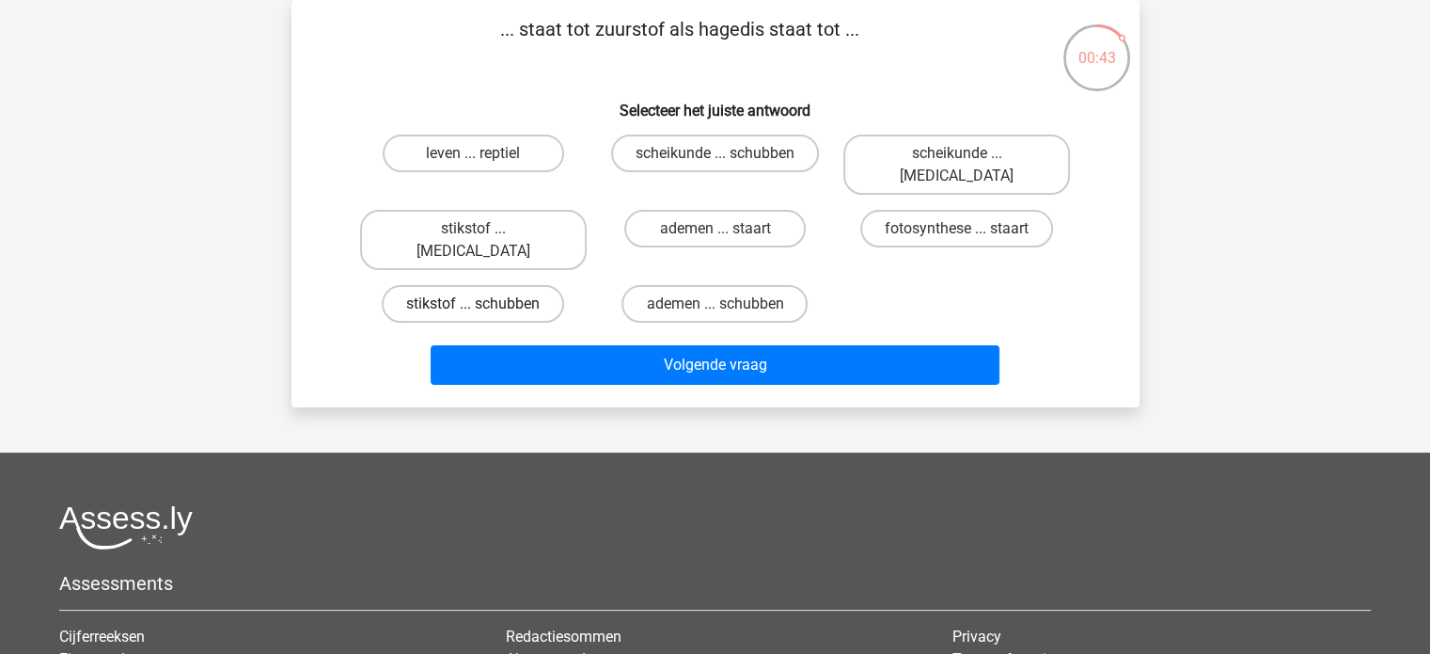
click at [536, 285] on label "stikstof ... schubben" at bounding box center [473, 304] width 182 height 38
click at [485, 304] on input "stikstof ... schubben" at bounding box center [479, 310] width 12 height 12
radio input "true"
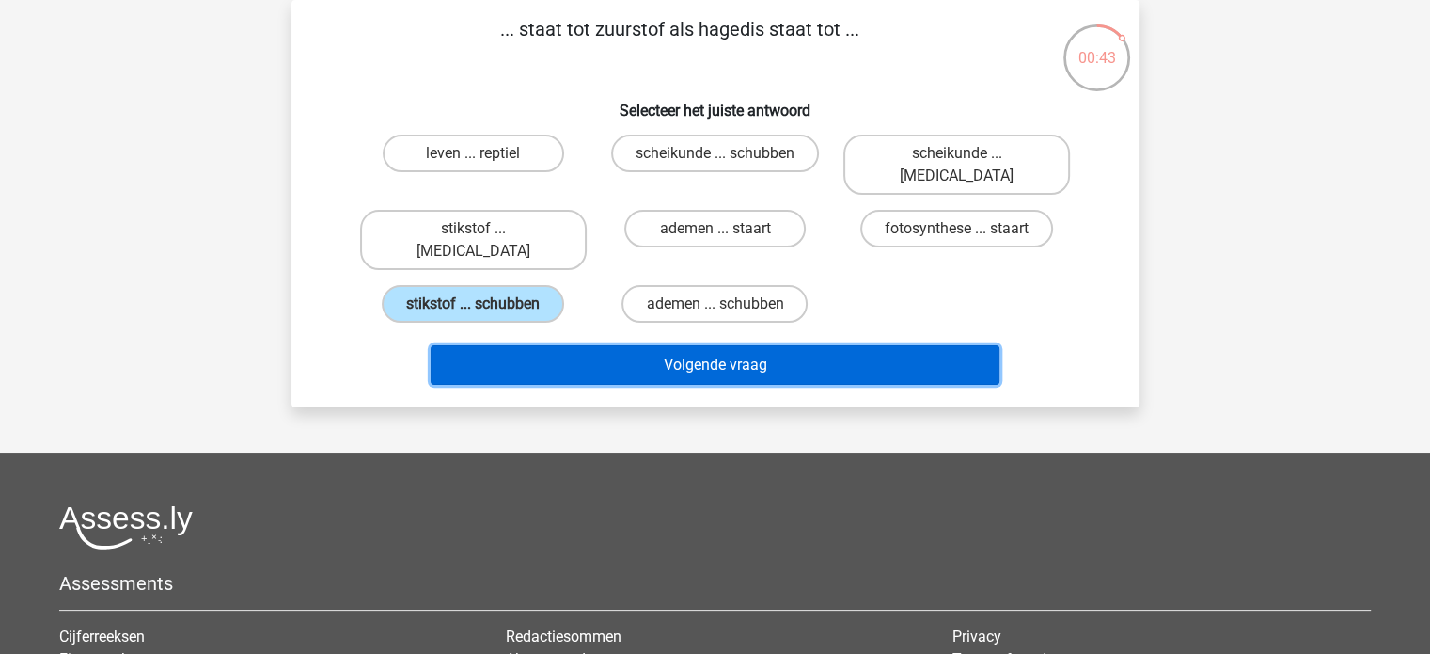
click at [748, 345] on button "Volgende vraag" at bounding box center [715, 364] width 569 height 39
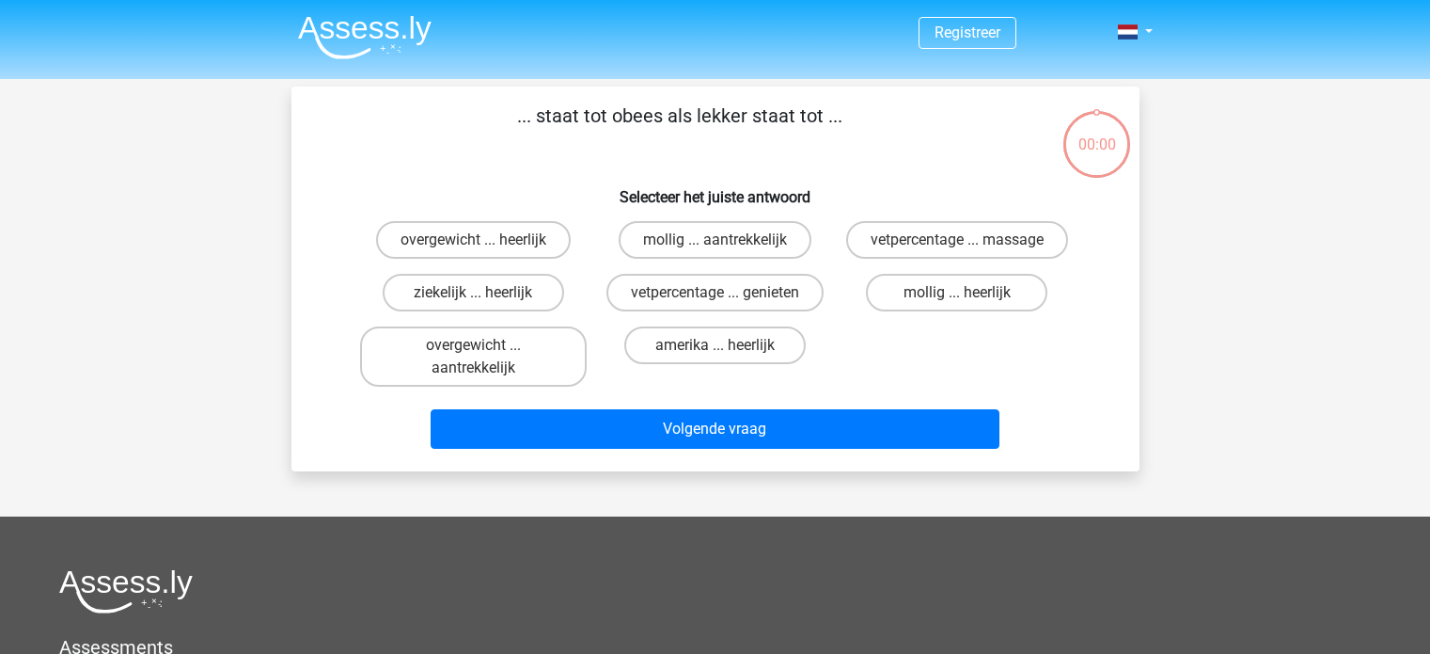
scroll to position [87, 0]
